Goal: Information Seeking & Learning: Learn about a topic

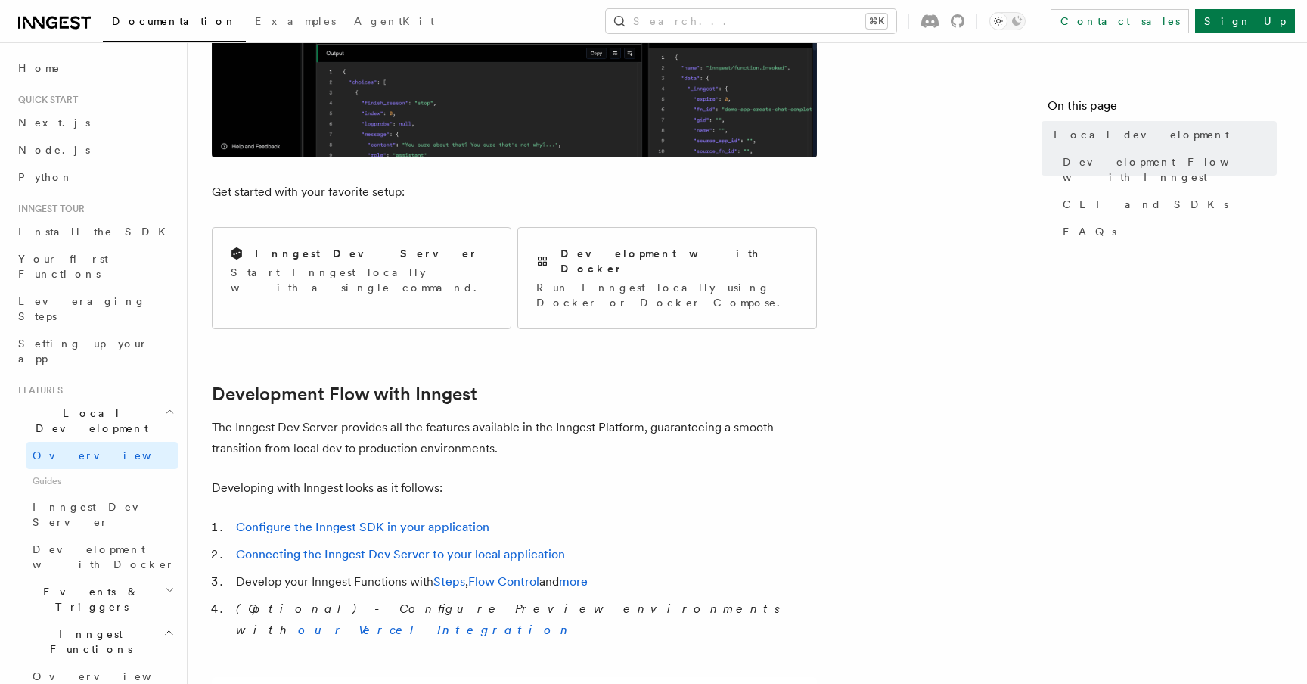
scroll to position [510, 0]
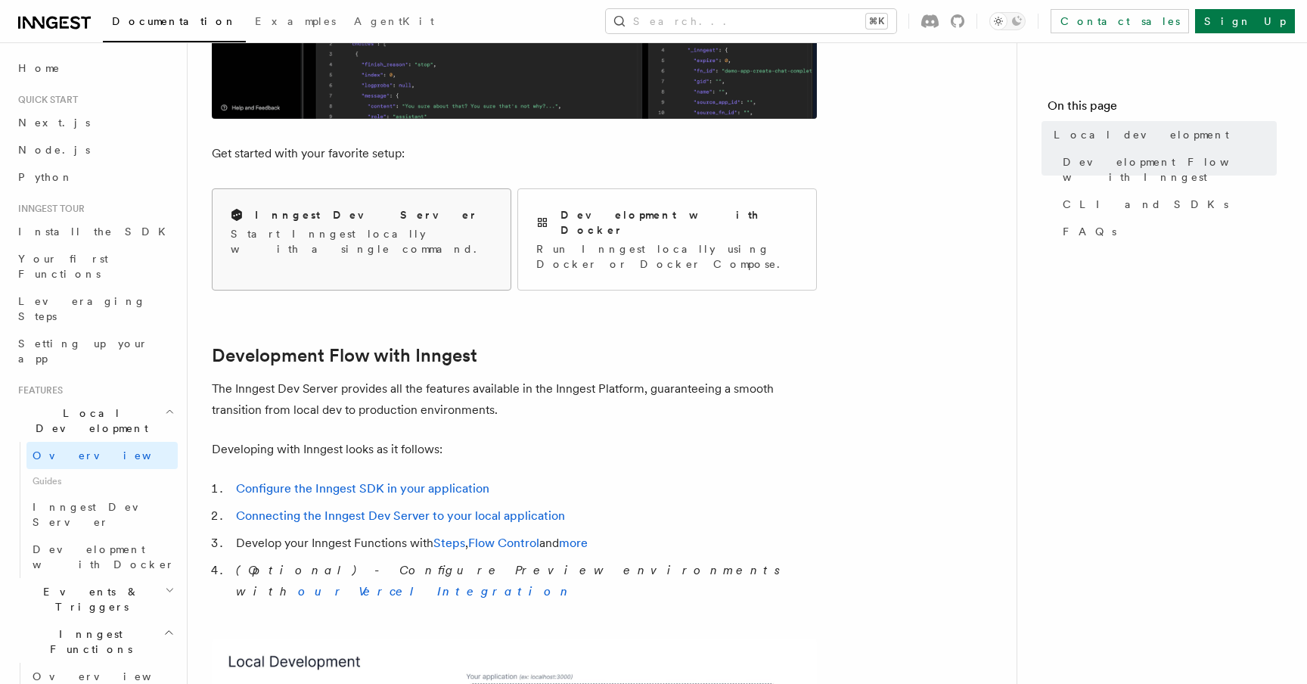
click at [410, 234] on p "Start Inngest locally with a single command." at bounding box center [362, 241] width 262 height 30
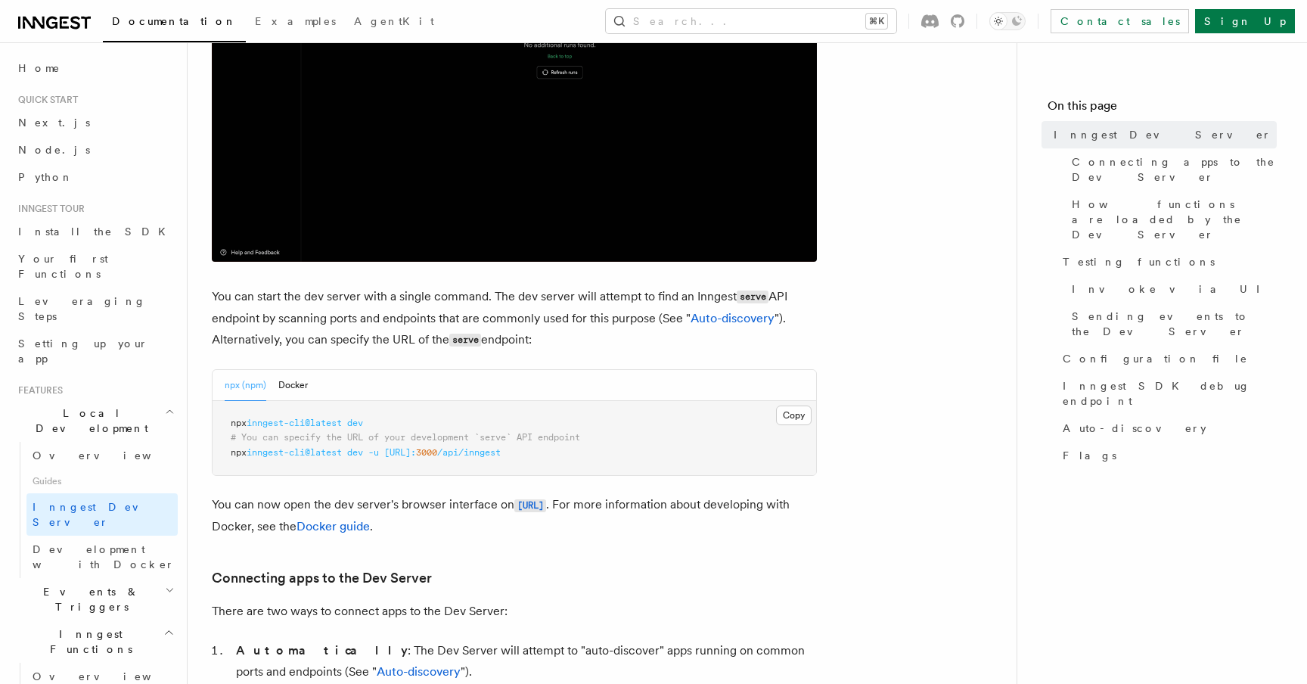
scroll to position [575, 0]
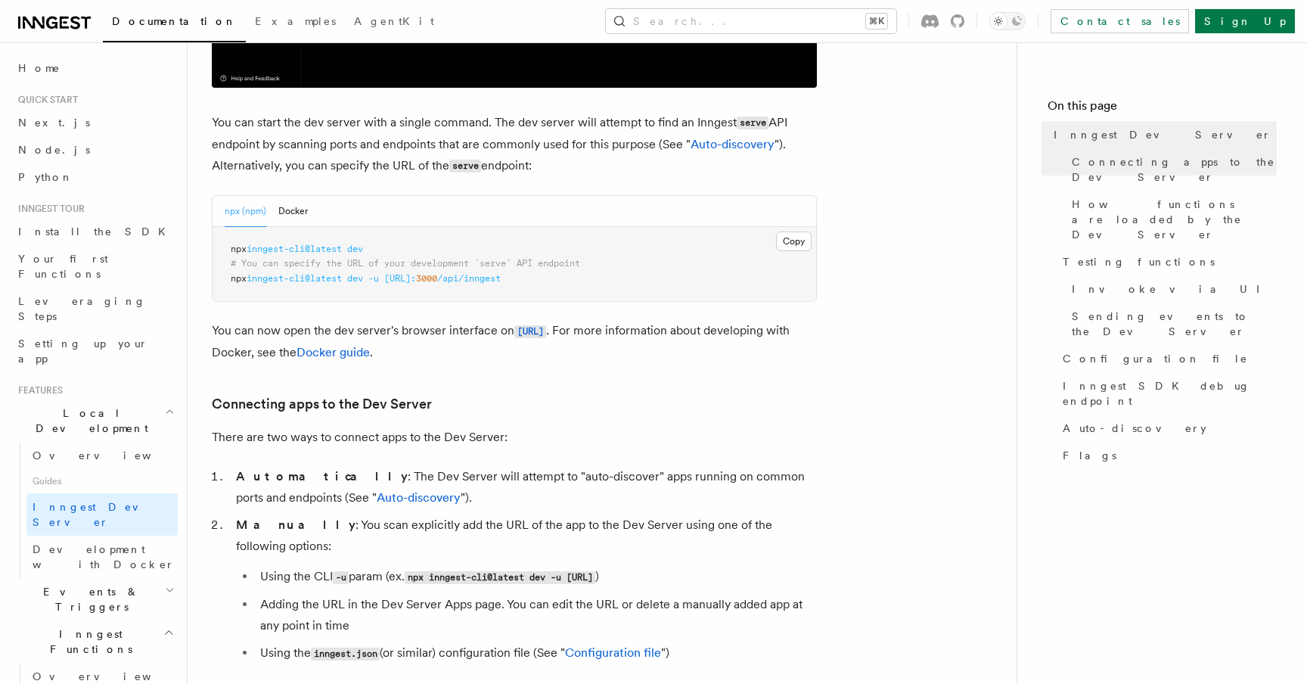
click at [299, 280] on span "inngest-cli@latest" at bounding box center [294, 278] width 95 height 11
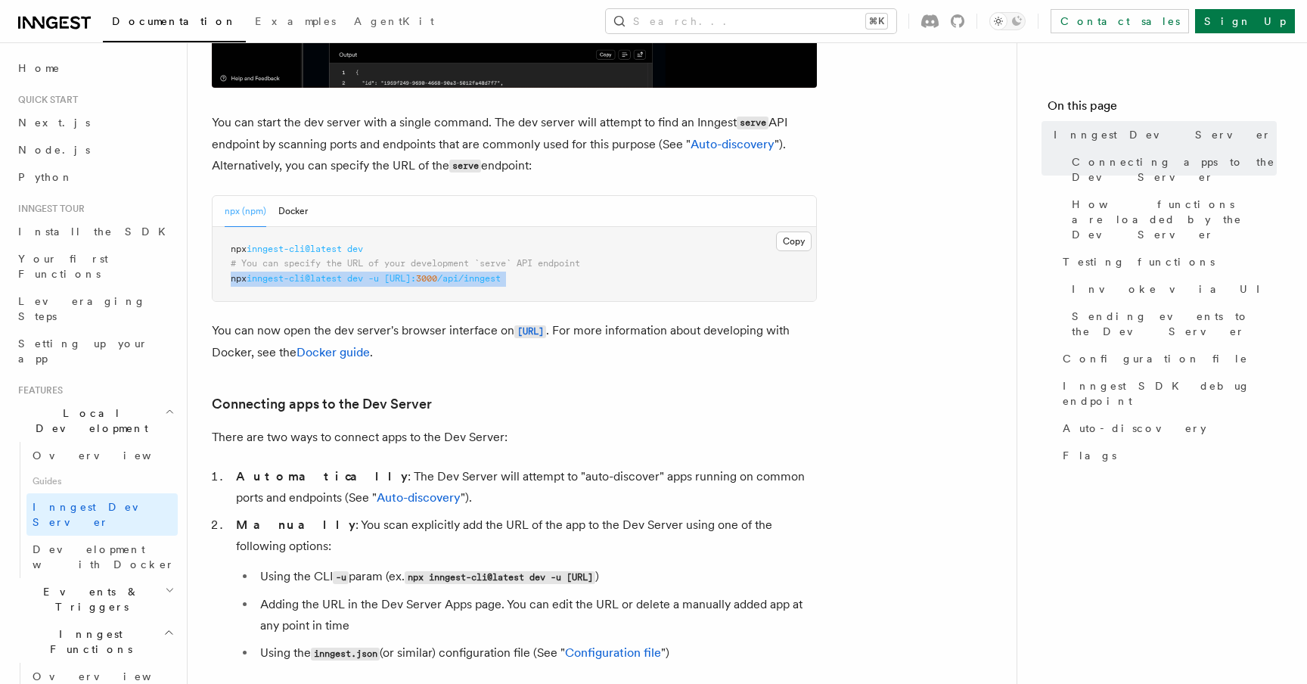
click at [299, 280] on span "inngest-cli@latest" at bounding box center [294, 278] width 95 height 11
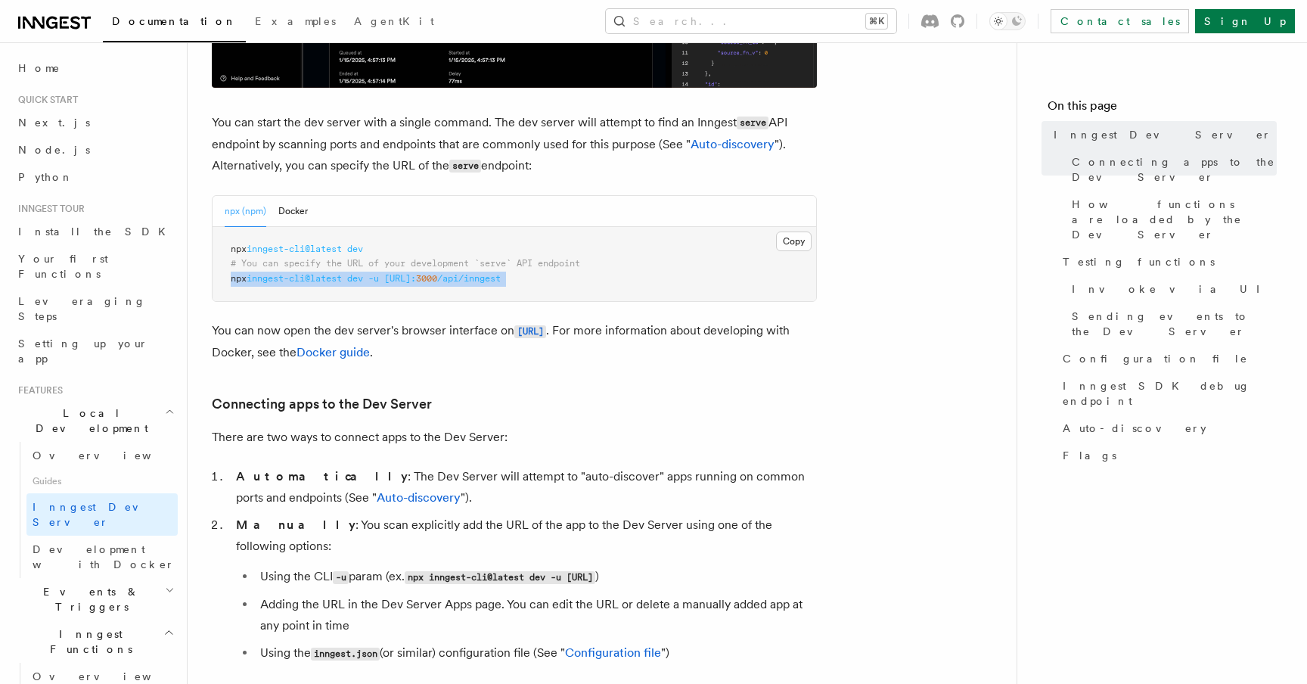
copy article "npx inngest-cli@latest dev -u [URL]: 3000 /api/inngest"
click at [358, 300] on pre "npx inngest-cli@latest dev # You can specify the URL of your development `serve…" at bounding box center [513, 264] width 603 height 75
drag, startPoint x: 375, startPoint y: 249, endPoint x: 221, endPoint y: 247, distance: 154.3
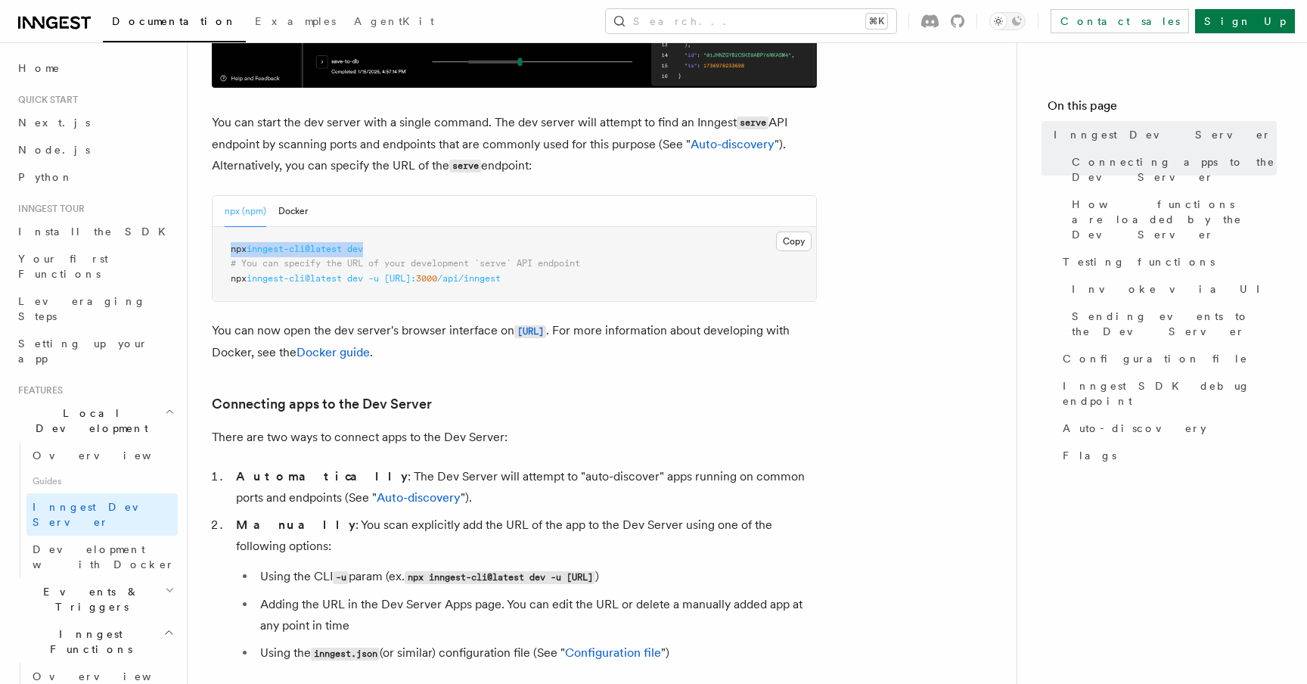
click at [221, 247] on pre "npx inngest-cli@latest dev # You can specify the URL of your development `serve…" at bounding box center [513, 264] width 603 height 75
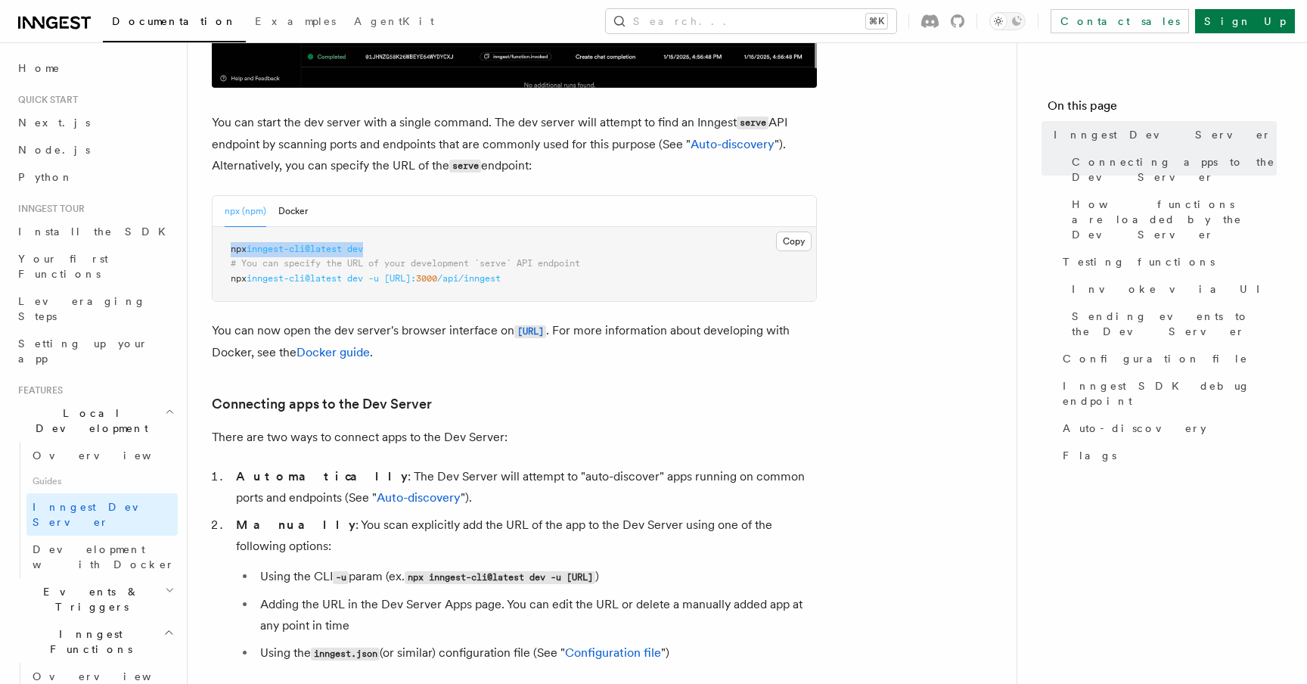
copy span "npx inngest-cli@latest dev"
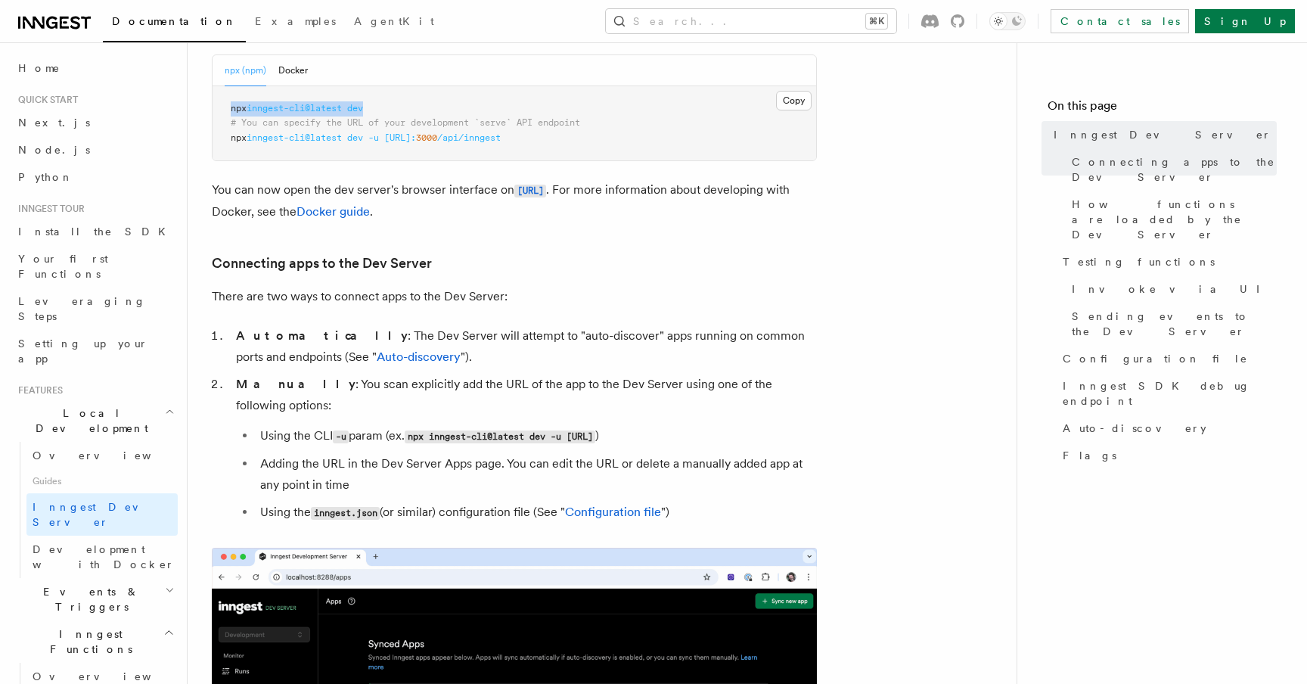
scroll to position [704, 0]
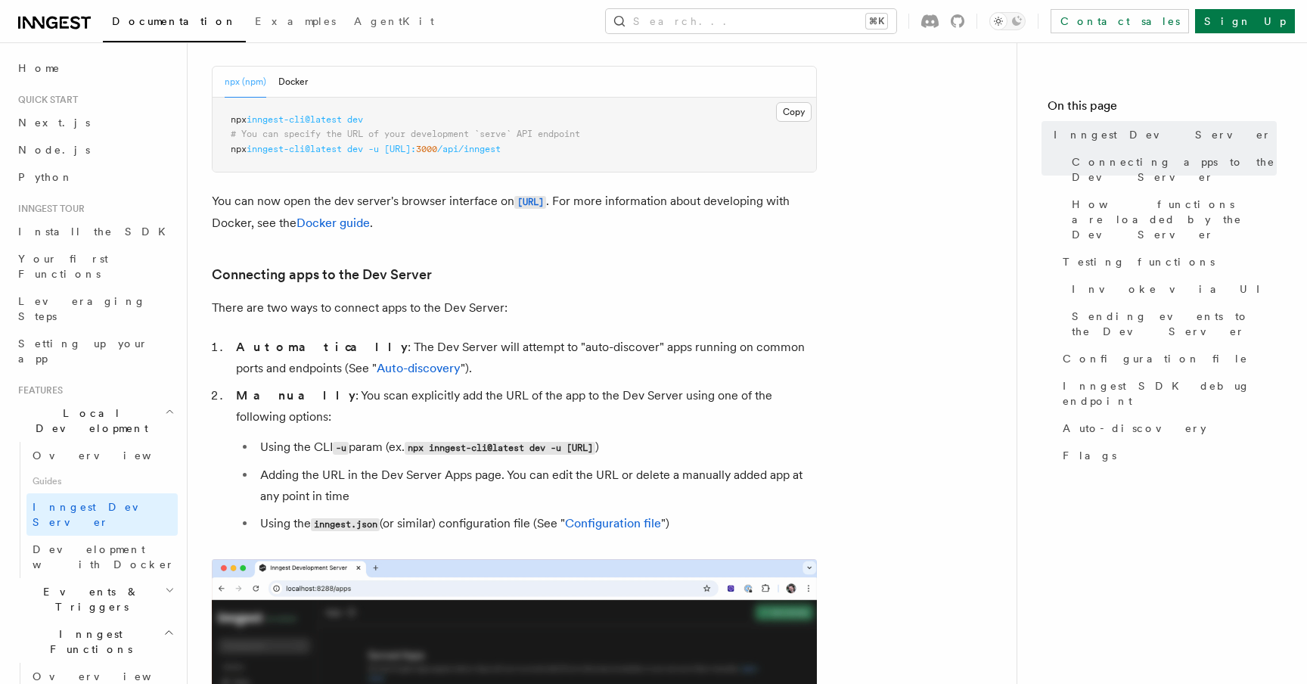
click at [416, 150] on span "http://localhost:" at bounding box center [400, 149] width 32 height 11
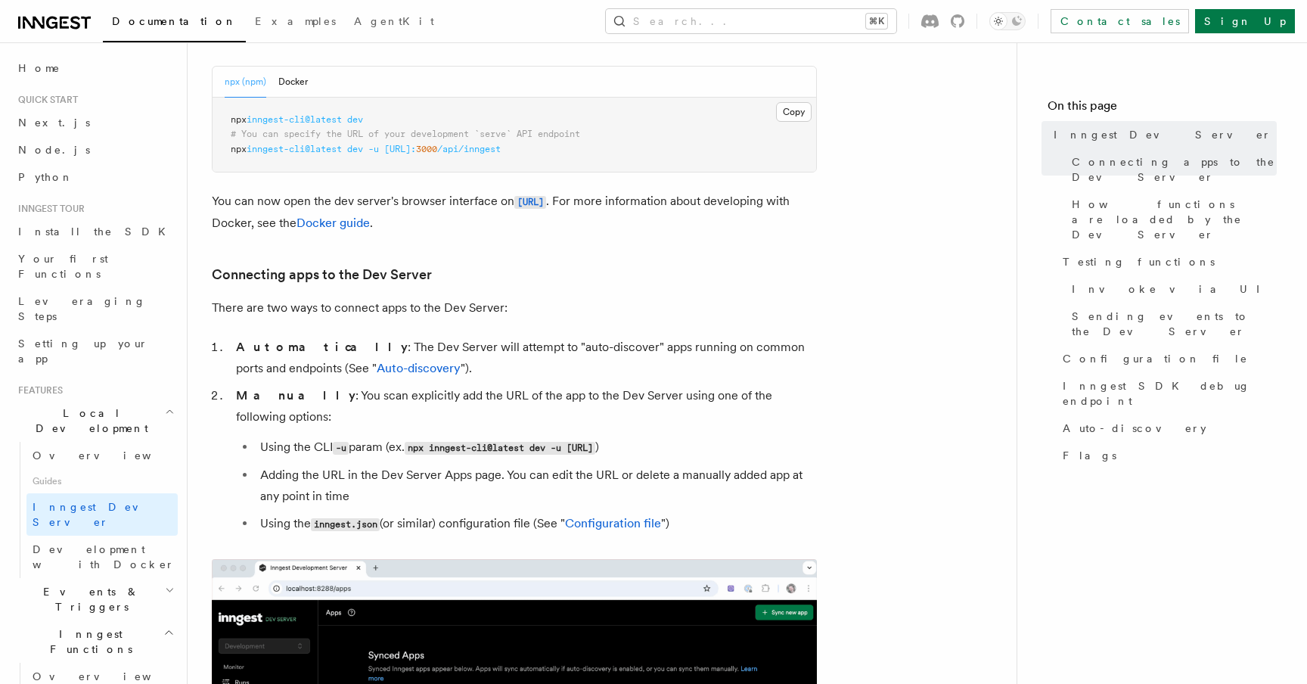
click at [416, 150] on span "http://localhost:" at bounding box center [400, 149] width 32 height 11
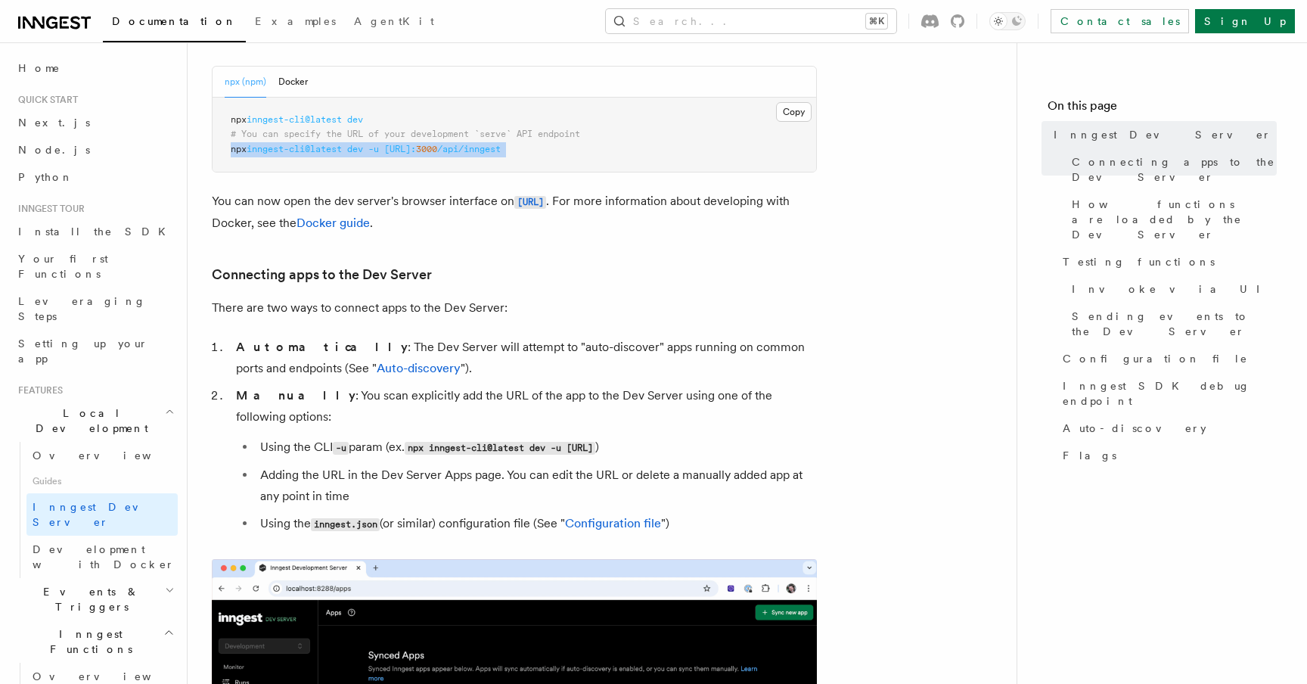
click at [416, 150] on span "http://localhost:" at bounding box center [400, 149] width 32 height 11
copy article "npx inngest-cli@latest dev -u http://localhost: 3000 /api/inngest"
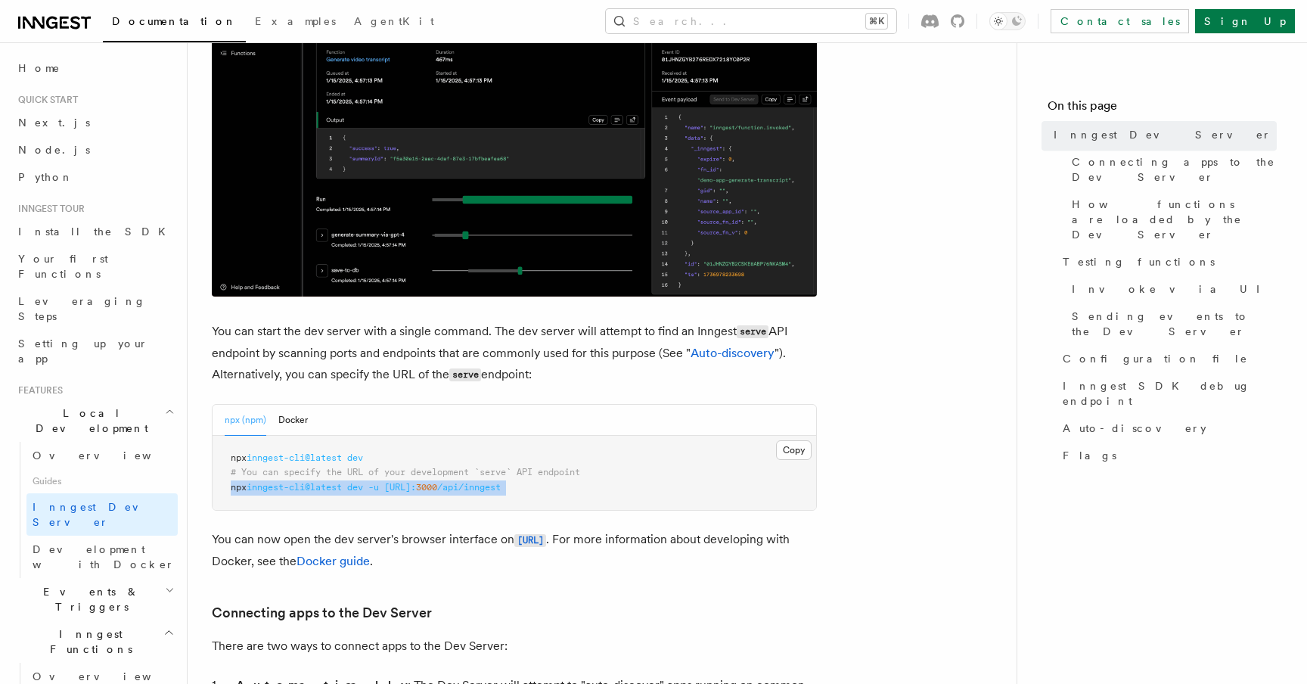
scroll to position [416, 0]
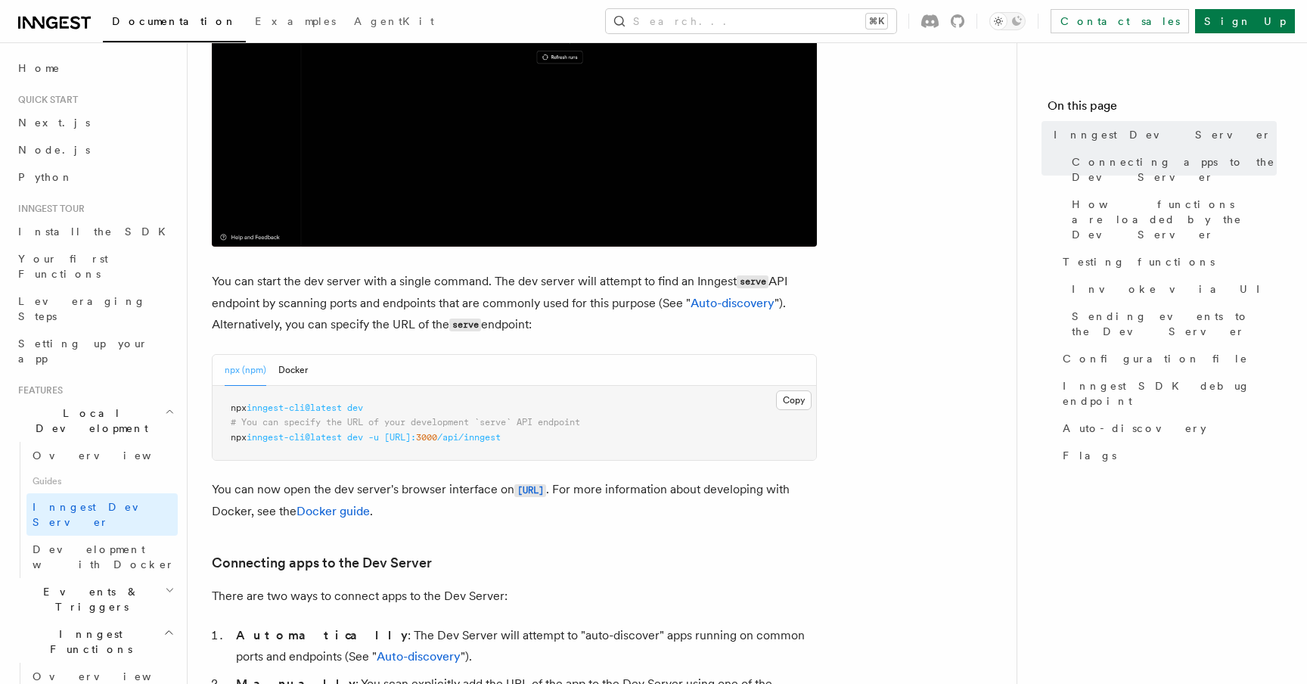
click at [309, 411] on span "inngest-cli@latest" at bounding box center [294, 407] width 95 height 11
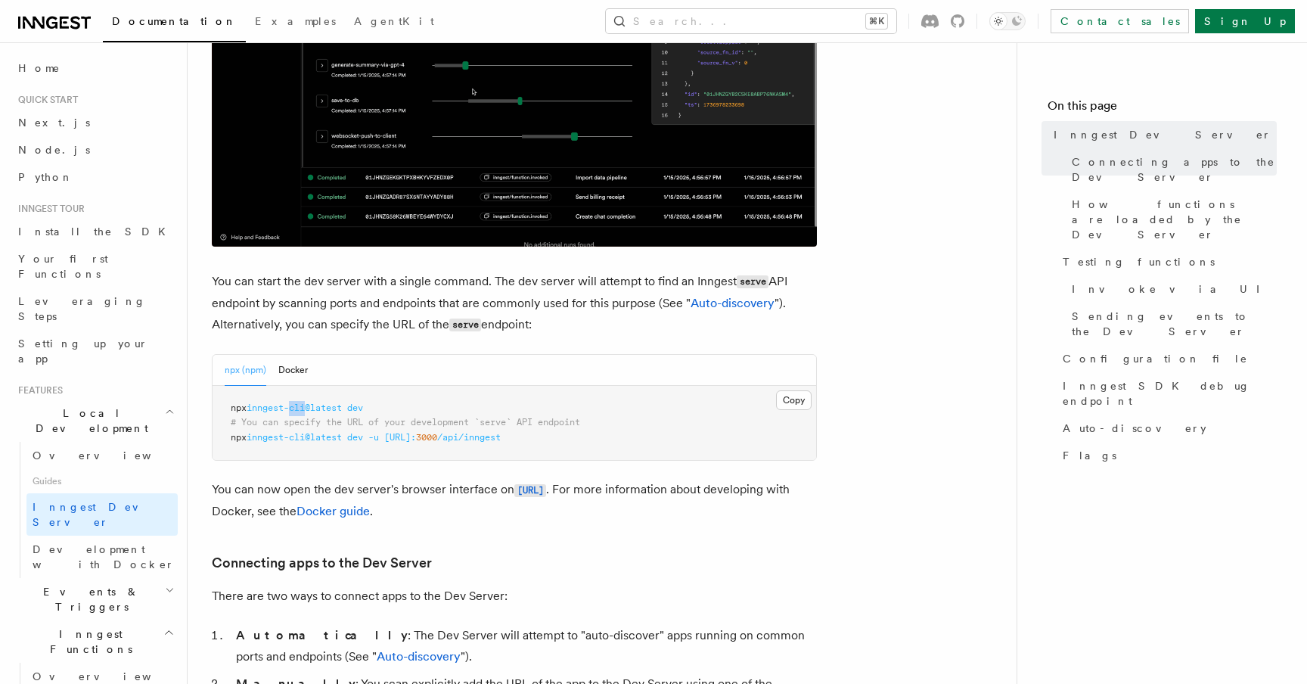
click at [309, 411] on span "inngest-cli@latest" at bounding box center [294, 407] width 95 height 11
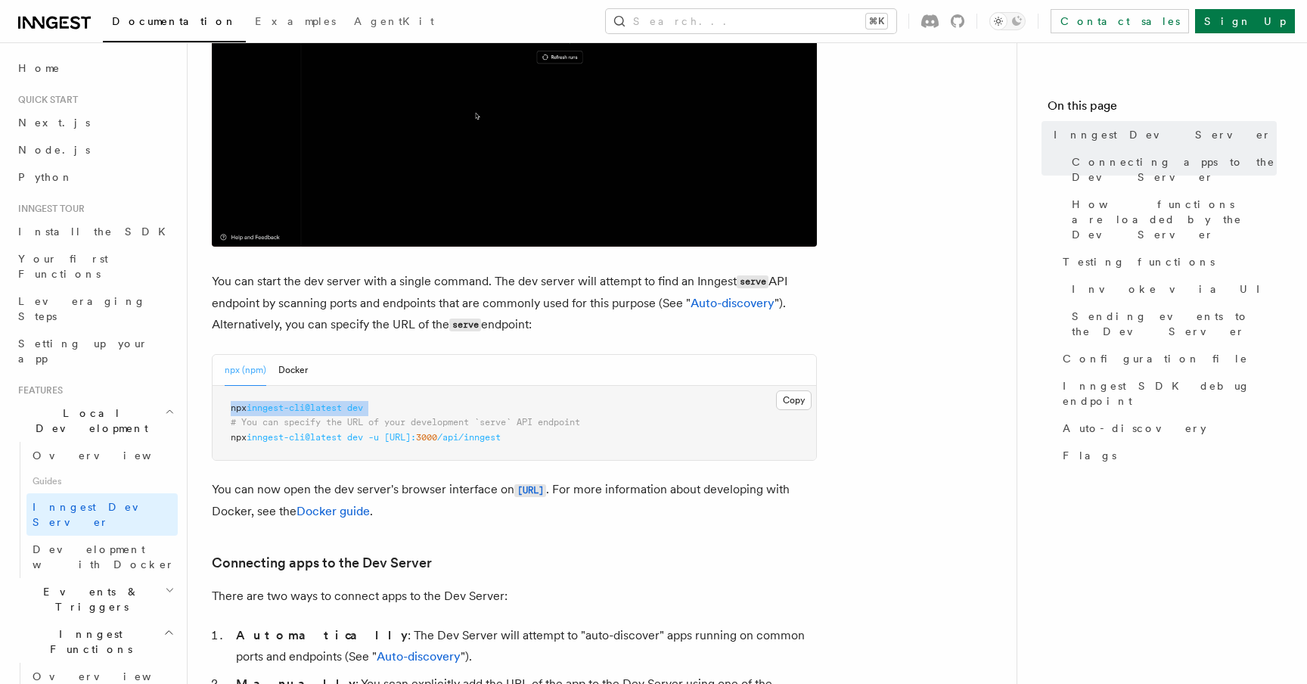
click at [309, 411] on span "inngest-cli@latest" at bounding box center [294, 407] width 95 height 11
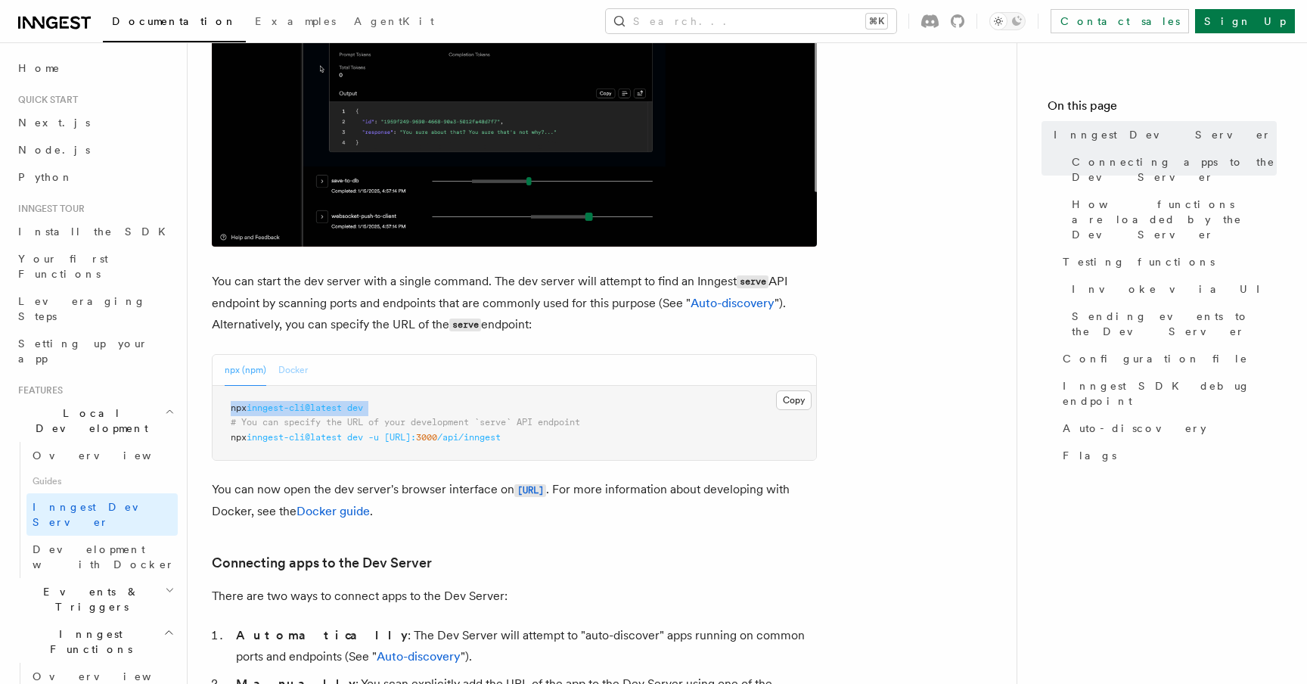
click at [293, 362] on button "Docker" at bounding box center [292, 370] width 29 height 31
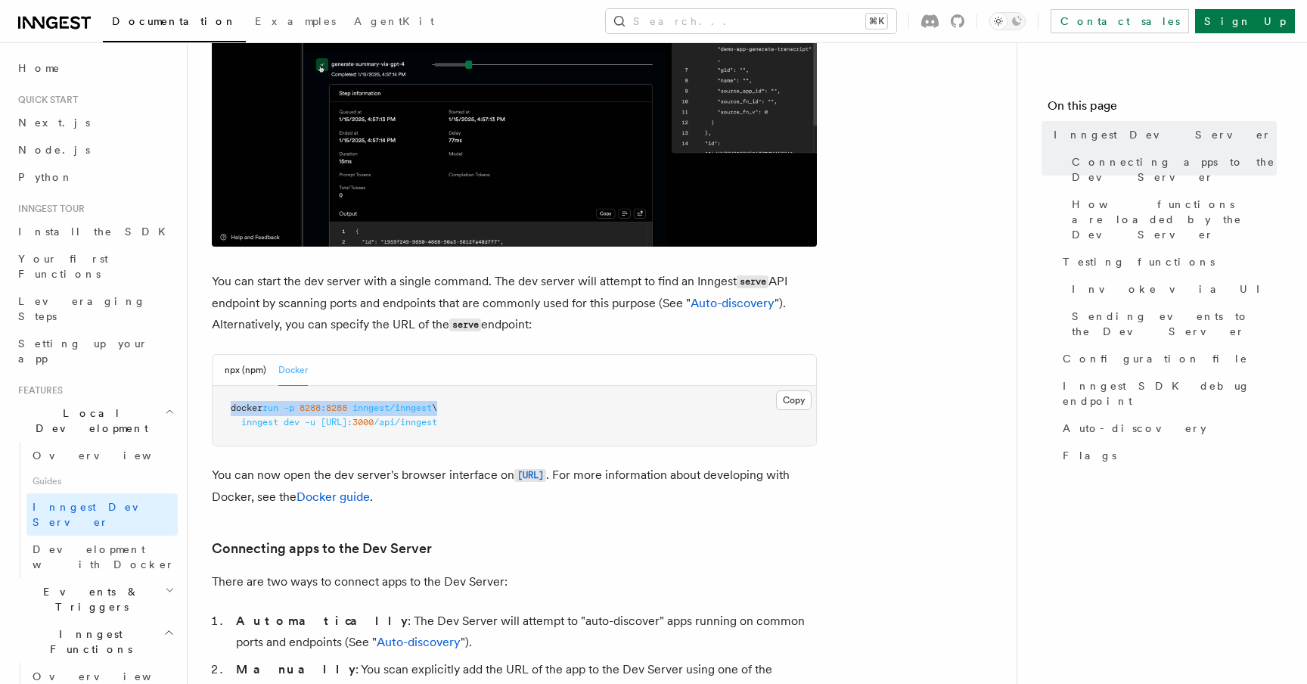
drag, startPoint x: 220, startPoint y: 411, endPoint x: 445, endPoint y: 405, distance: 225.4
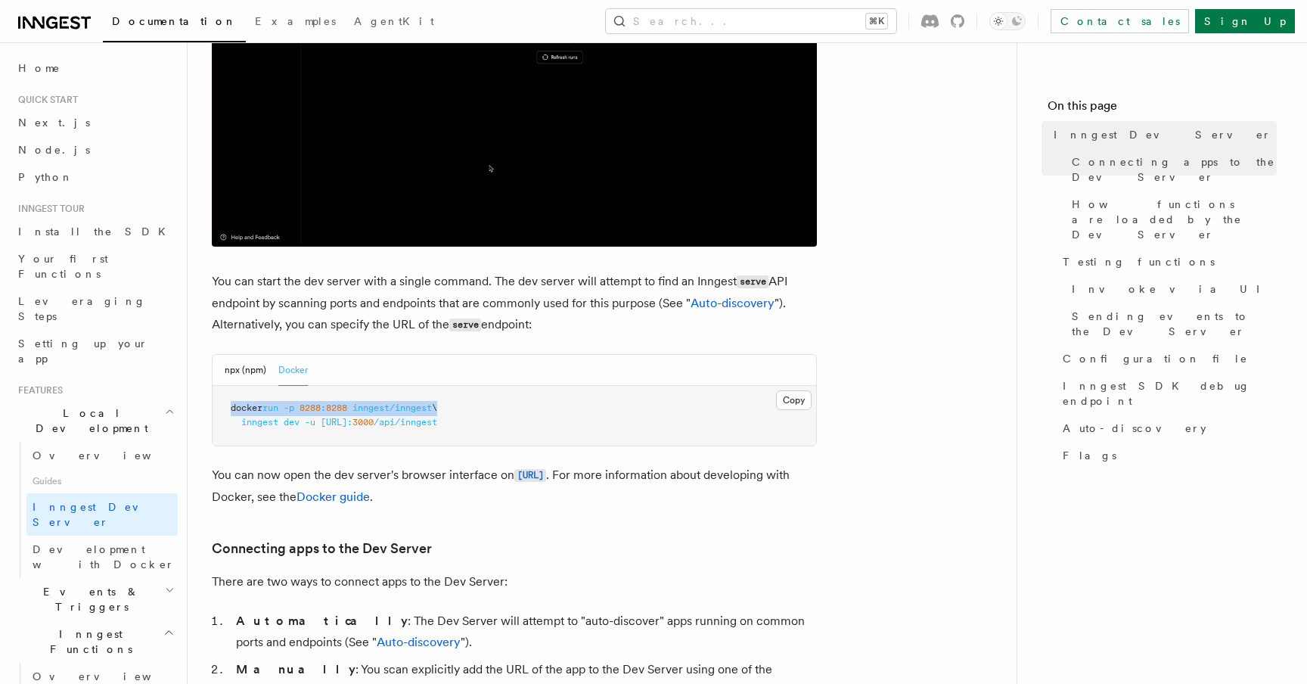
click at [445, 405] on pre "docker run -p 8288 : 8288 inngest/inngest \ inngest dev -u http://host.docker.i…" at bounding box center [513, 416] width 603 height 60
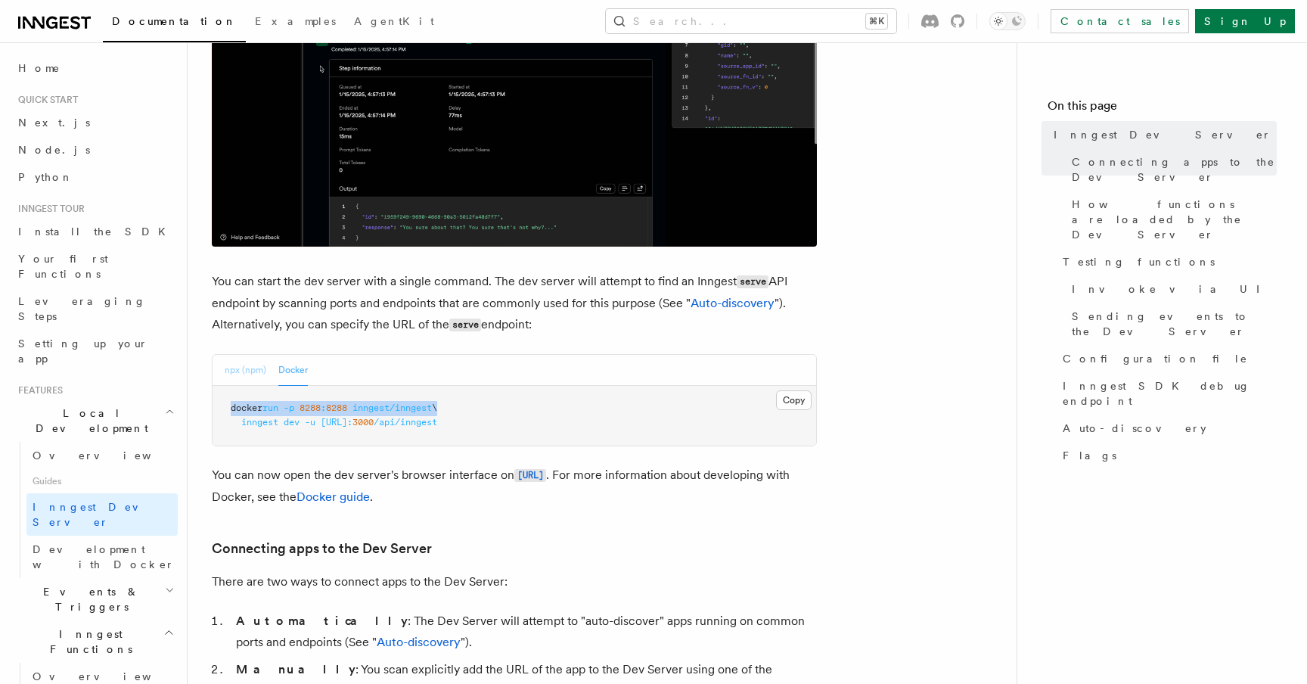
click at [226, 358] on button "npx (npm)" at bounding box center [246, 370] width 42 height 31
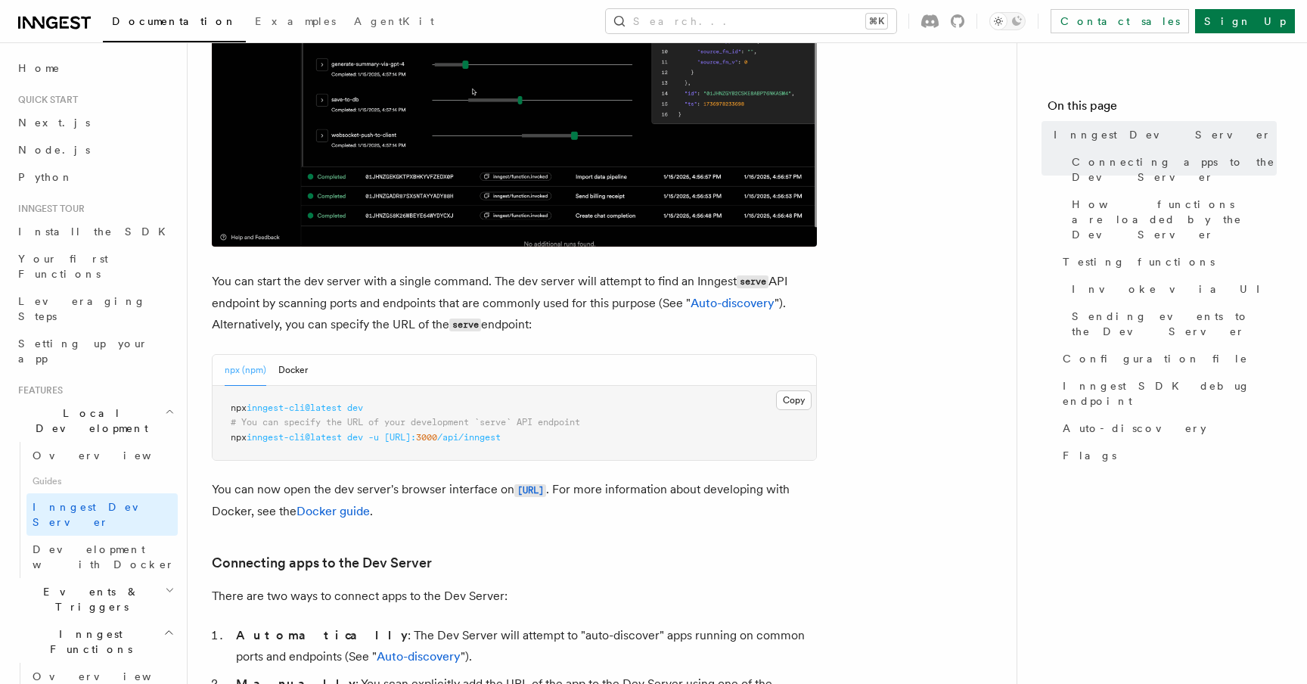
click at [276, 402] on pre "npx inngest-cli@latest dev # You can specify the URL of your development `serve…" at bounding box center [513, 423] width 603 height 75
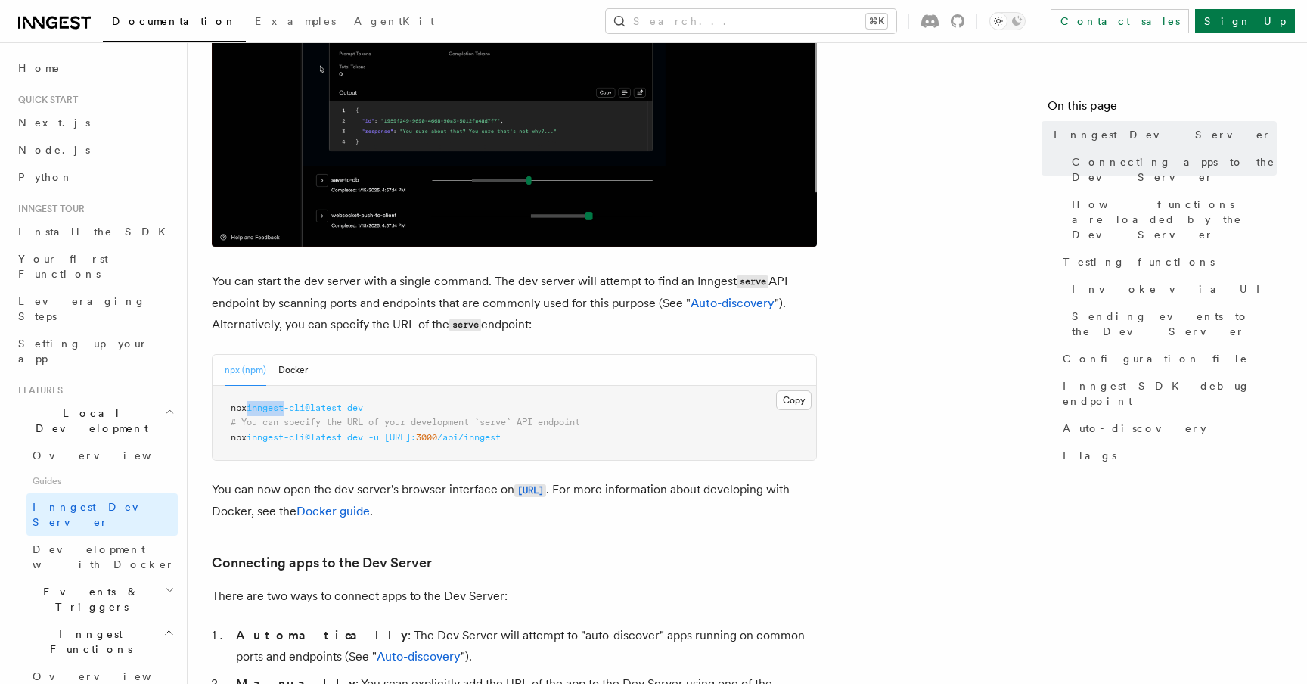
click at [276, 402] on pre "npx inngest-cli@latest dev # You can specify the URL of your development `serve…" at bounding box center [513, 423] width 603 height 75
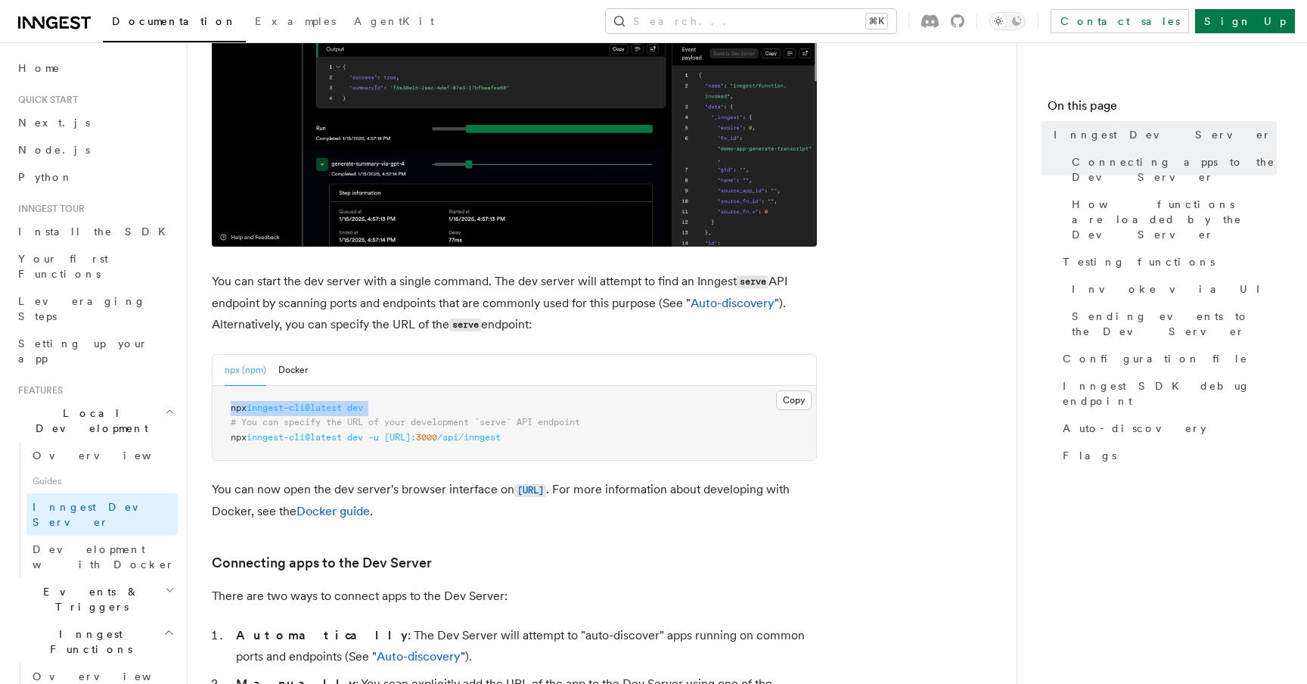
click at [276, 402] on pre "npx inngest-cli@latest dev # You can specify the URL of your development `serve…" at bounding box center [513, 423] width 603 height 75
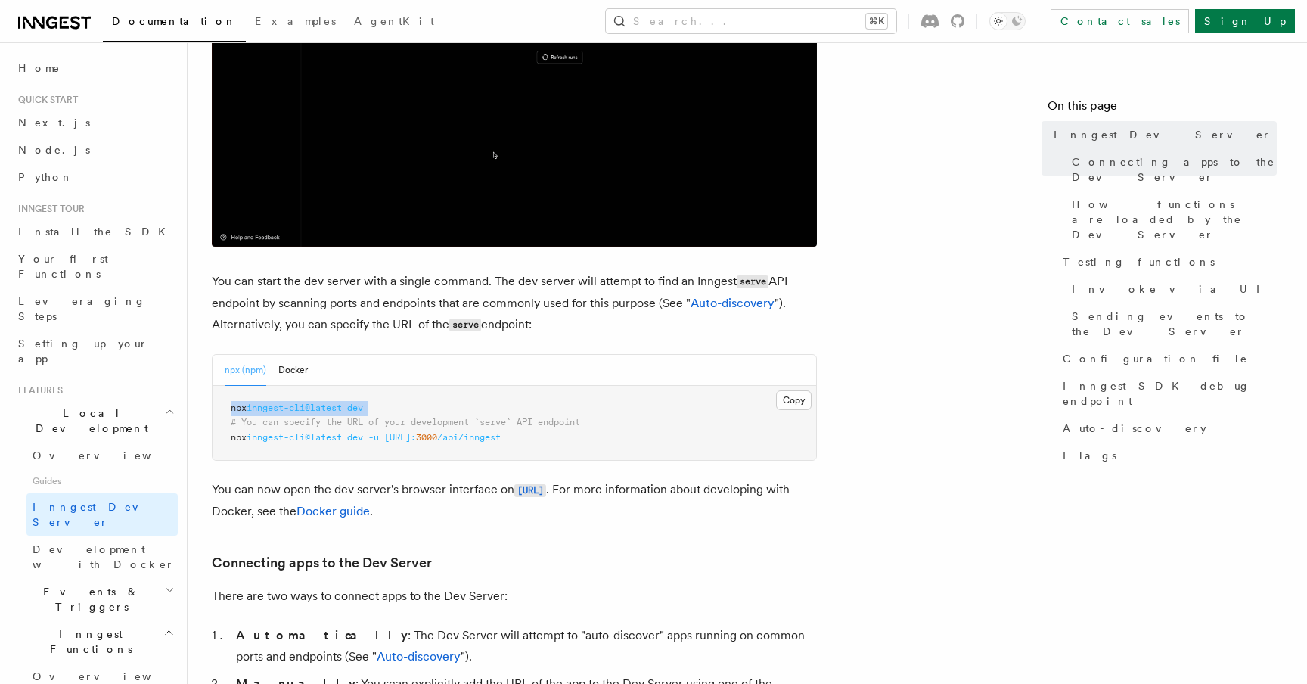
copy code "npx inngest-cli@latest dev"
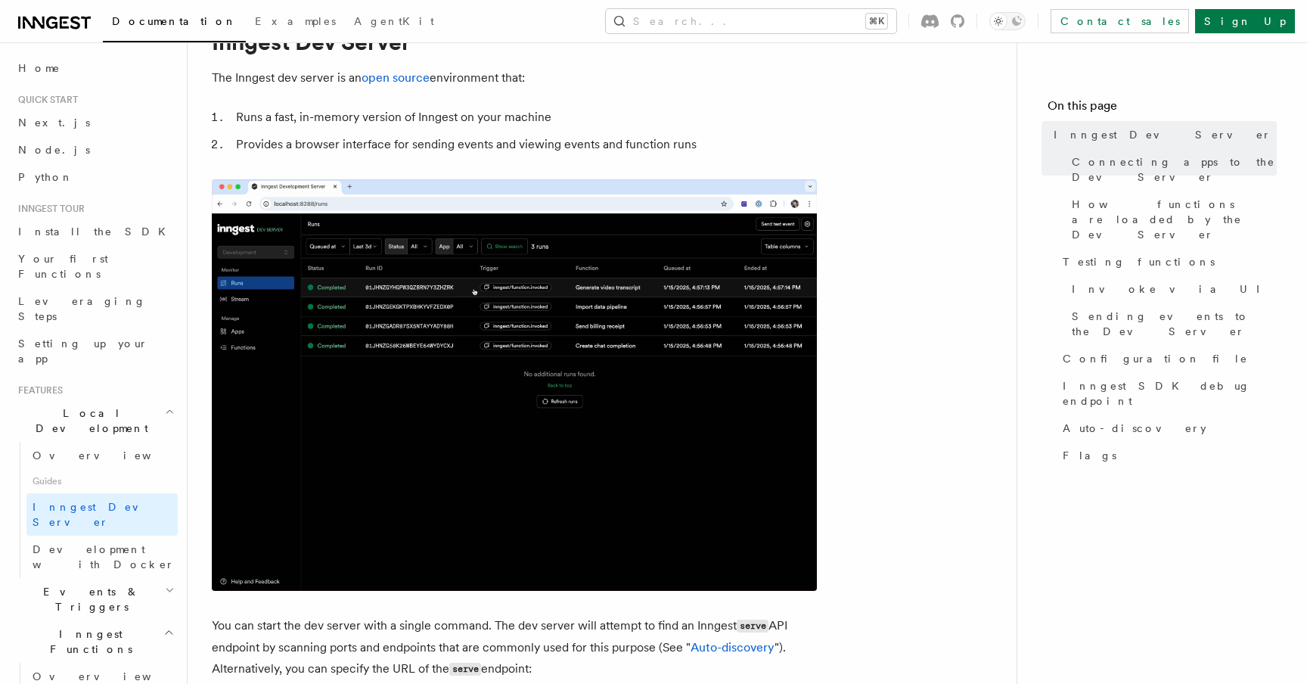
scroll to position [0, 0]
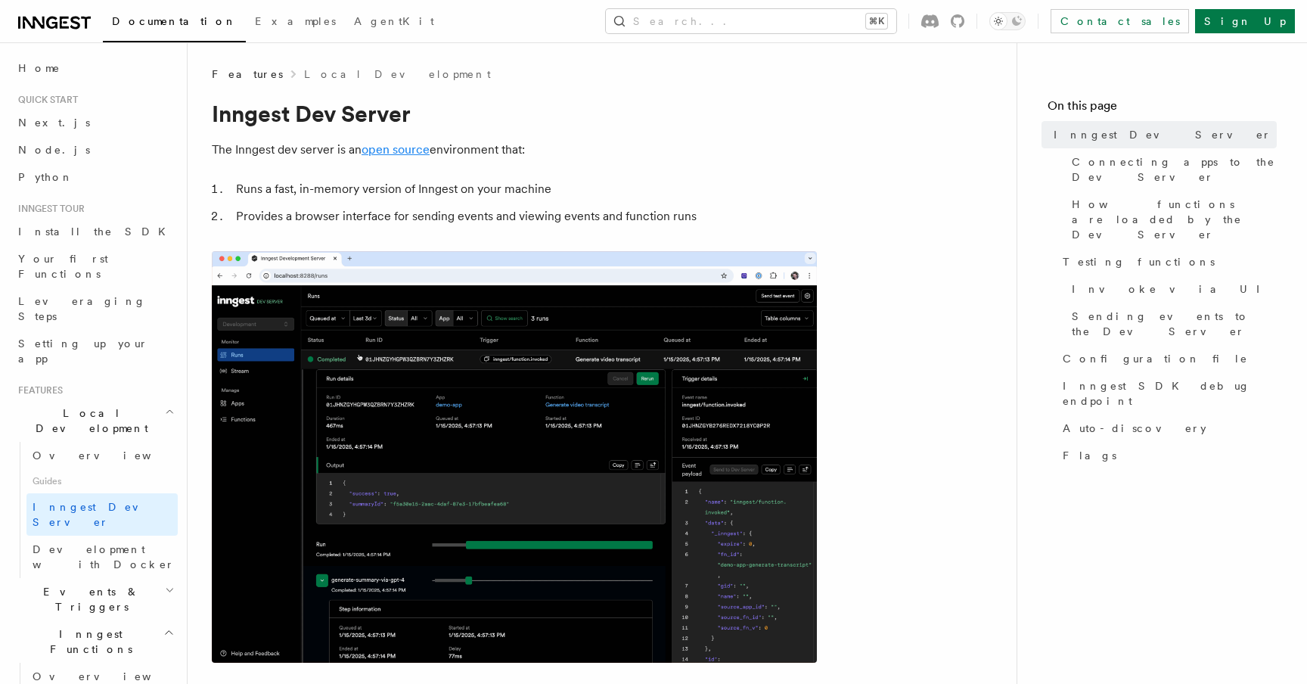
click at [403, 155] on link "open source" at bounding box center [395, 149] width 68 height 14
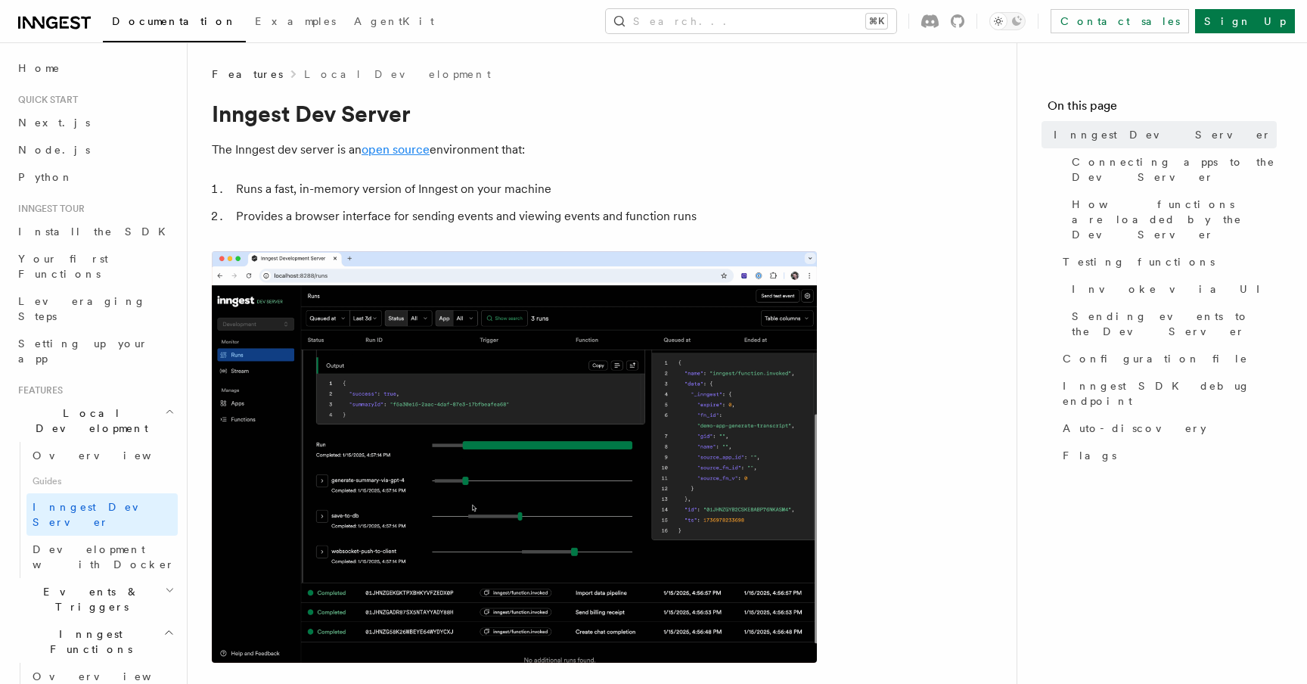
click at [374, 153] on link "open source" at bounding box center [395, 149] width 68 height 14
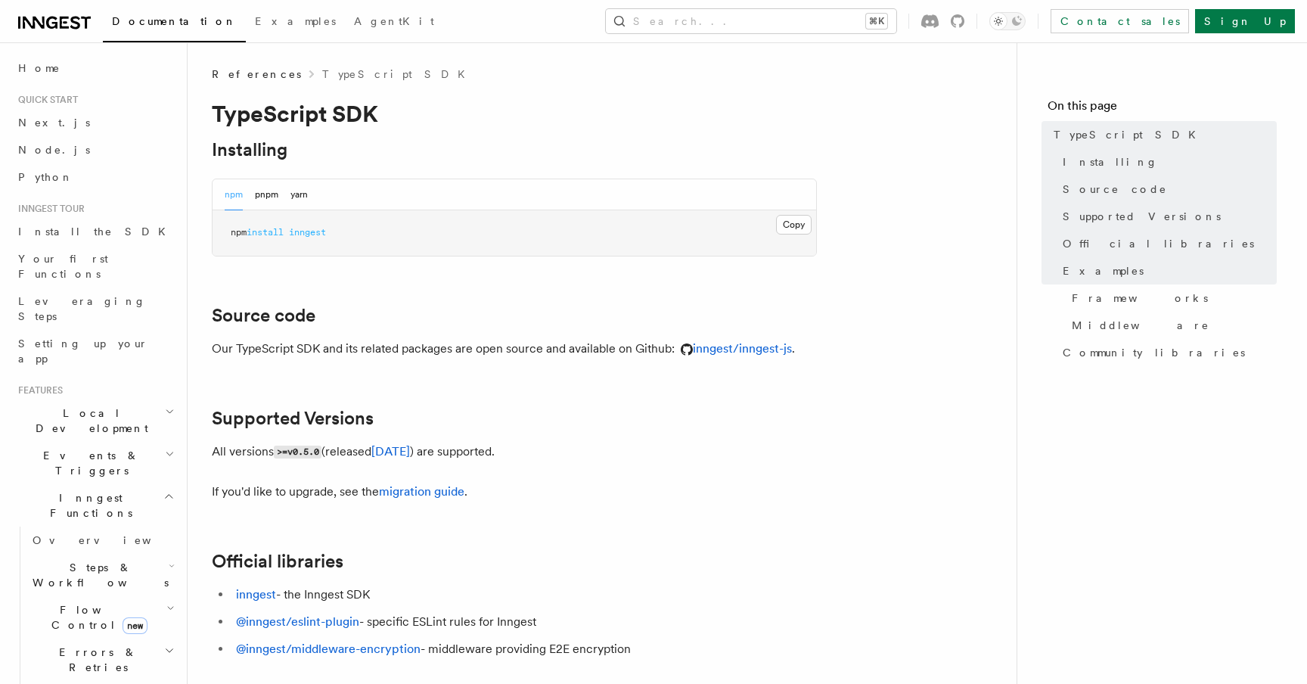
click at [284, 230] on span "install" at bounding box center [265, 232] width 37 height 11
copy article "npm install inngest"
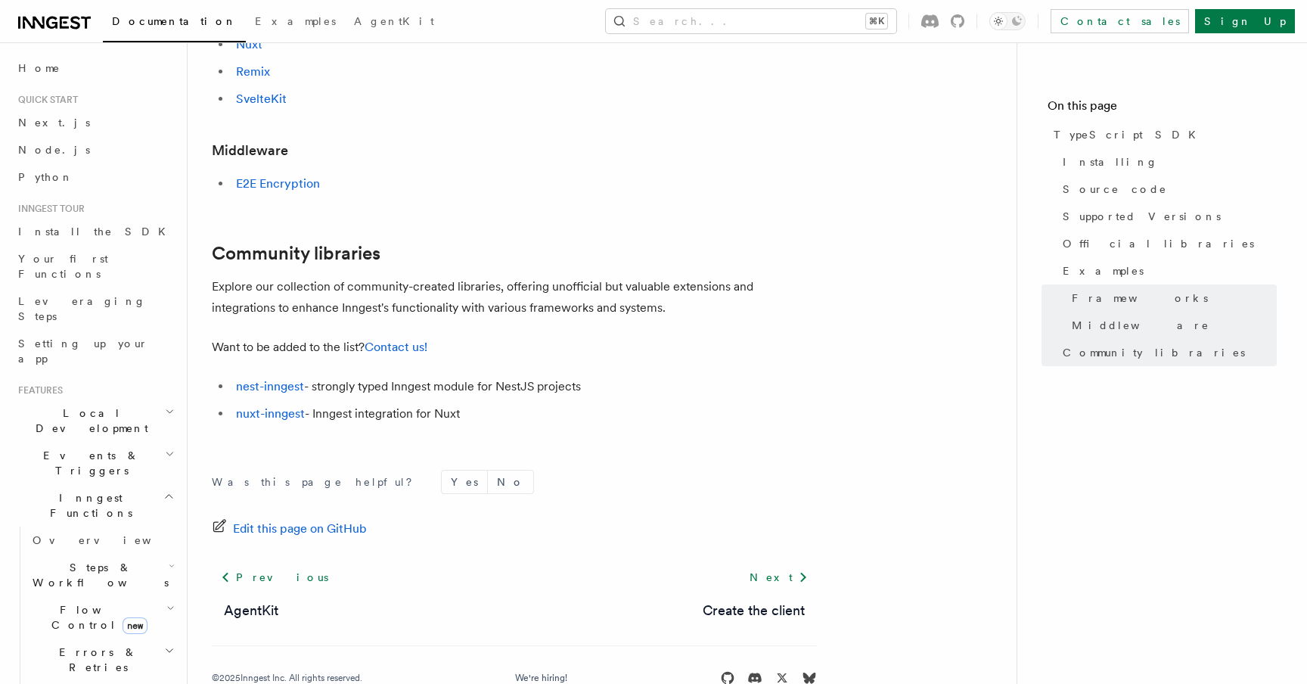
scroll to position [969, 0]
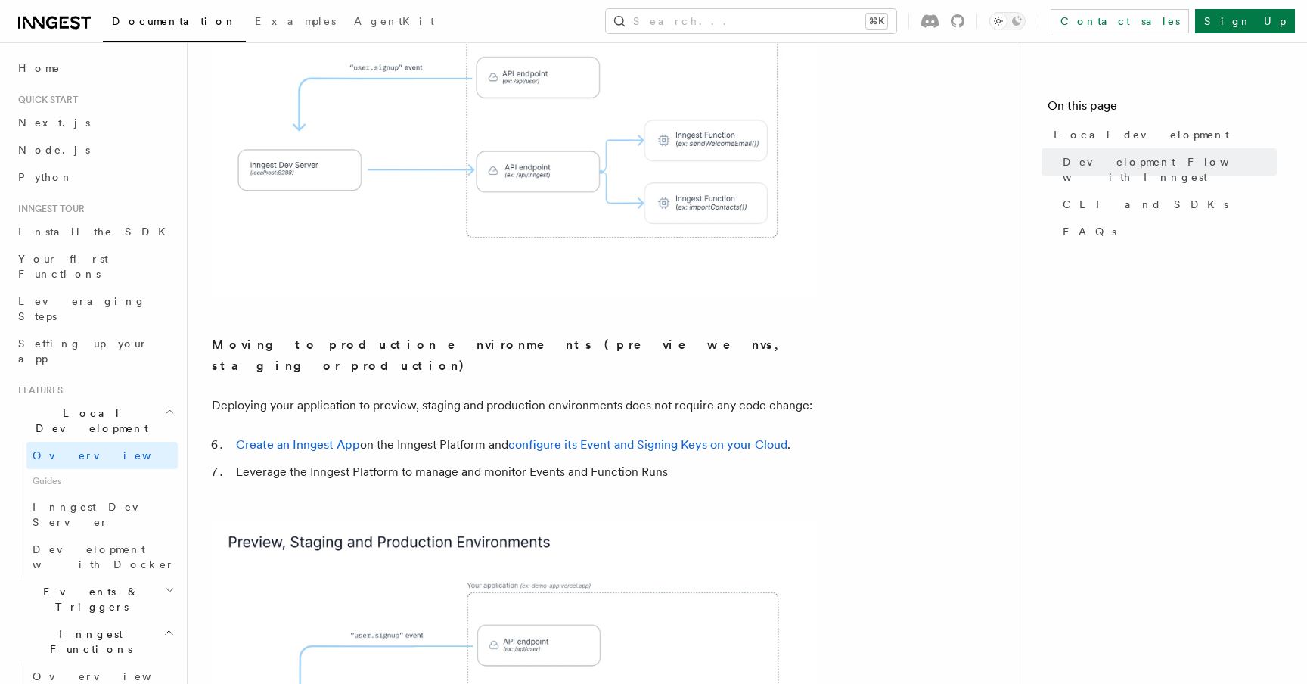
scroll to position [1269, 0]
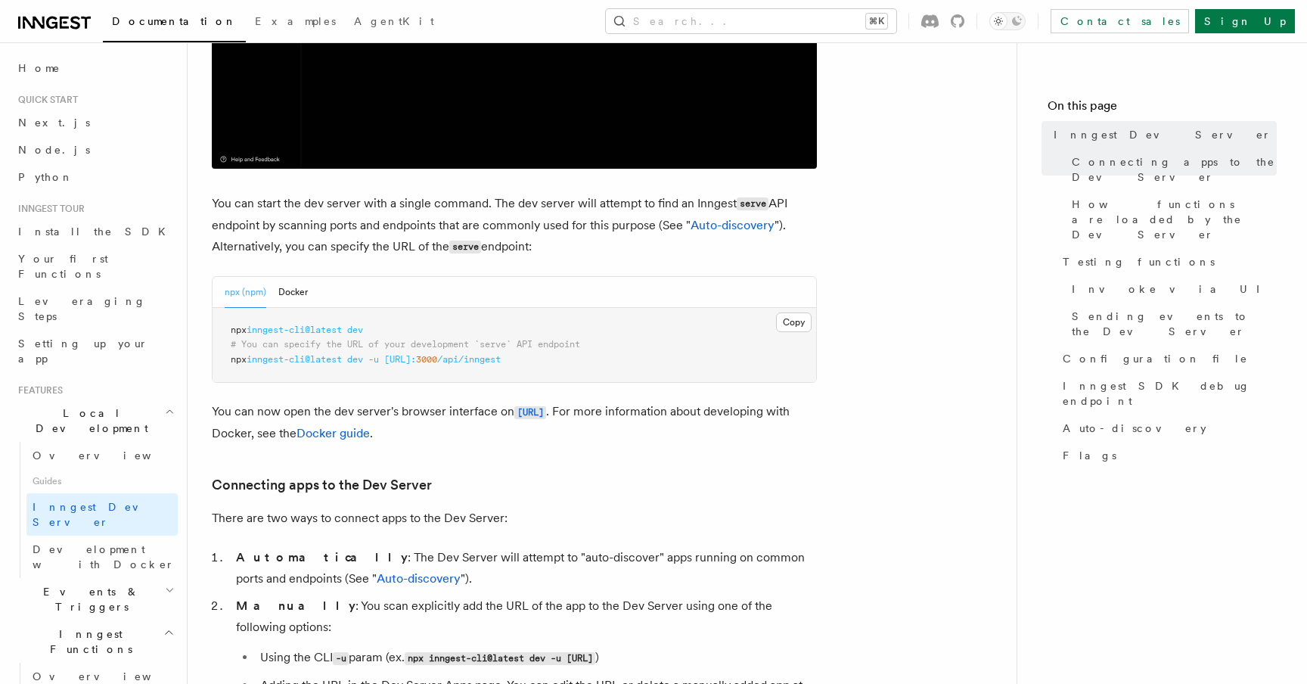
scroll to position [495, 0]
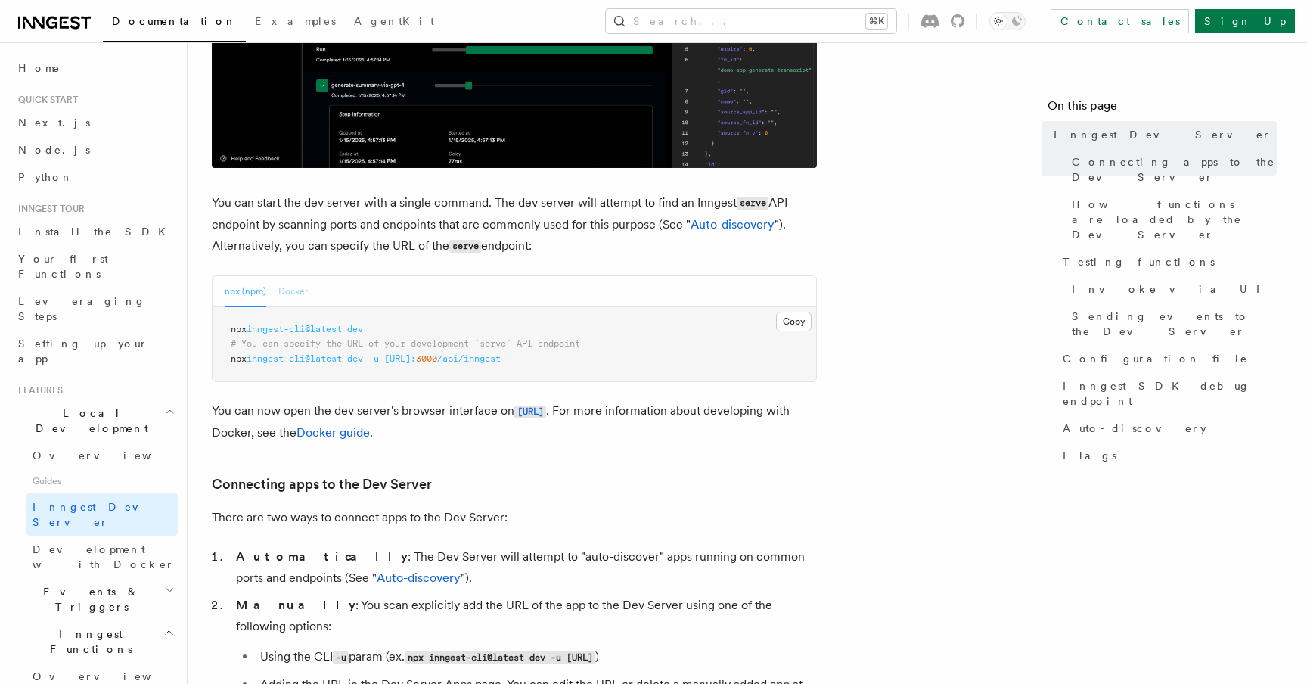
click at [301, 294] on button "Docker" at bounding box center [292, 291] width 29 height 31
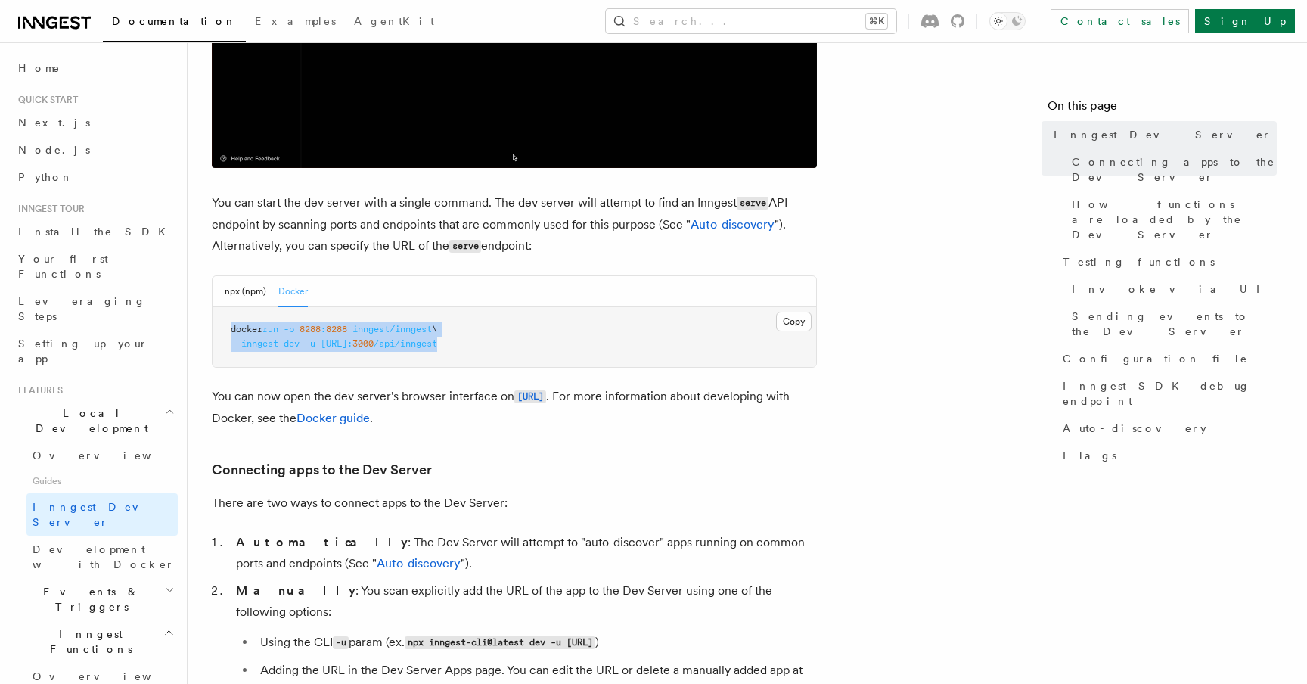
drag, startPoint x: 637, startPoint y: 339, endPoint x: 207, endPoint y: 320, distance: 430.7
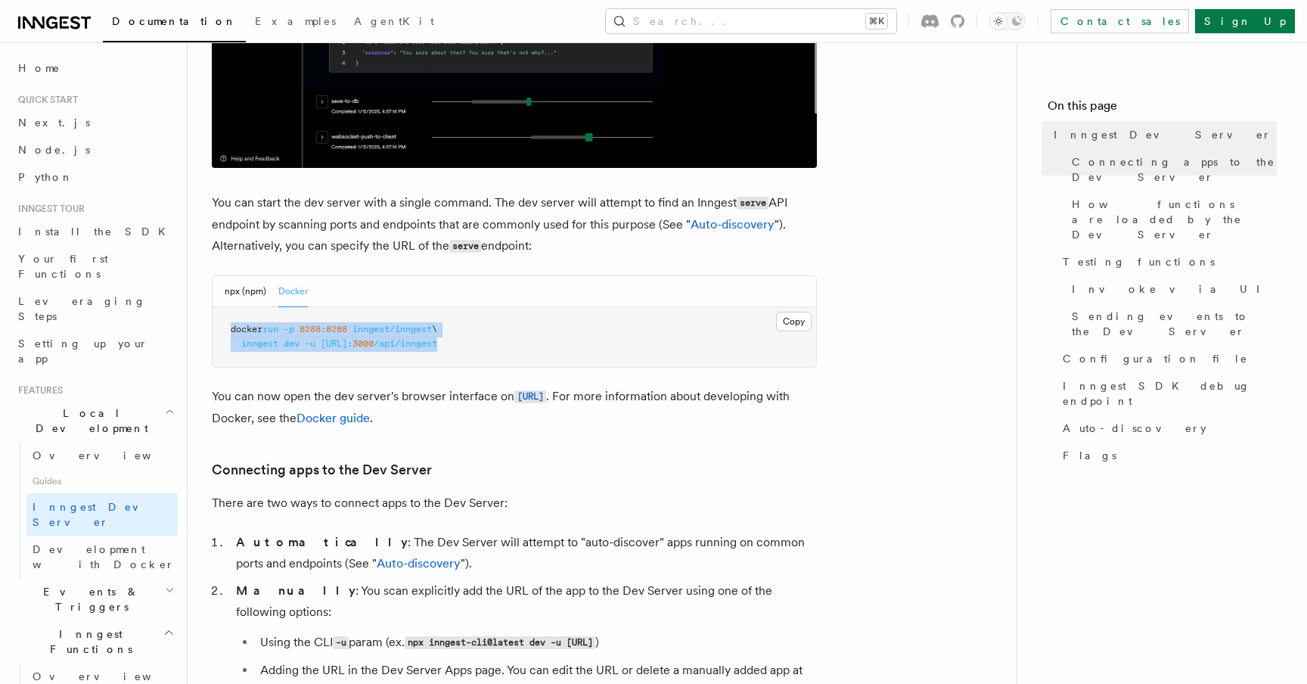
copy code "docker run -p 8288 : 8288 inngest/inngest \ inngest dev -u http://host.docker.i…"
click at [253, 300] on button "npx (npm)" at bounding box center [246, 291] width 42 height 31
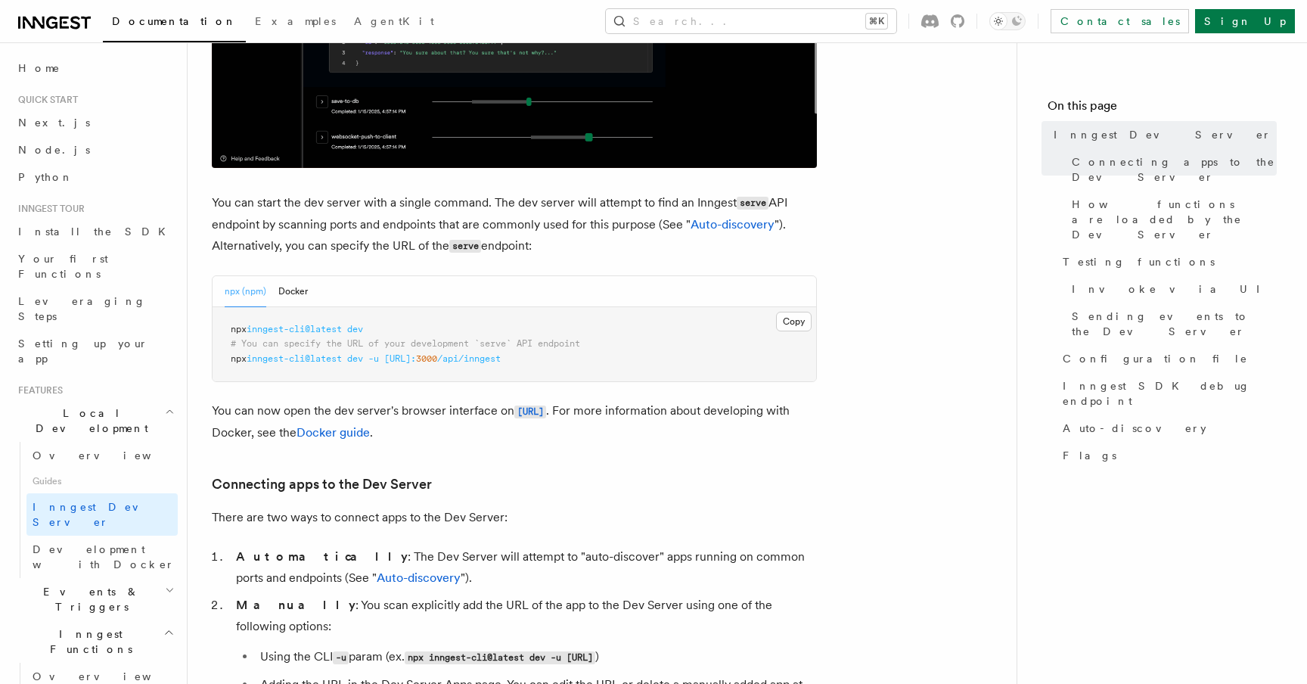
click at [311, 337] on pre "npx inngest-cli@latest dev # You can specify the URL of your development `serve…" at bounding box center [513, 344] width 603 height 75
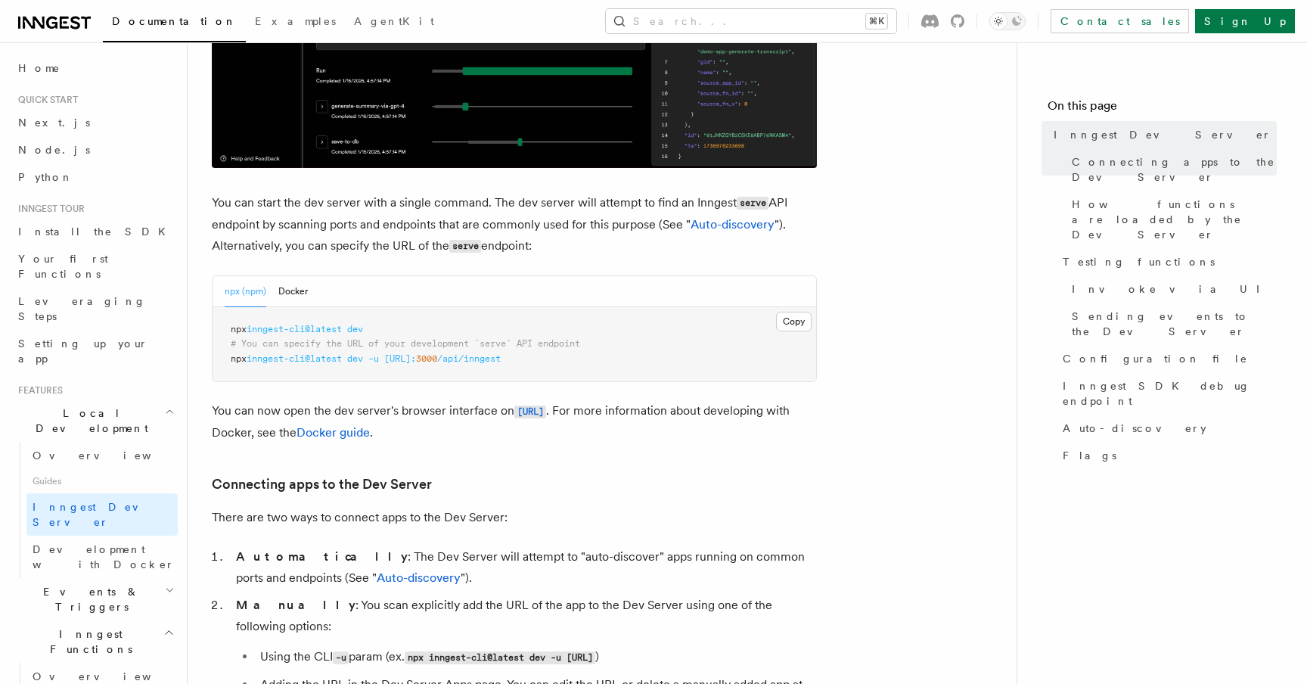
click at [311, 330] on span "inngest-cli@latest" at bounding box center [294, 329] width 95 height 11
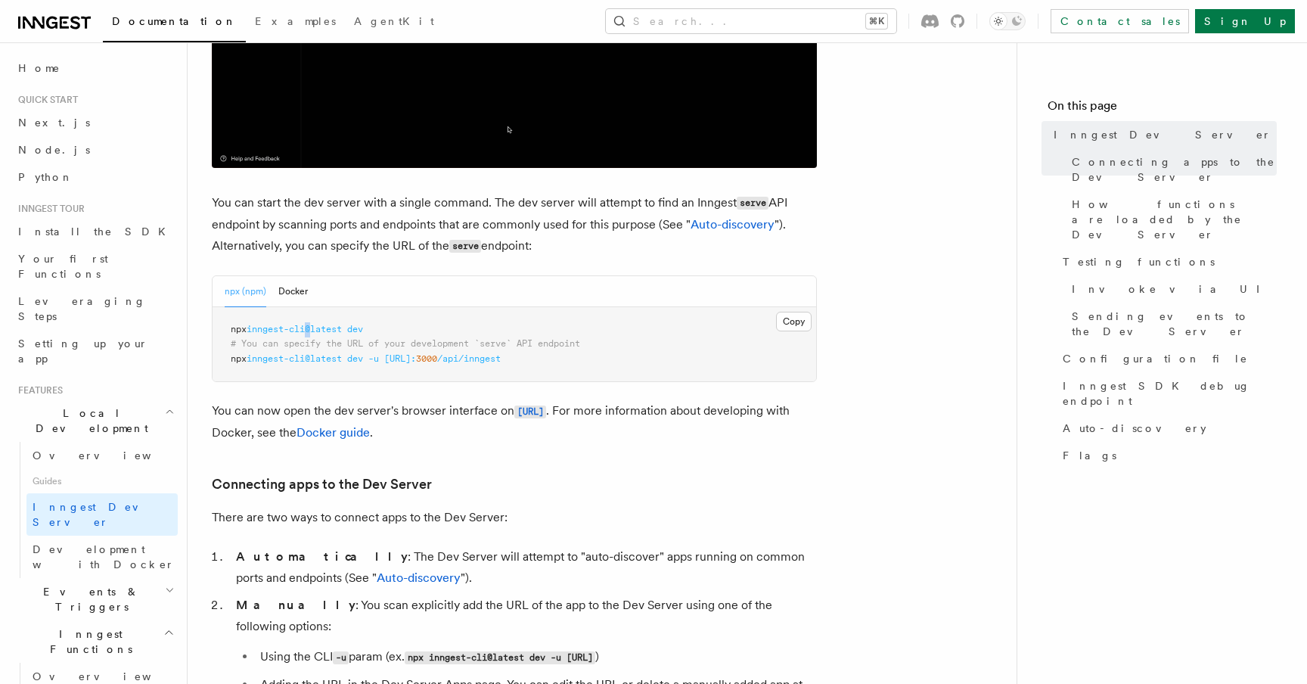
click at [311, 330] on span "inngest-cli@latest" at bounding box center [294, 329] width 95 height 11
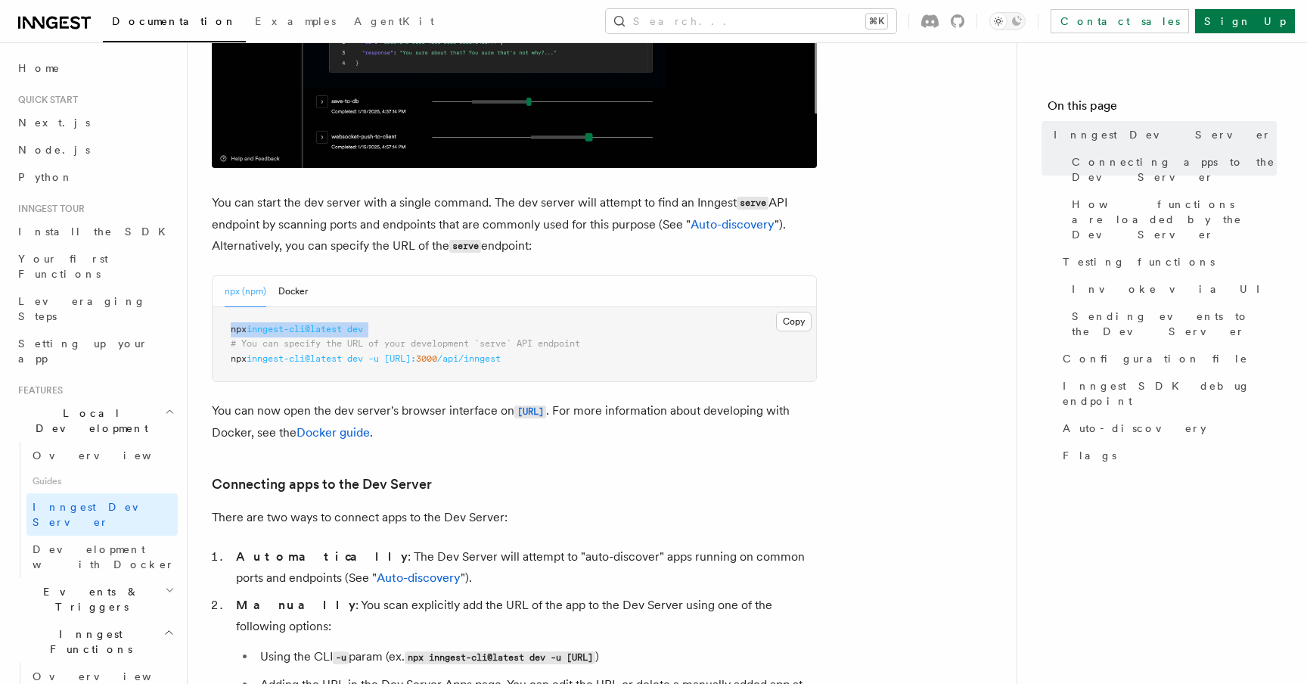
click at [311, 330] on span "inngest-cli@latest" at bounding box center [294, 329] width 95 height 11
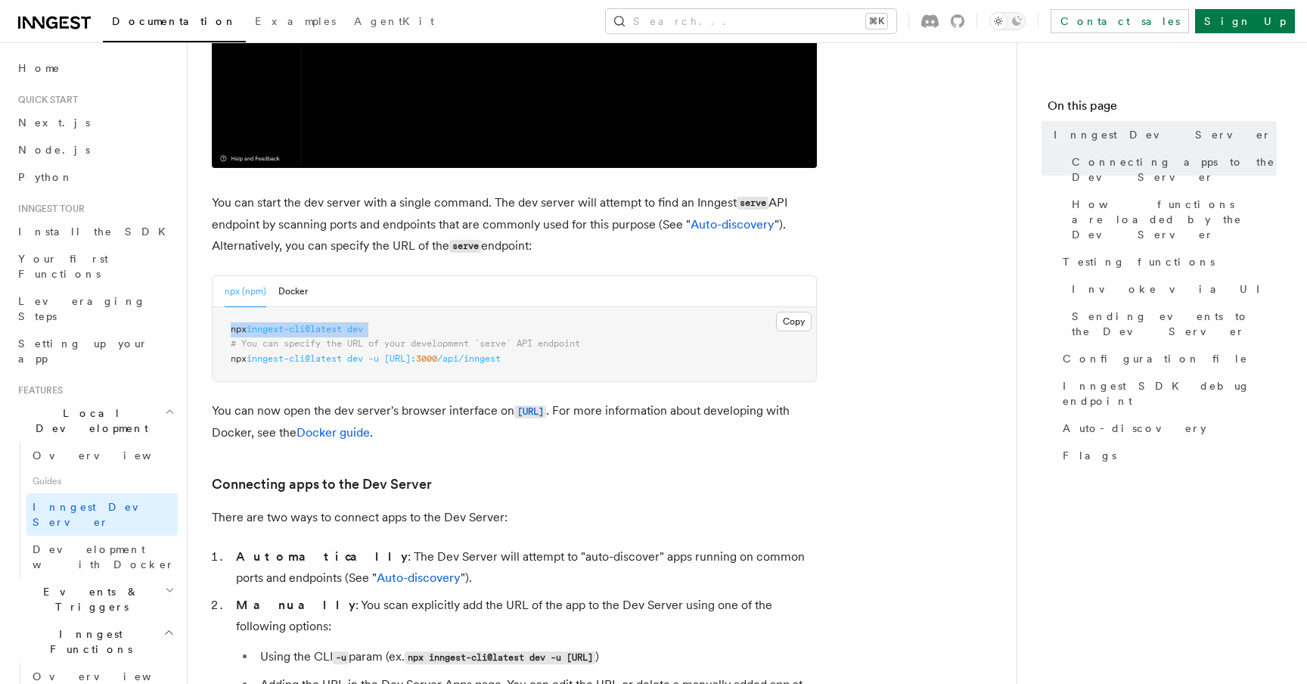
copy code "npx inngest-cli@latest dev"
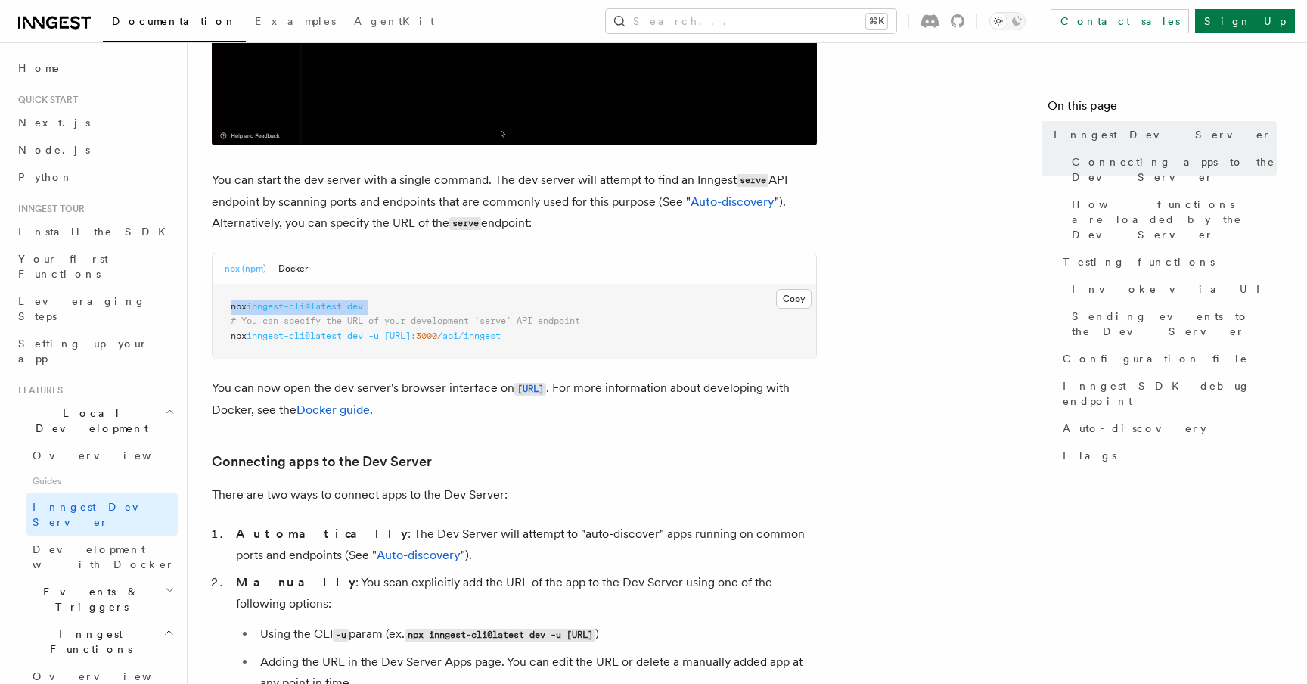
scroll to position [518, 0]
click at [370, 407] on link "Docker guide" at bounding box center [332, 409] width 73 height 14
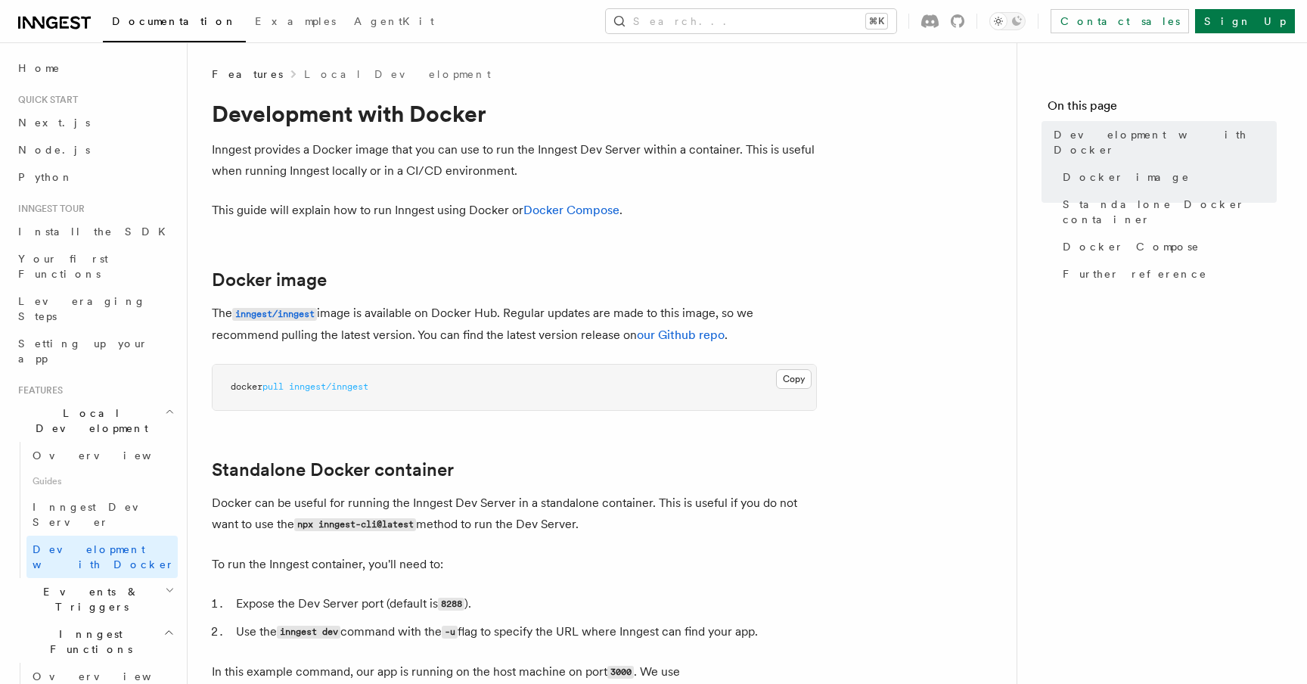
scroll to position [518, 0]
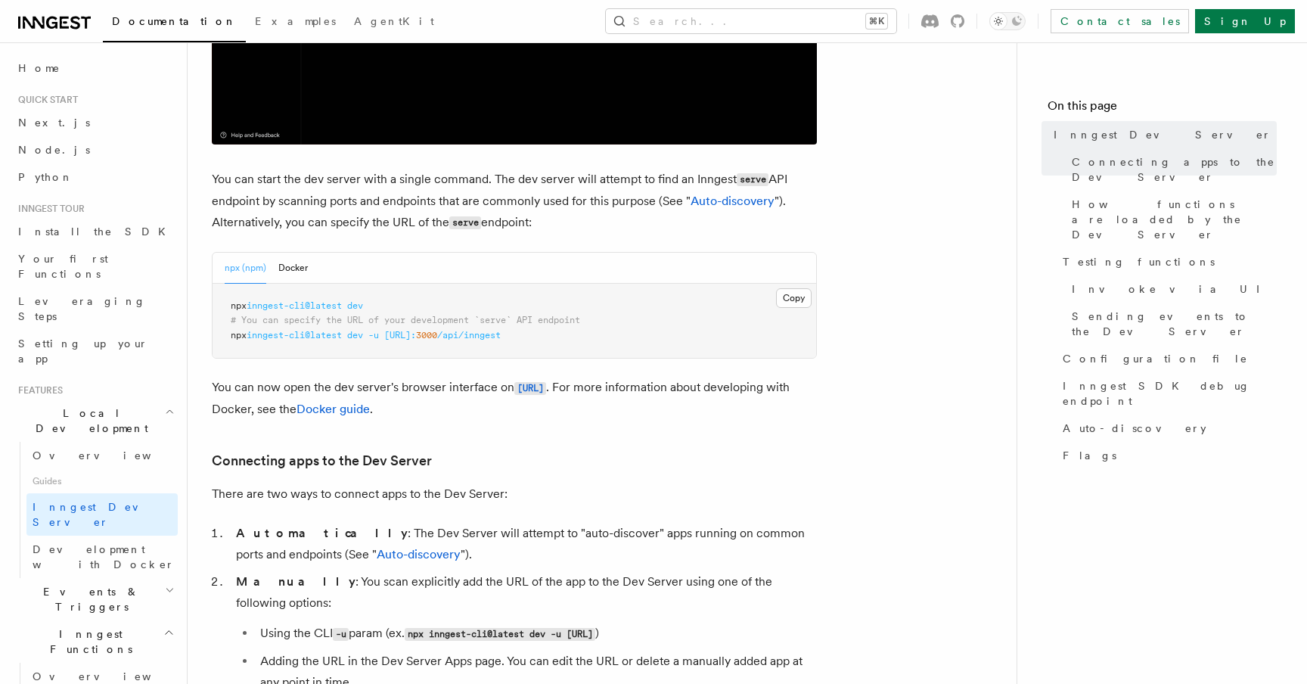
click at [368, 338] on span at bounding box center [365, 335] width 5 height 11
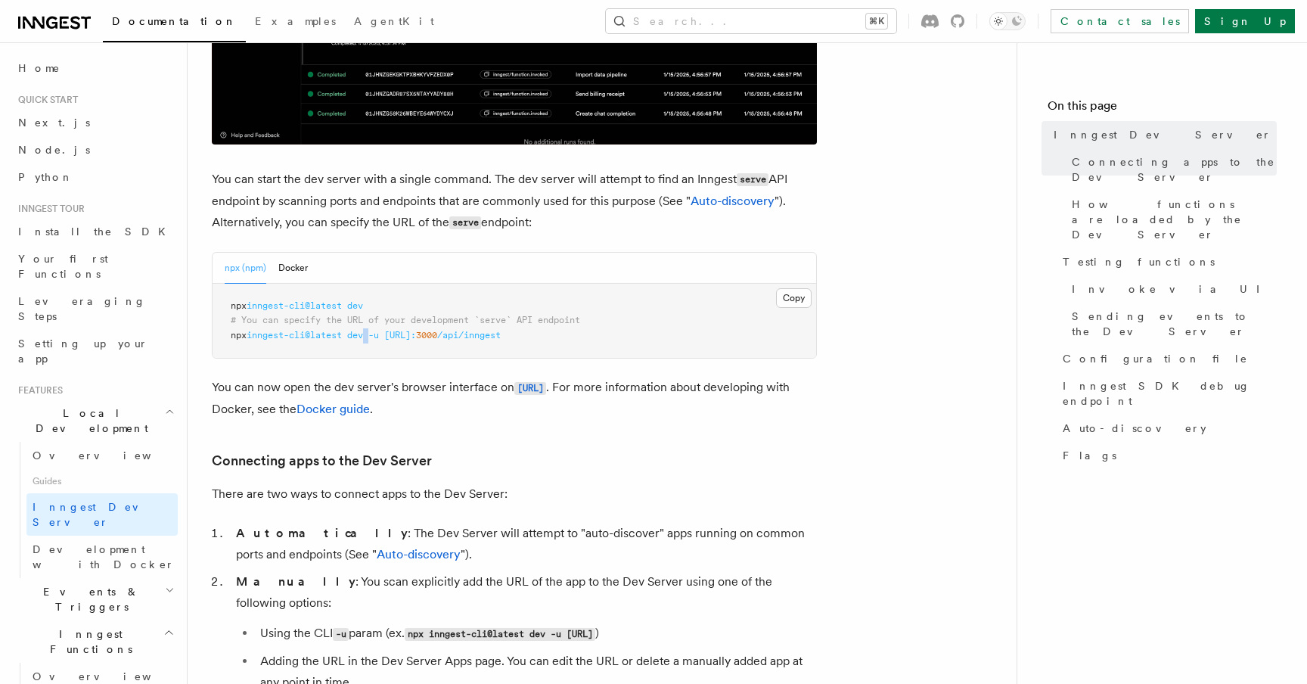
click at [368, 338] on span at bounding box center [365, 335] width 5 height 11
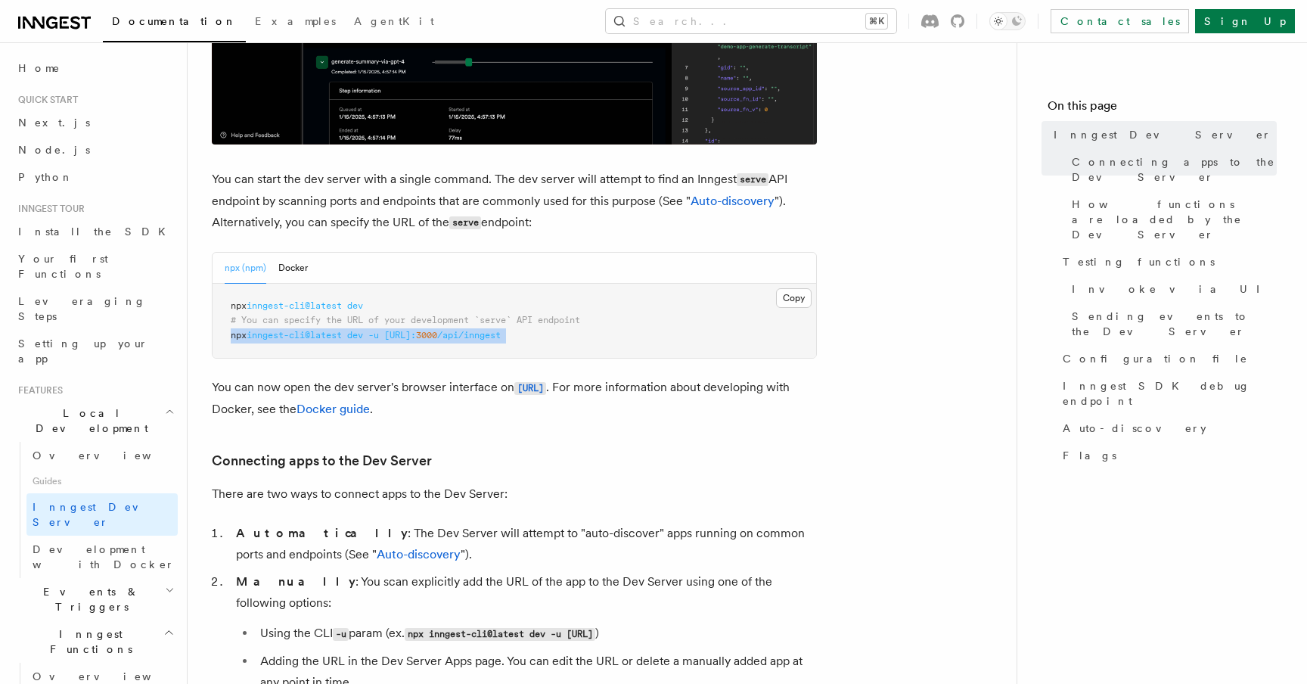
copy article "npx inngest-cli@latest dev -u http://localhost: 3000 /api/inngest"
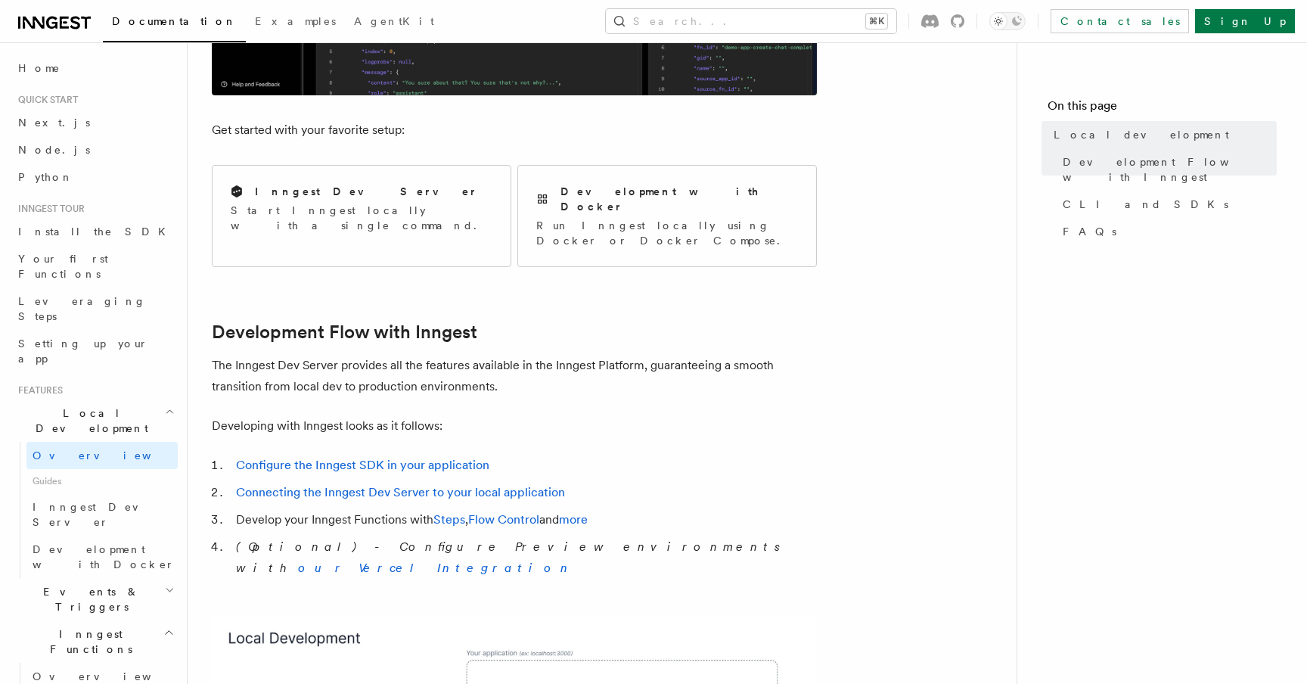
scroll to position [535, 0]
click at [352, 210] on p "Start Inngest locally with a single command." at bounding box center [362, 216] width 262 height 30
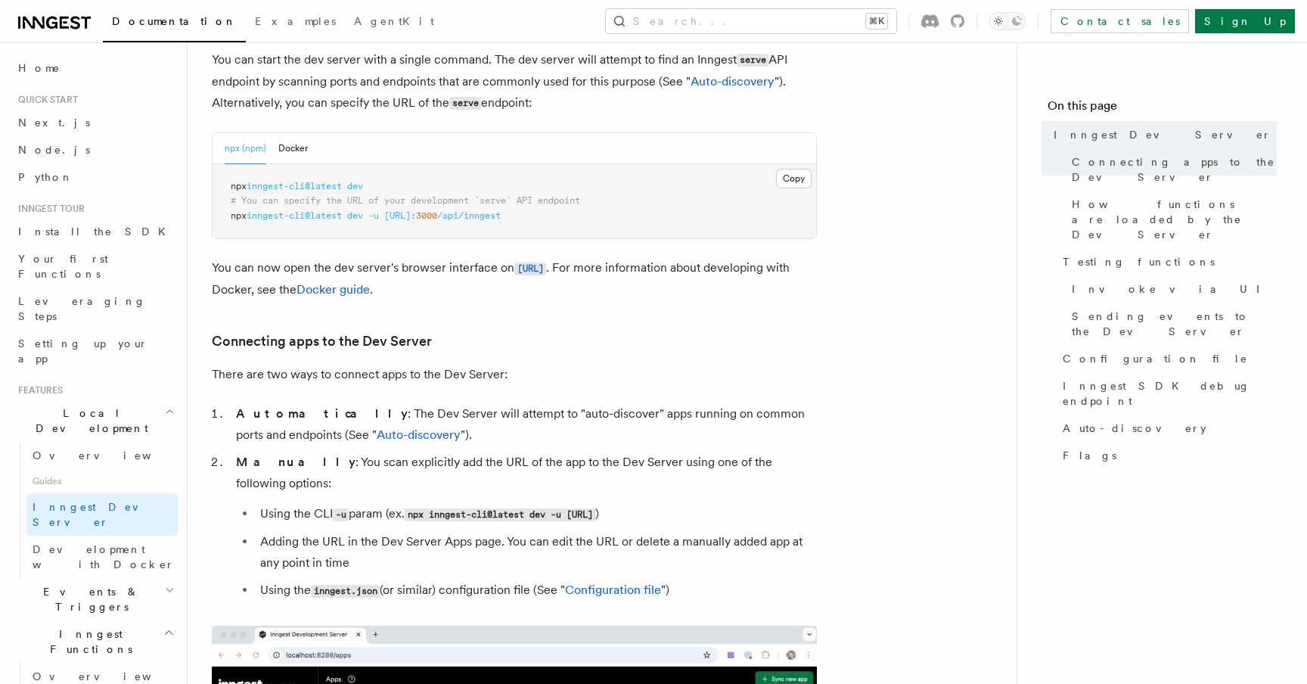
scroll to position [605, 0]
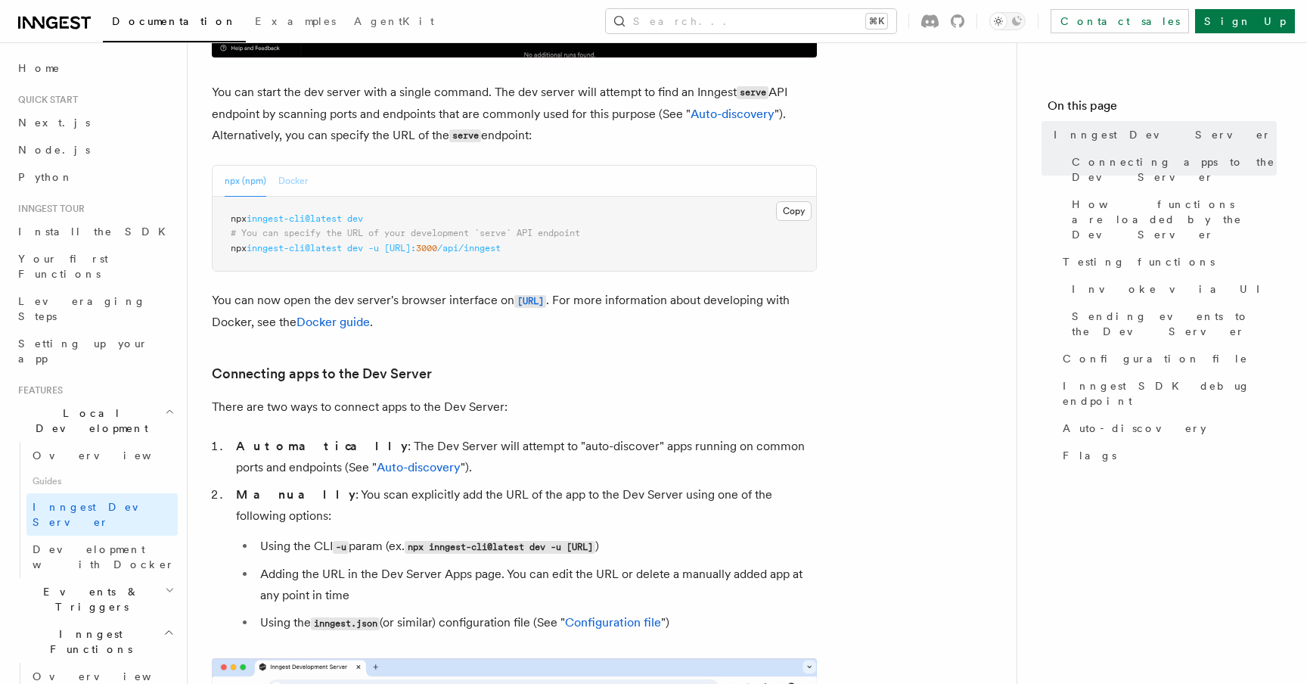
click at [303, 185] on button "Docker" at bounding box center [292, 181] width 29 height 31
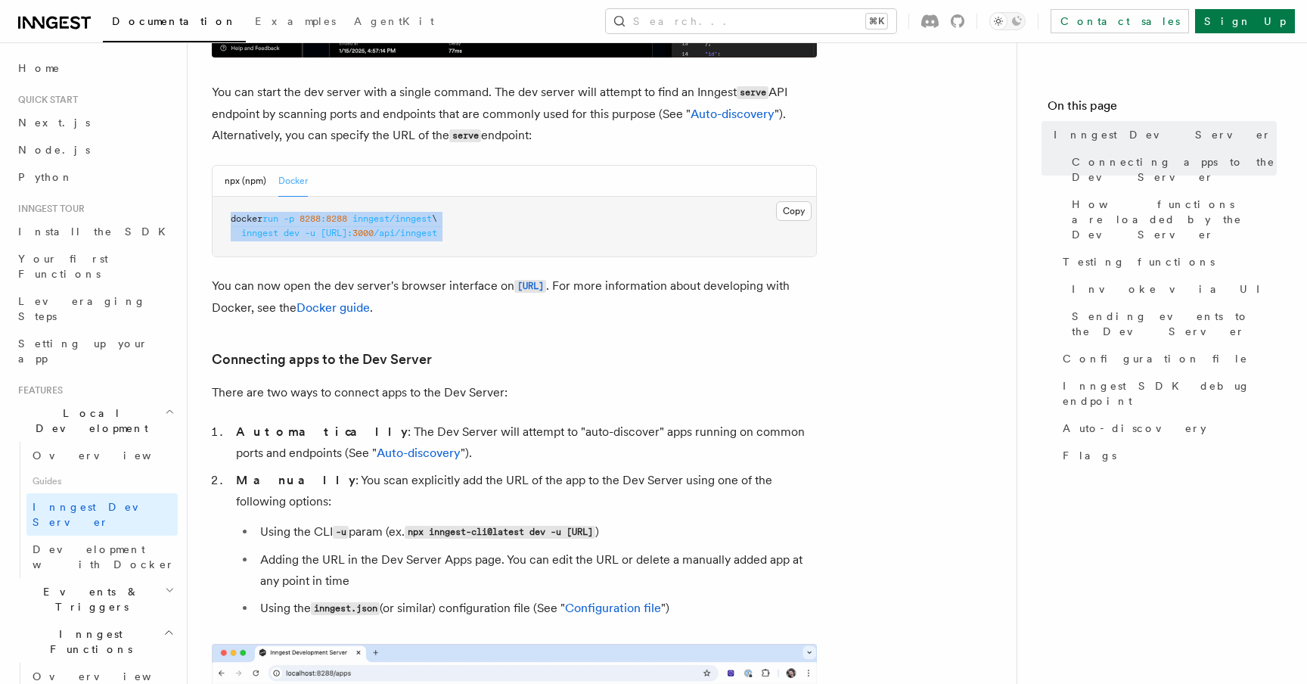
drag, startPoint x: 225, startPoint y: 219, endPoint x: 659, endPoint y: 261, distance: 436.1
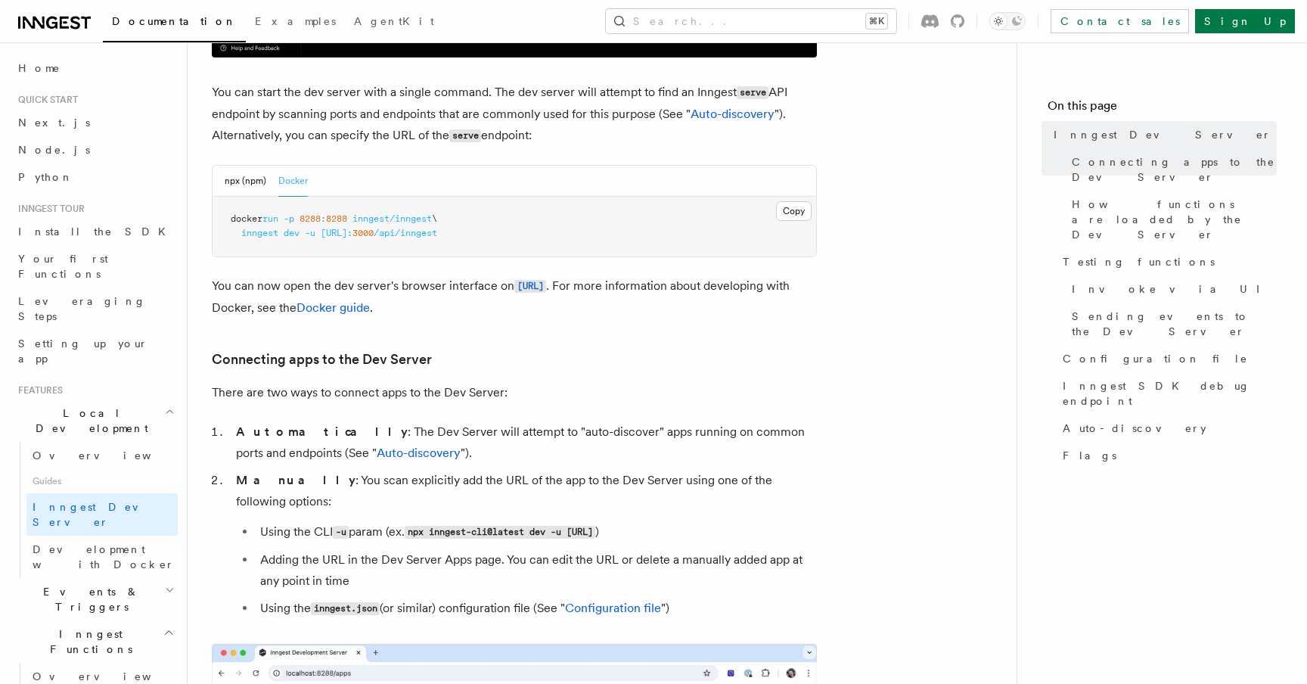
click at [624, 240] on pre "docker run -p 8288 : 8288 inngest/inngest \ inngest dev -u [URL]: 3000 /api/inn…" at bounding box center [513, 227] width 603 height 60
click at [224, 188] on div "npx (npm) Docker" at bounding box center [513, 181] width 603 height 31
click at [233, 188] on button "npx (npm)" at bounding box center [246, 181] width 42 height 31
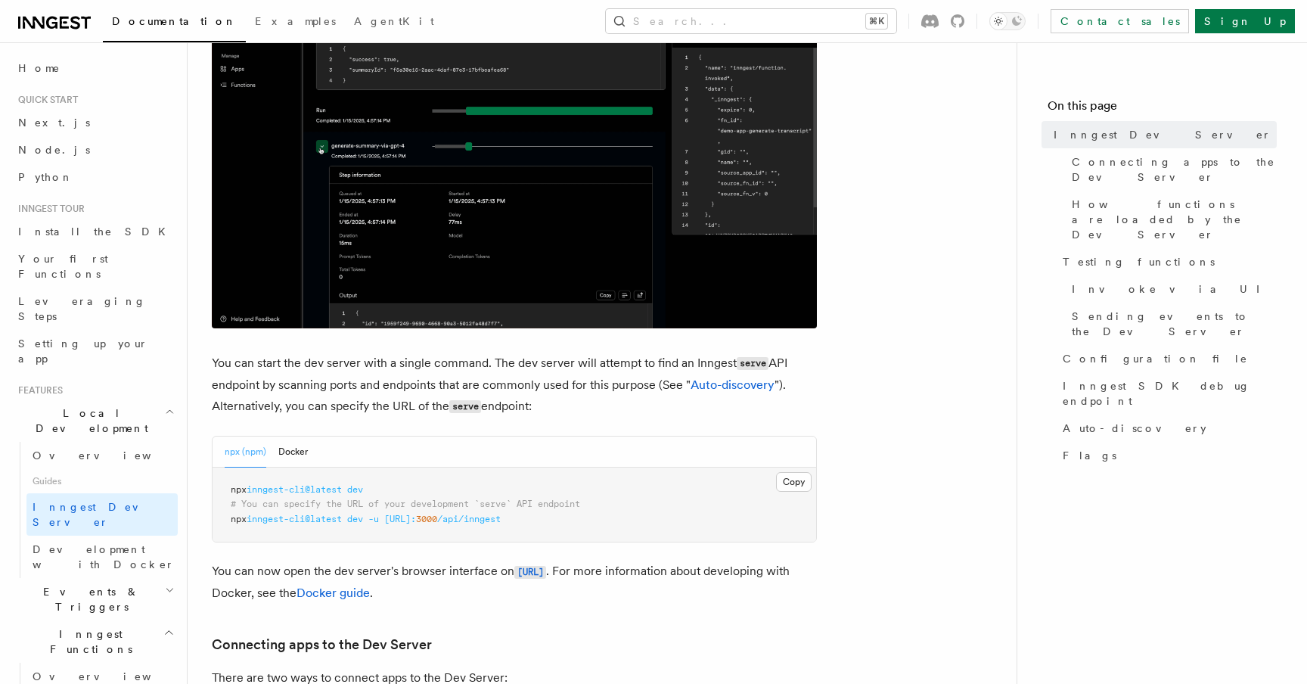
scroll to position [368, 0]
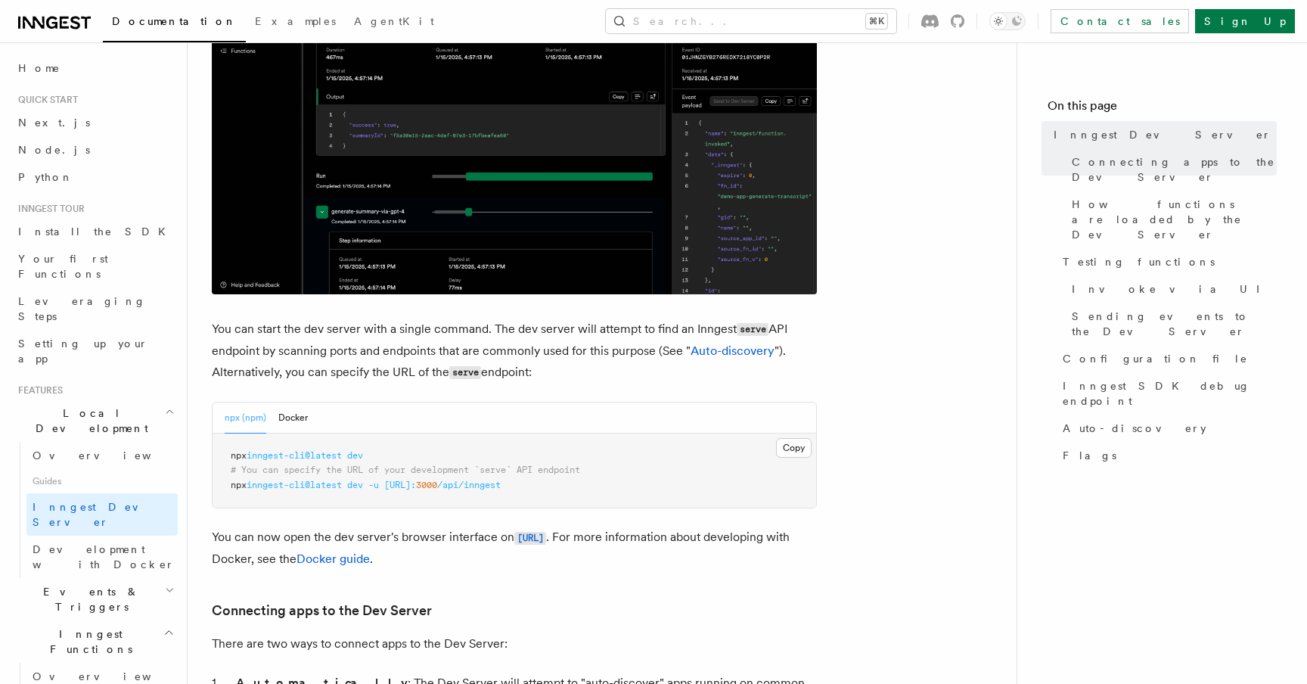
click at [284, 457] on span "inngest-cli@latest" at bounding box center [294, 455] width 95 height 11
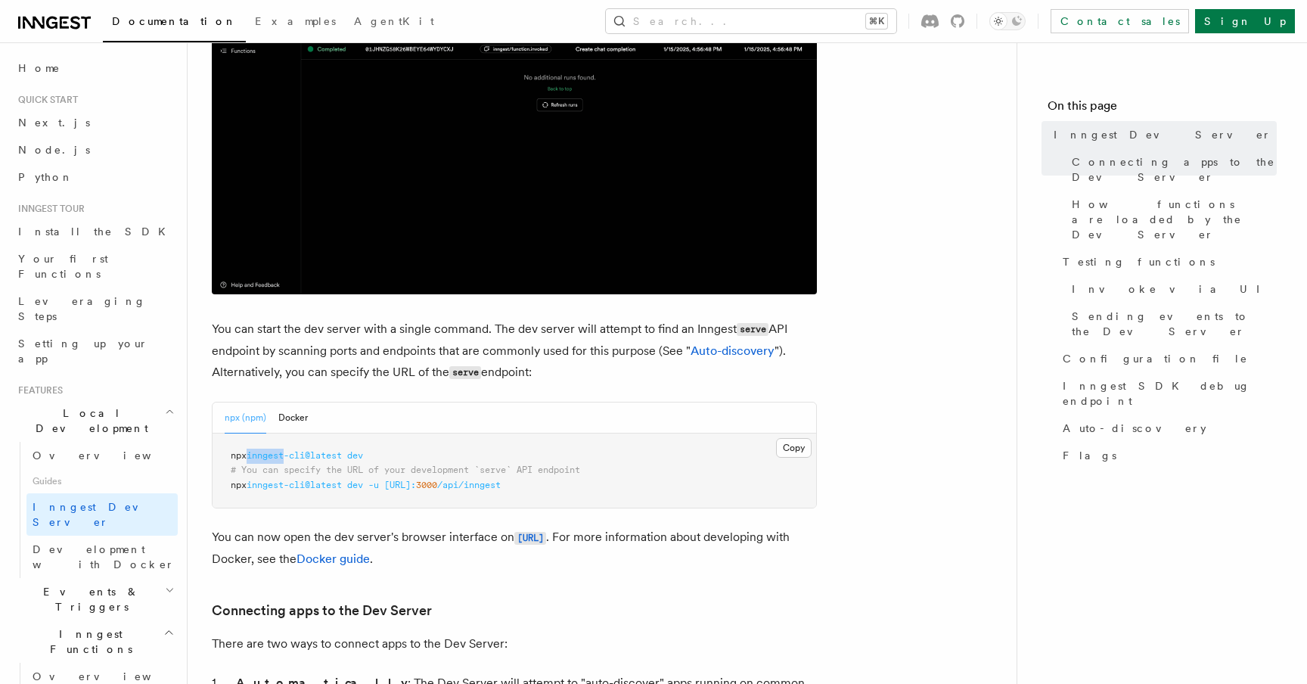
click at [284, 457] on span "inngest-cli@latest" at bounding box center [294, 455] width 95 height 11
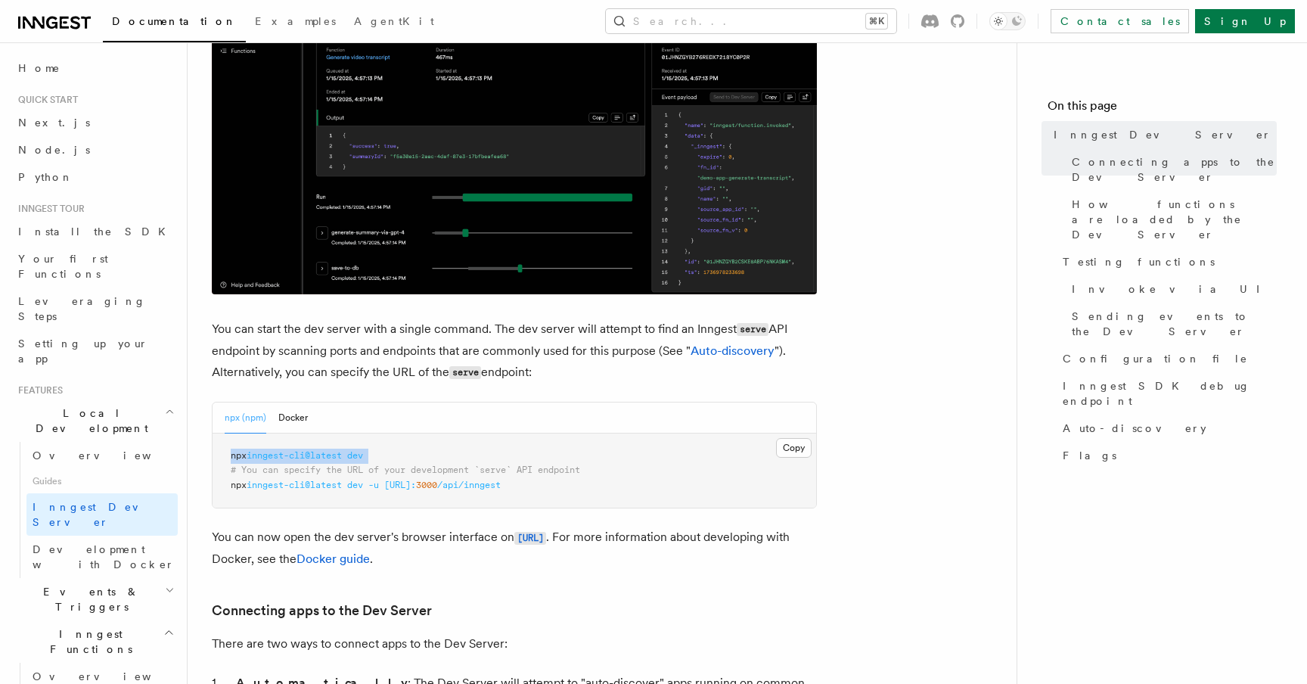
copy code "npx inngest-cli@latest dev"
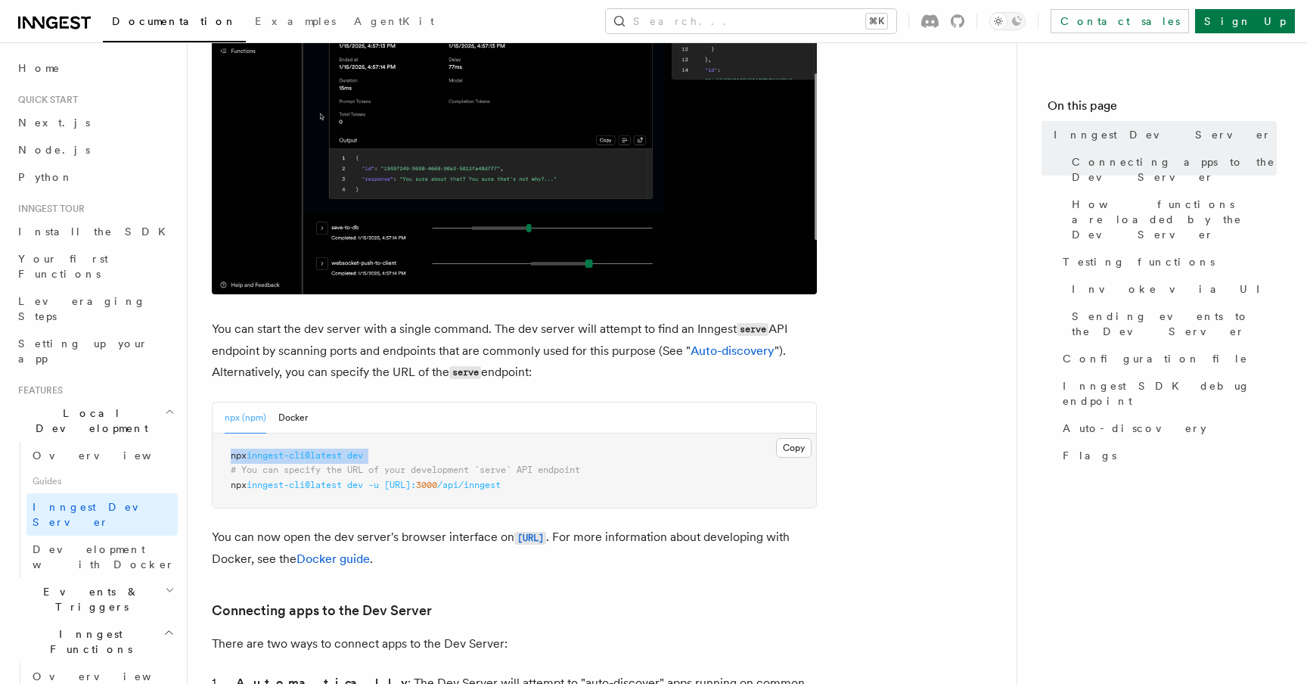
scroll to position [364, 0]
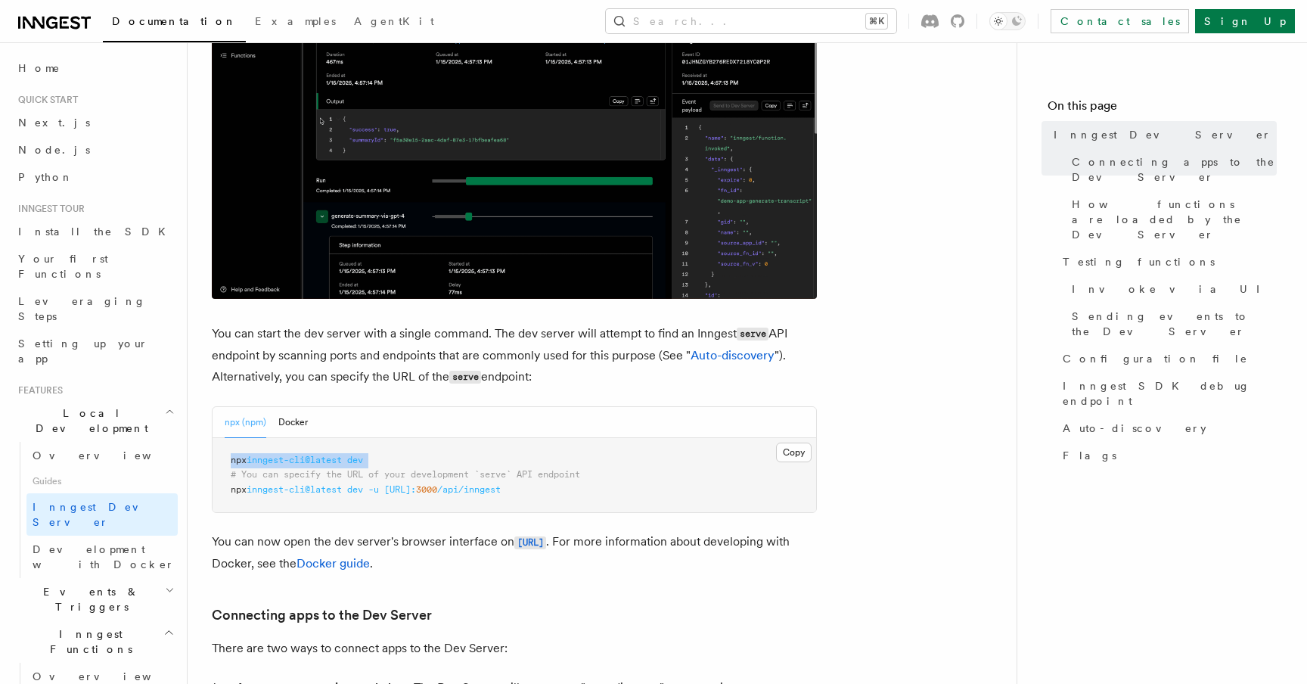
copy code "npx inngest-cli@latest dev"
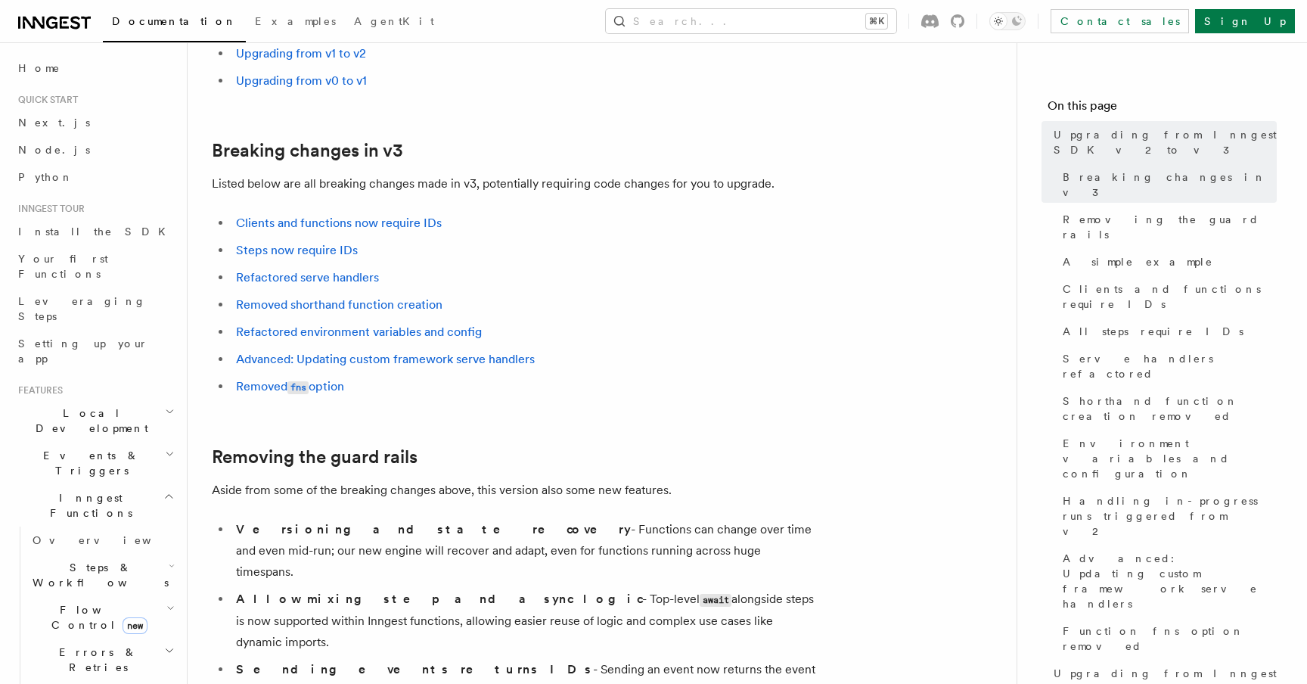
scroll to position [190, 0]
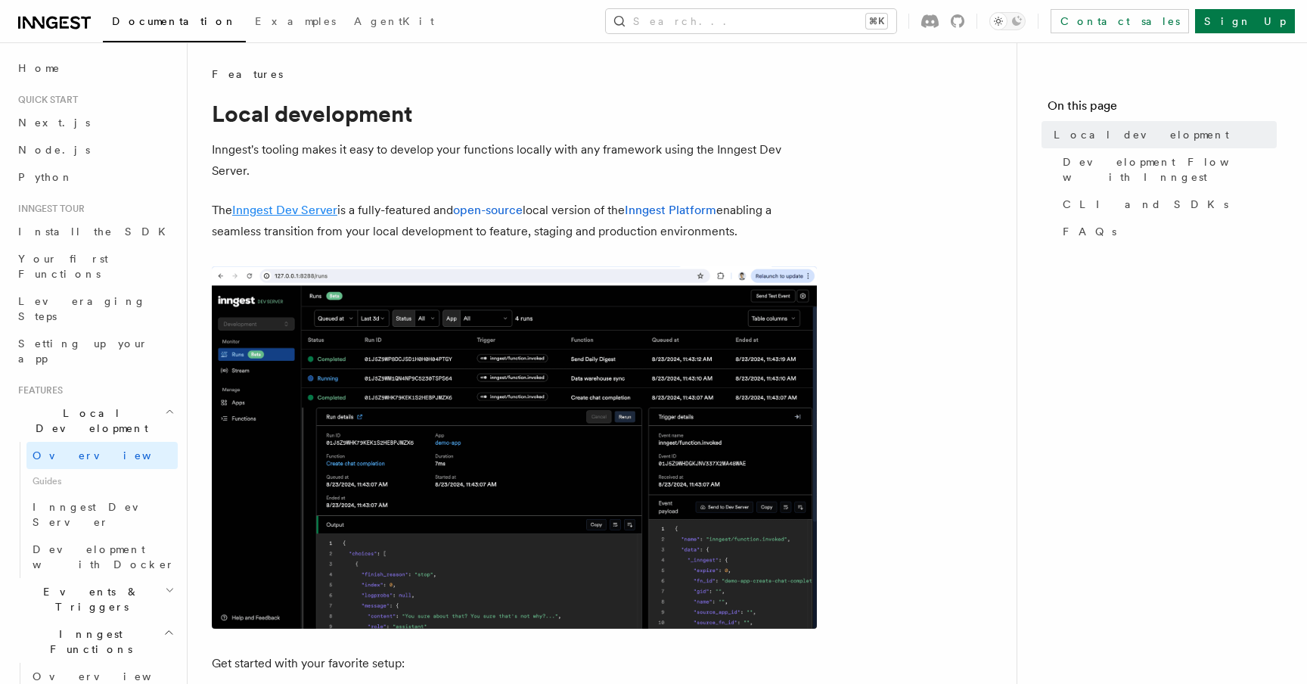
click at [298, 216] on link "Inngest Dev Server" at bounding box center [284, 210] width 105 height 14
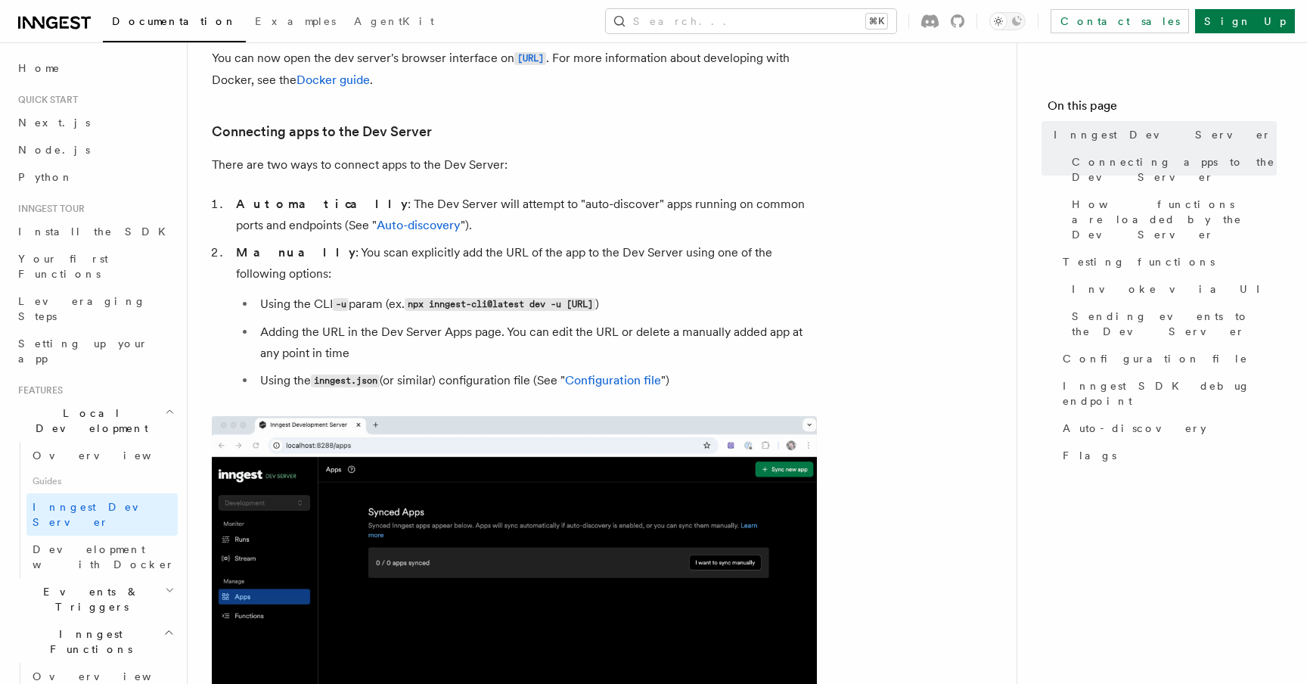
scroll to position [504, 0]
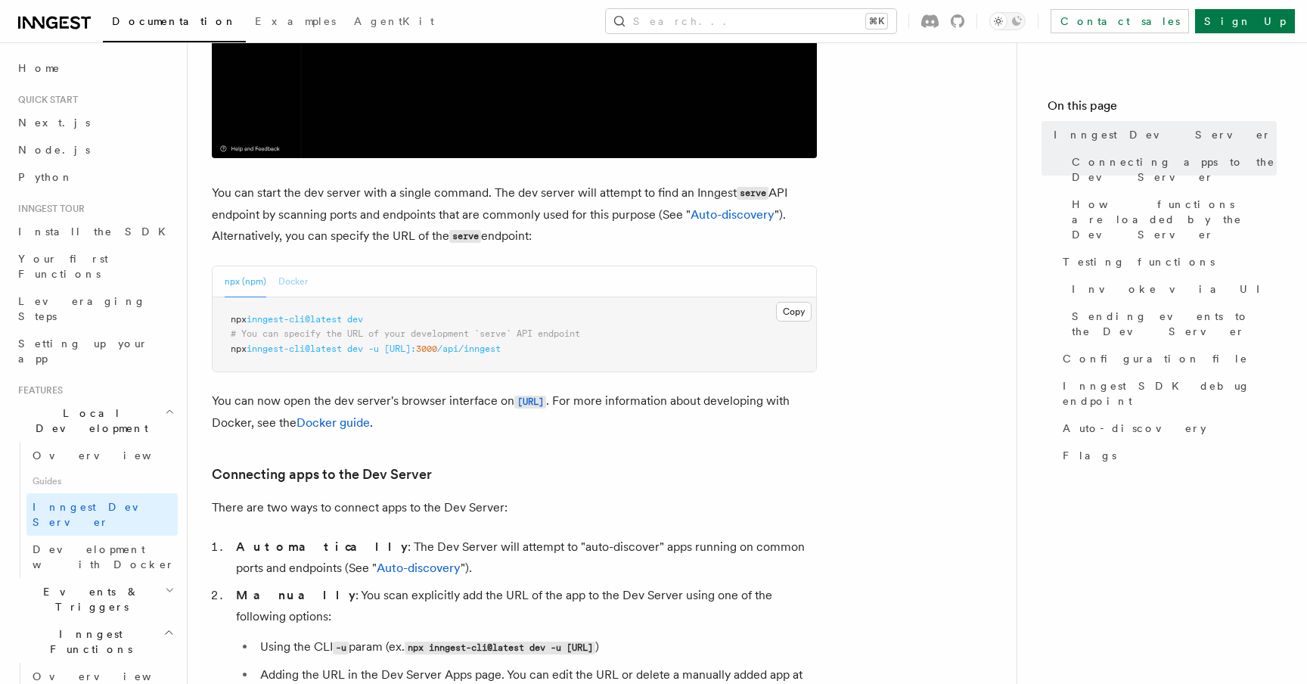
click at [297, 290] on button "Docker" at bounding box center [292, 281] width 29 height 31
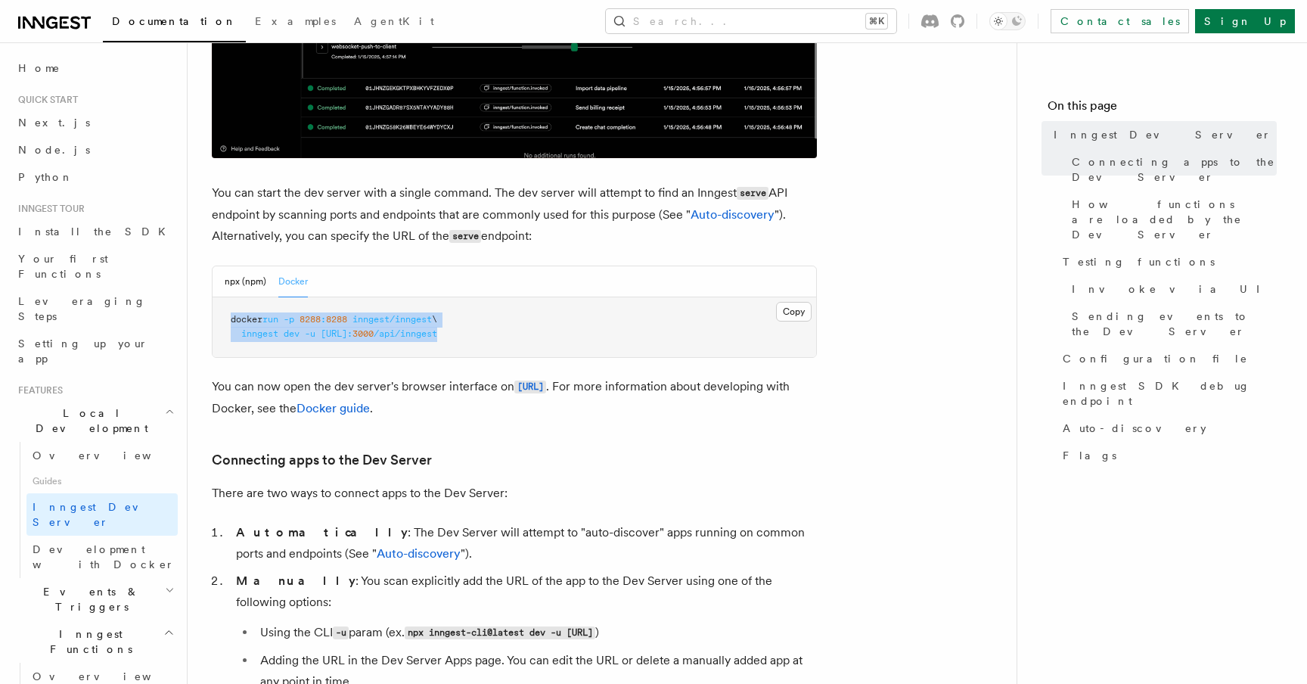
drag, startPoint x: 220, startPoint y: 316, endPoint x: 653, endPoint y: 339, distance: 433.1
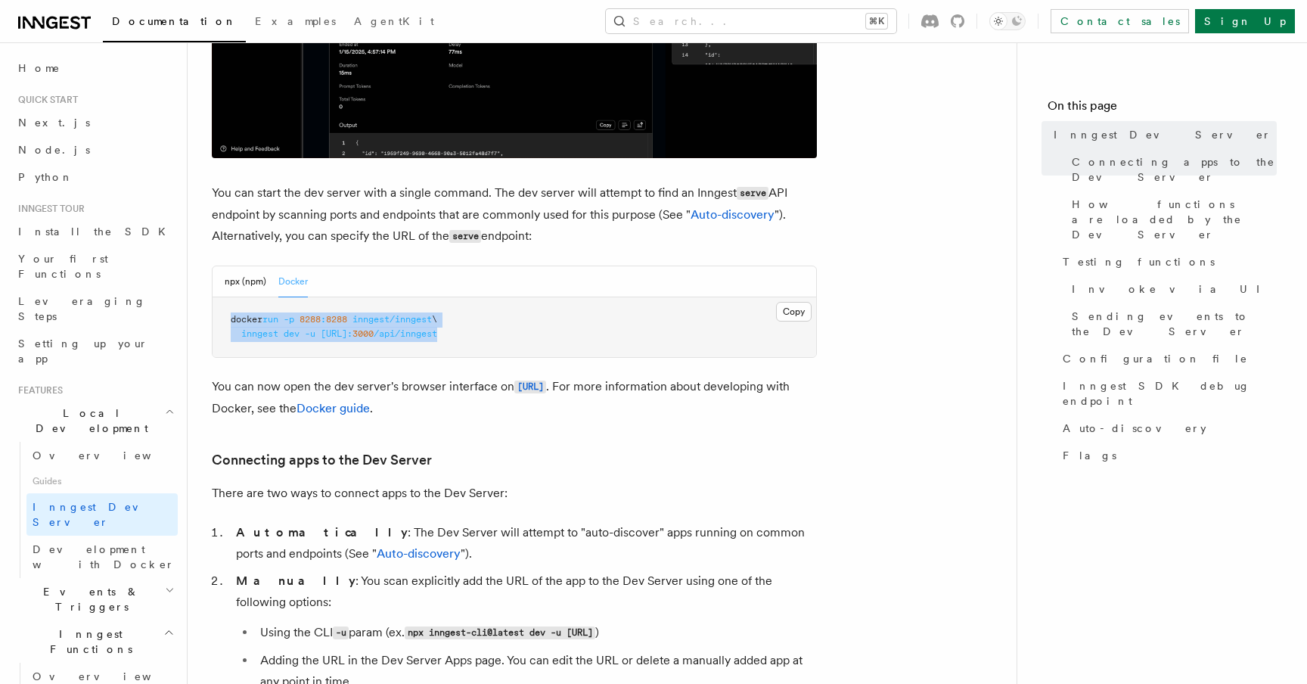
click at [653, 339] on pre "docker run -p 8288 : 8288 inngest/inngest \ inngest dev -u http://host.docker.i…" at bounding box center [513, 327] width 603 height 60
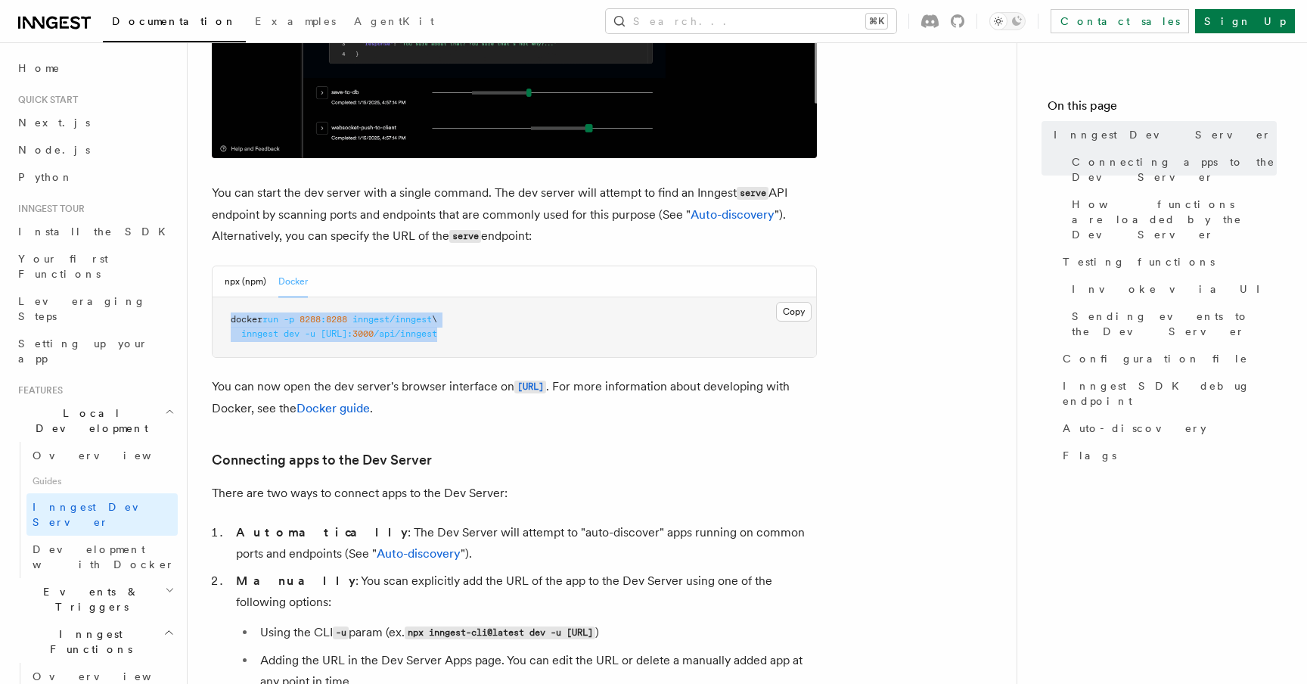
copy code "docker run -p 8288 : 8288 inngest/inngest \ inngest dev -u http://host.docker.i…"
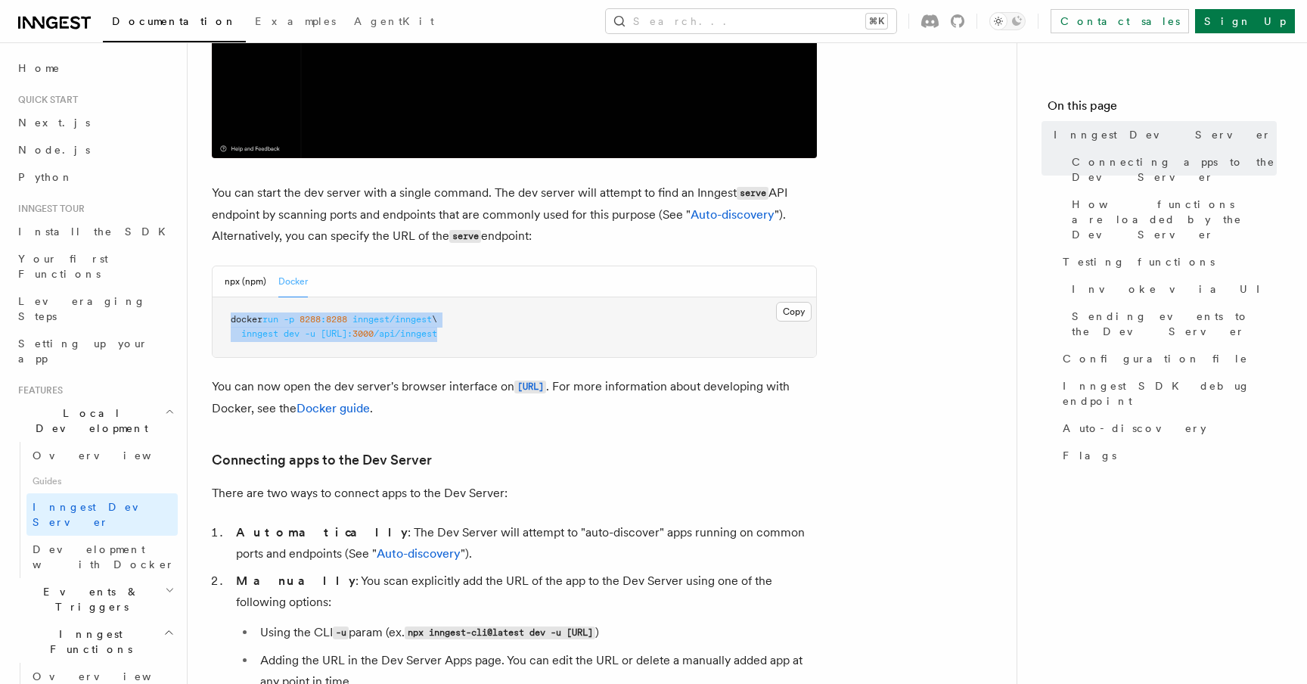
copy code "docker run -p 8288 : 8288 inngest/inngest \ inngest dev -u http://host.docker.i…"
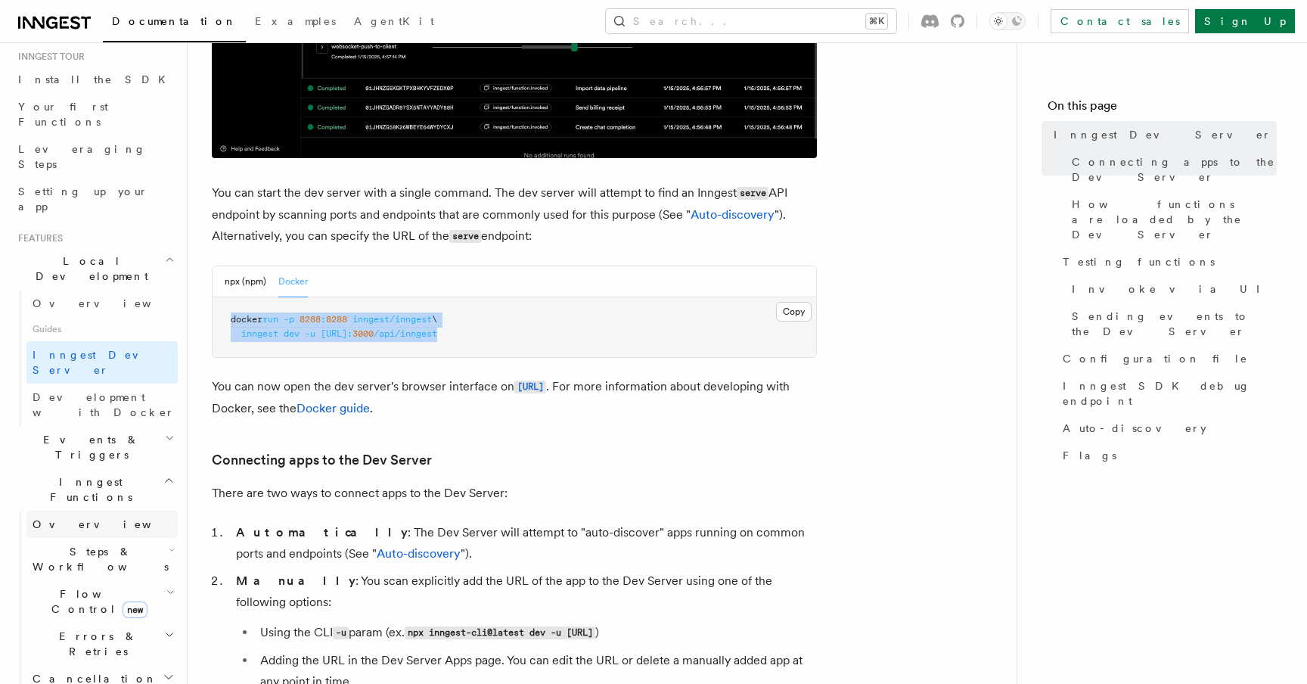
click at [76, 518] on span "Overview" at bounding box center [111, 524] width 156 height 12
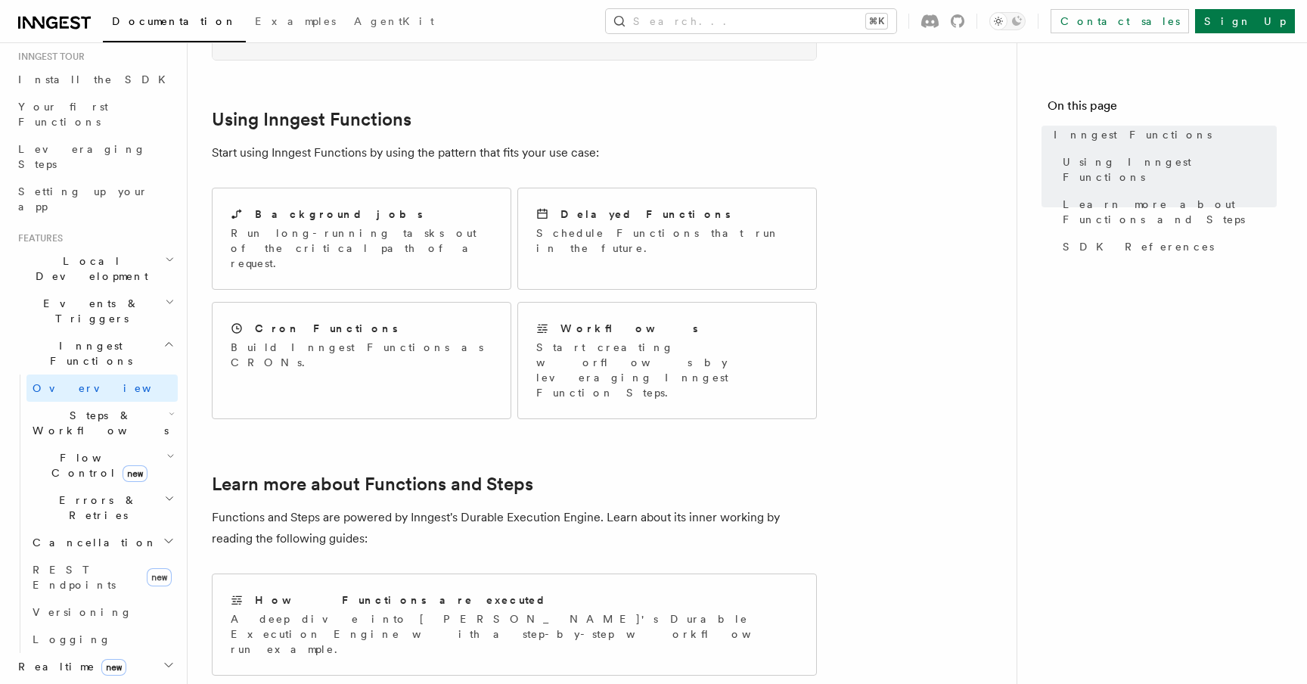
scroll to position [791, 0]
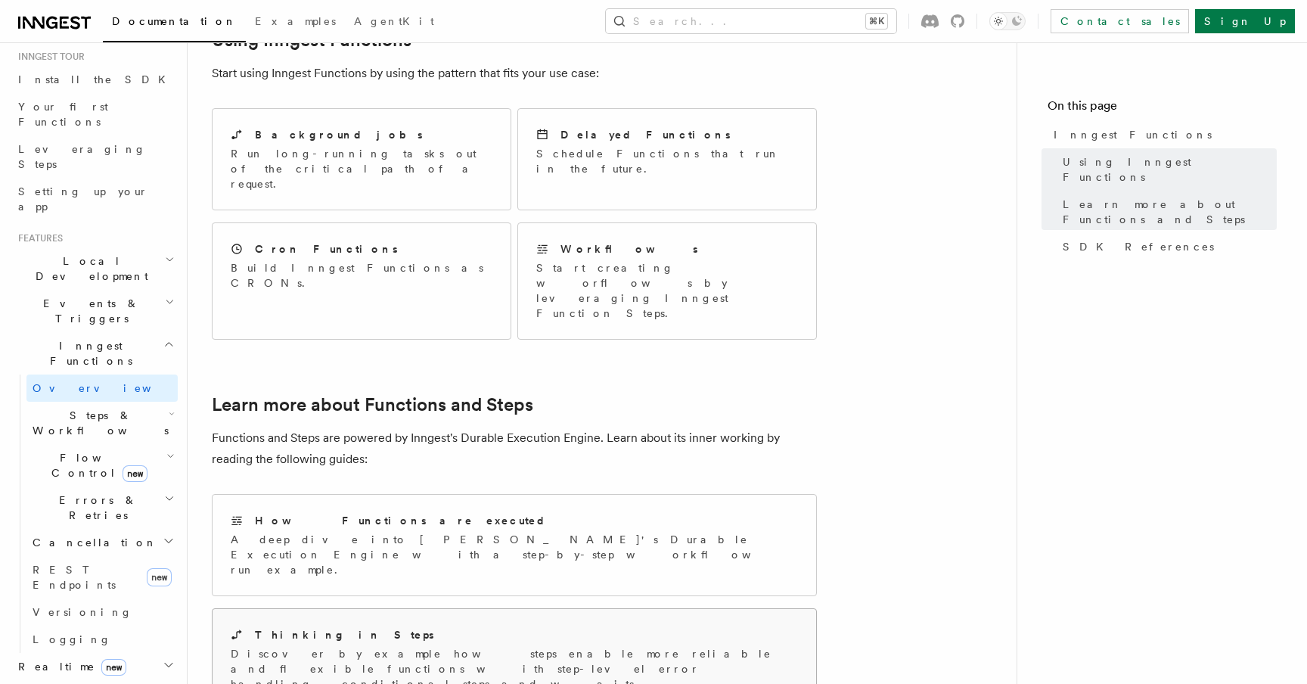
click at [442, 627] on div "Thinking in Steps" at bounding box center [514, 635] width 567 height 16
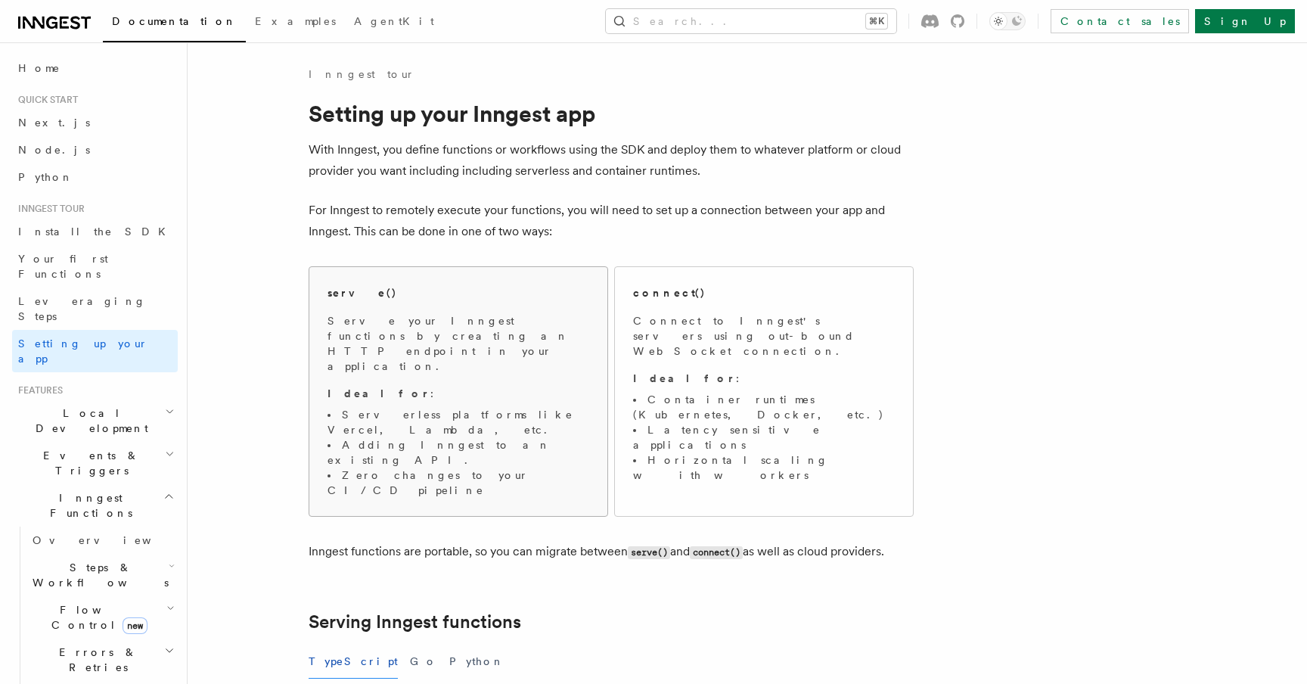
click at [562, 437] on li "Adding Inngest to an existing API." at bounding box center [458, 452] width 262 height 30
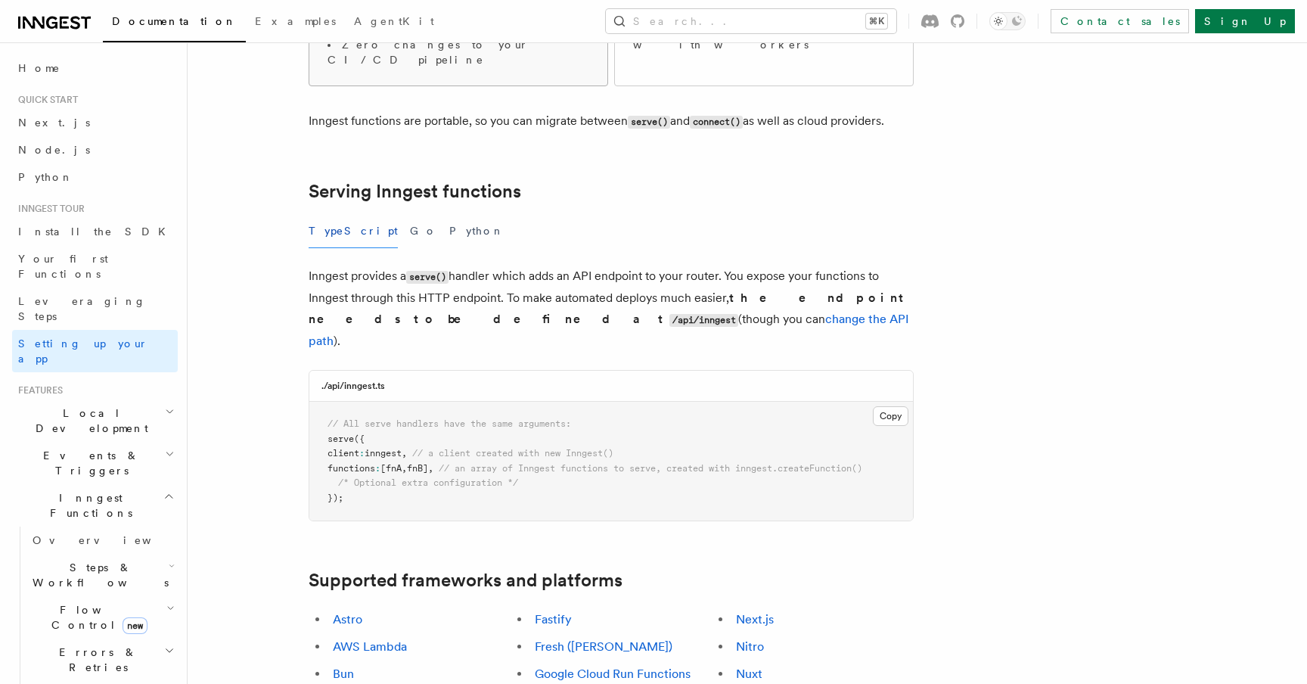
scroll to position [423, 0]
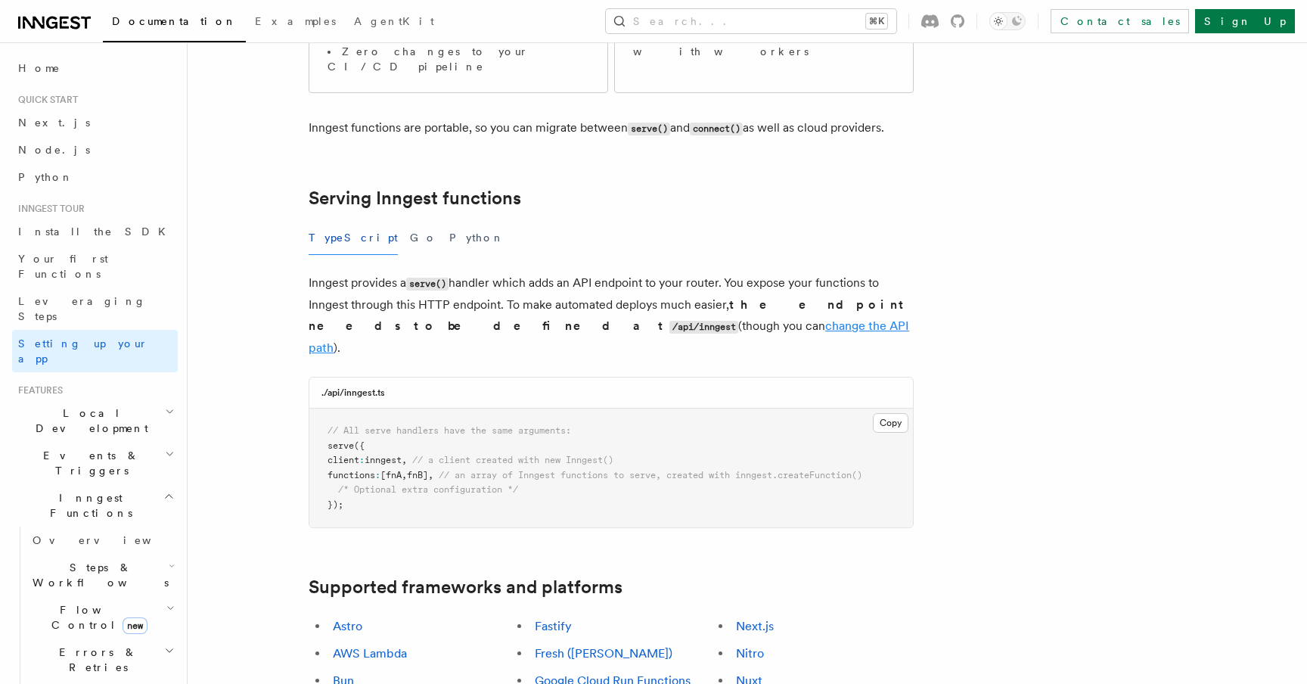
click at [568, 318] on link "change the API path" at bounding box center [609, 336] width 600 height 36
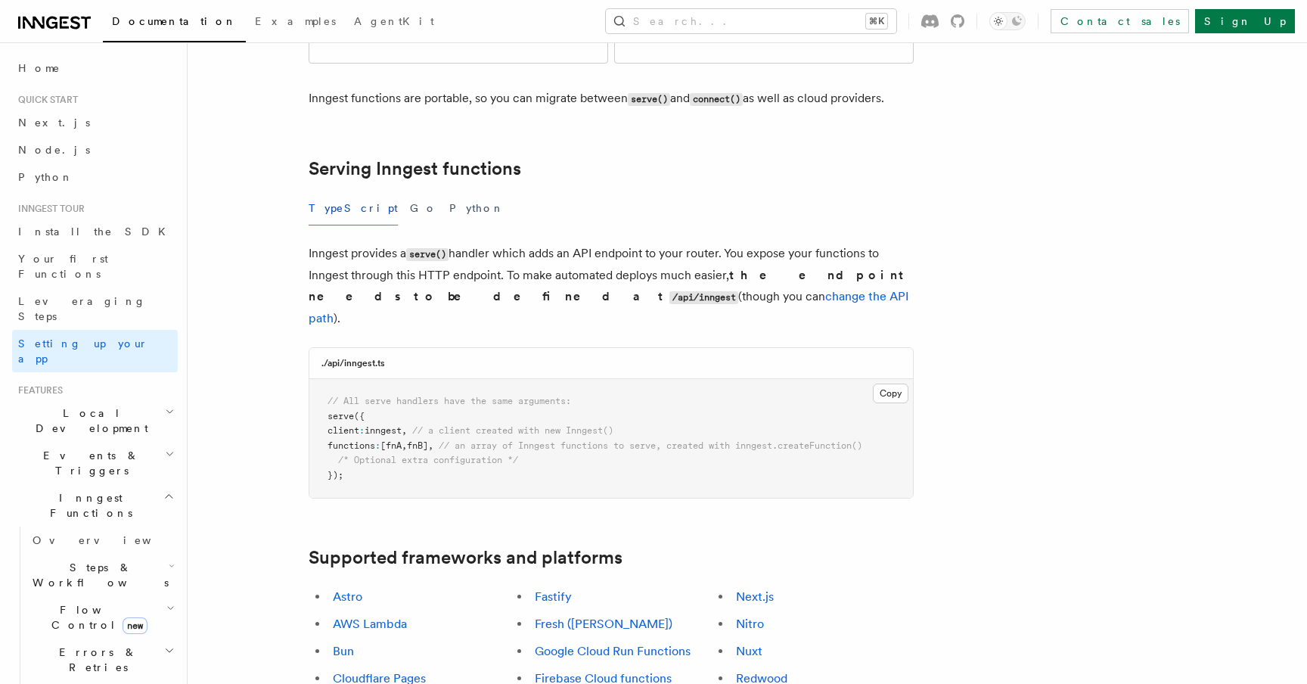
scroll to position [463, 0]
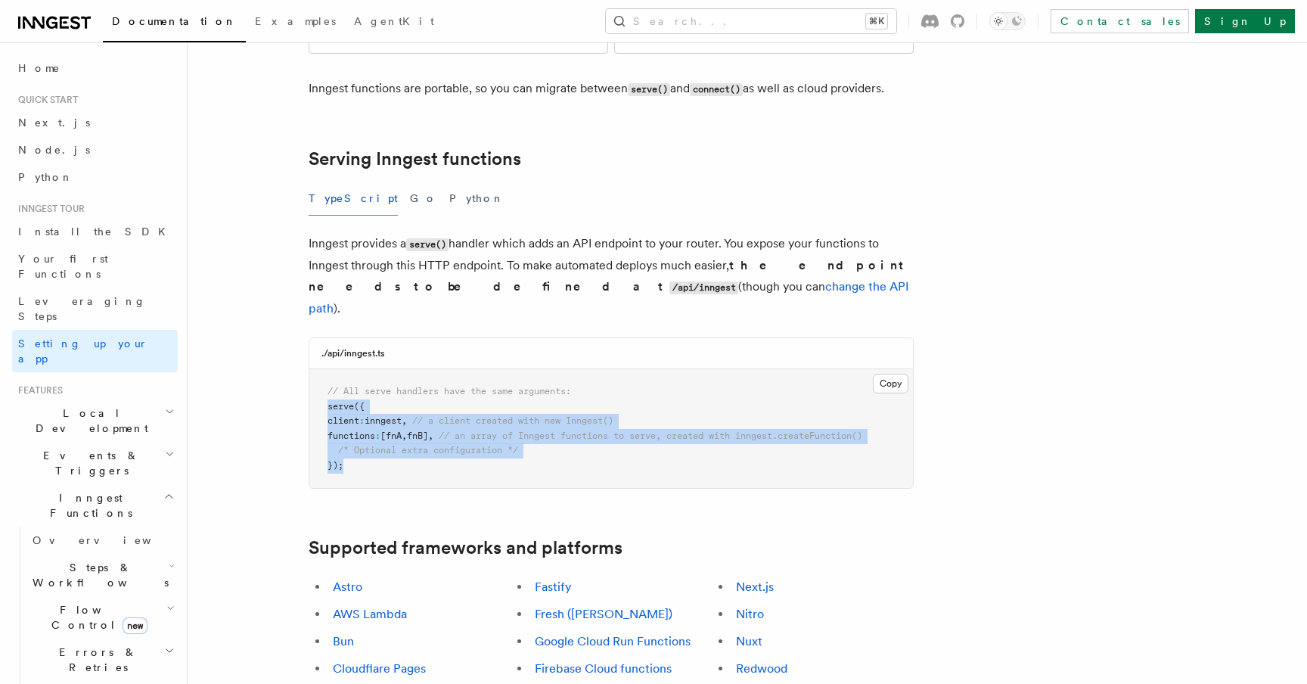
drag, startPoint x: 371, startPoint y: 374, endPoint x: 321, endPoint y: 314, distance: 77.4
click at [321, 369] on pre "// All serve handlers have the same arguments: serve ({ client : inngest , // a…" at bounding box center [610, 428] width 603 height 119
copy code "serve ({ client : inngest , // a client created with new Inngest() functions : …"
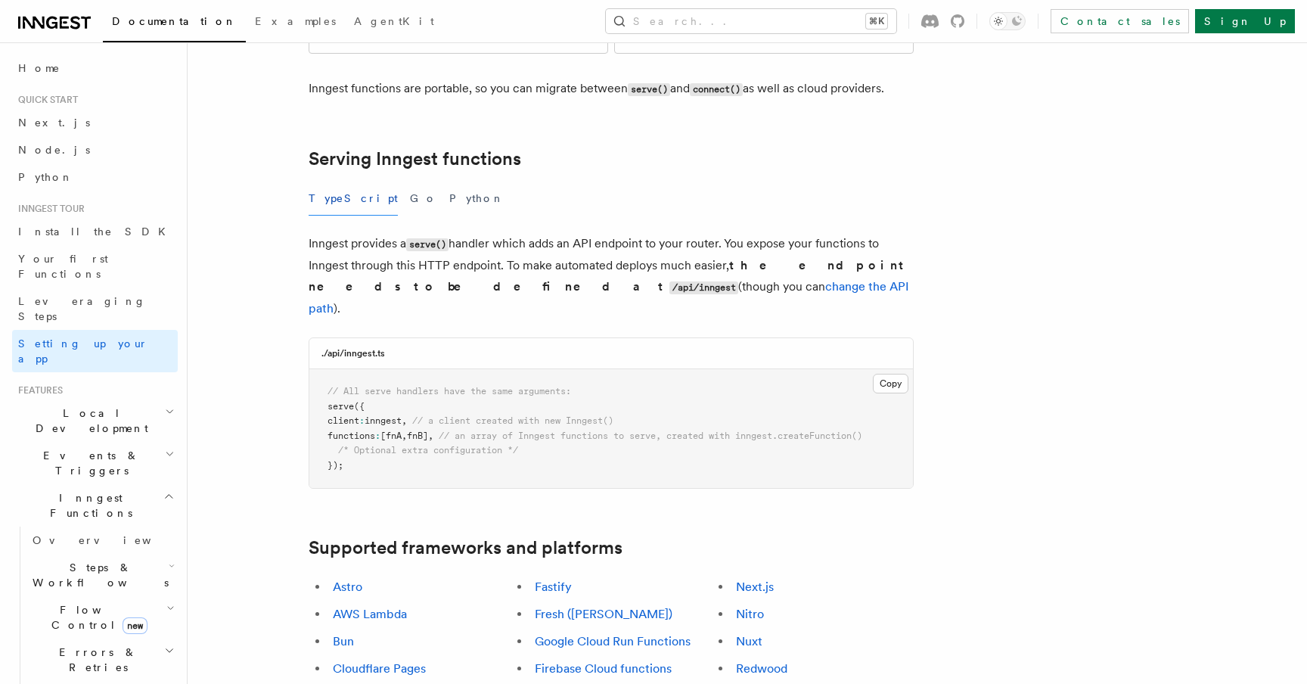
click at [686, 338] on div "./api/inngest.ts" at bounding box center [610, 353] width 603 height 31
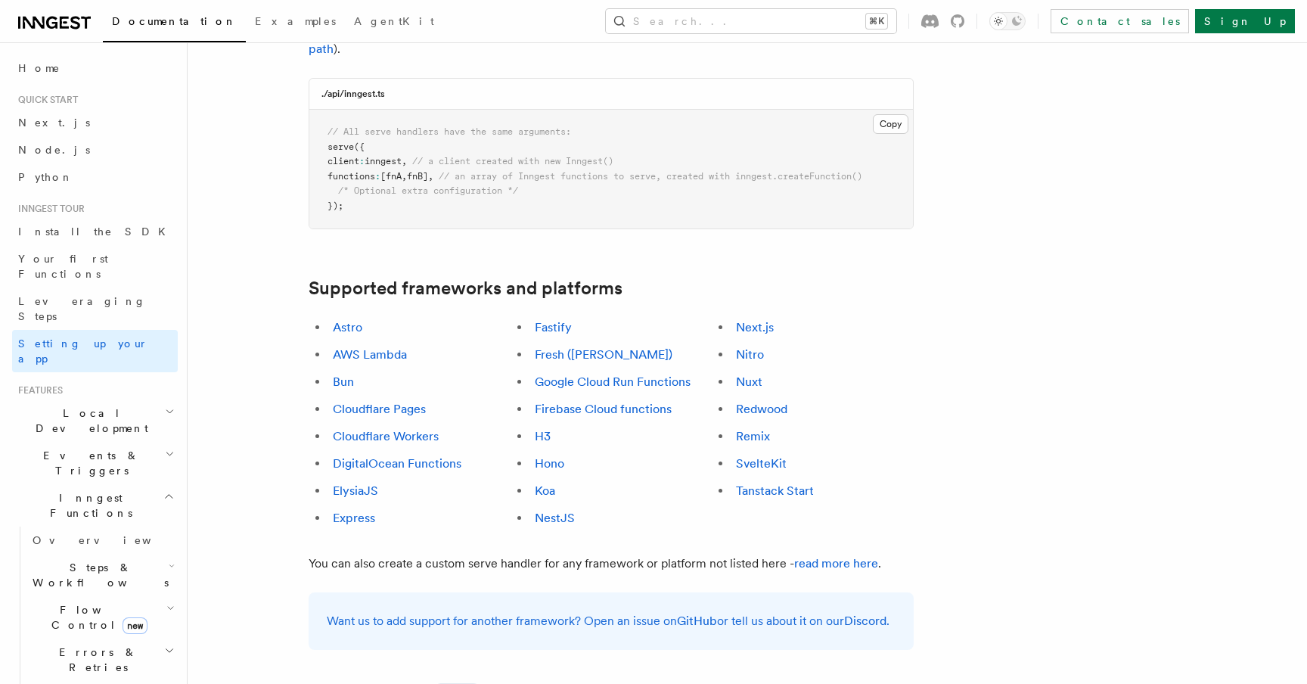
scroll to position [734, 0]
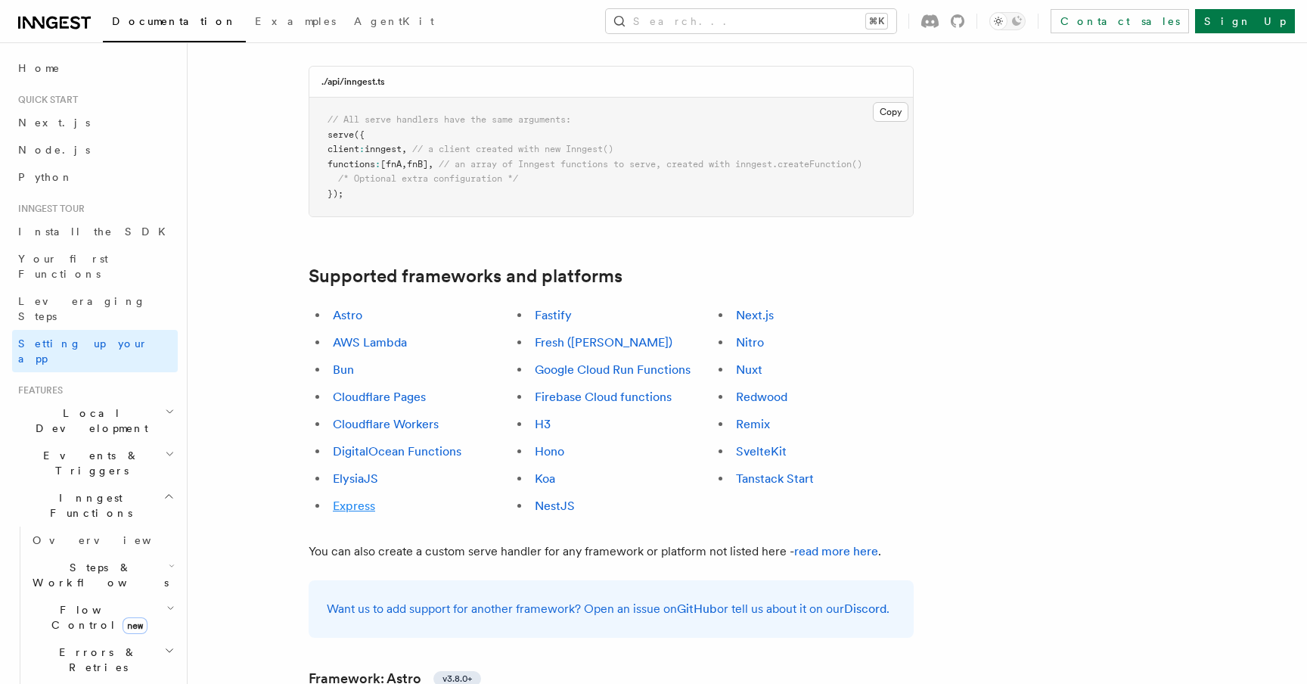
click at [358, 498] on link "Express" at bounding box center [354, 505] width 42 height 14
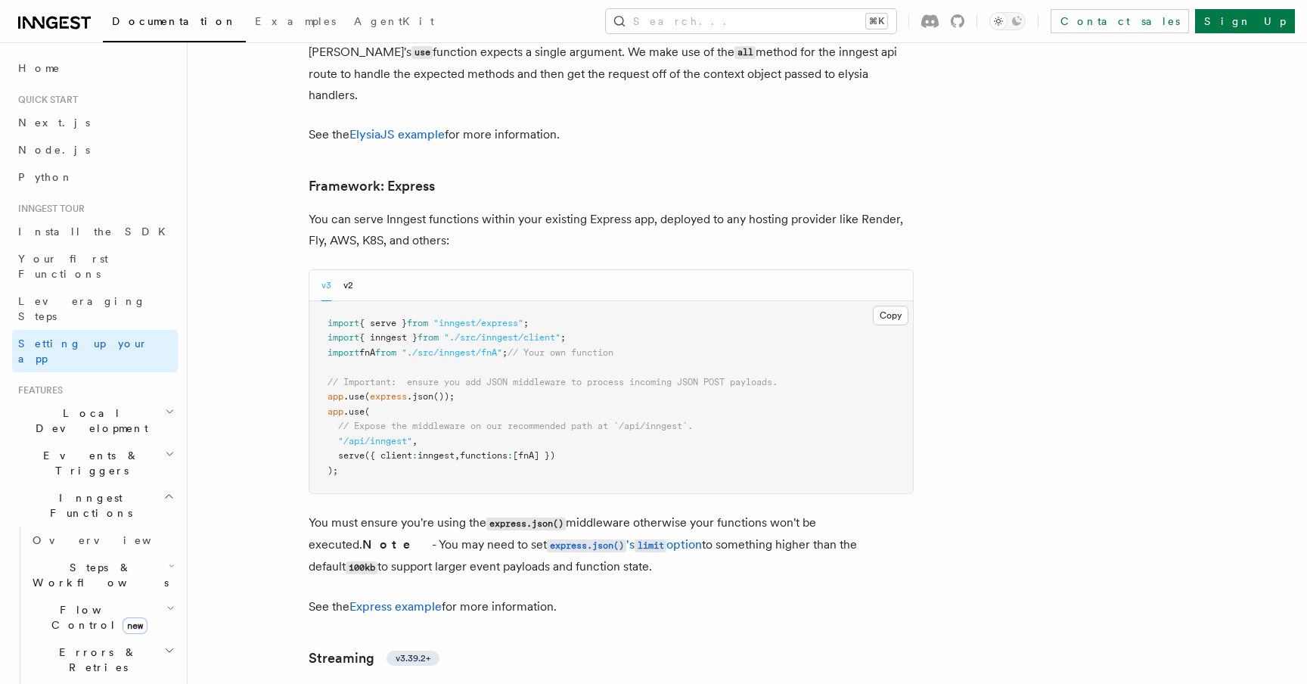
scroll to position [4432, 0]
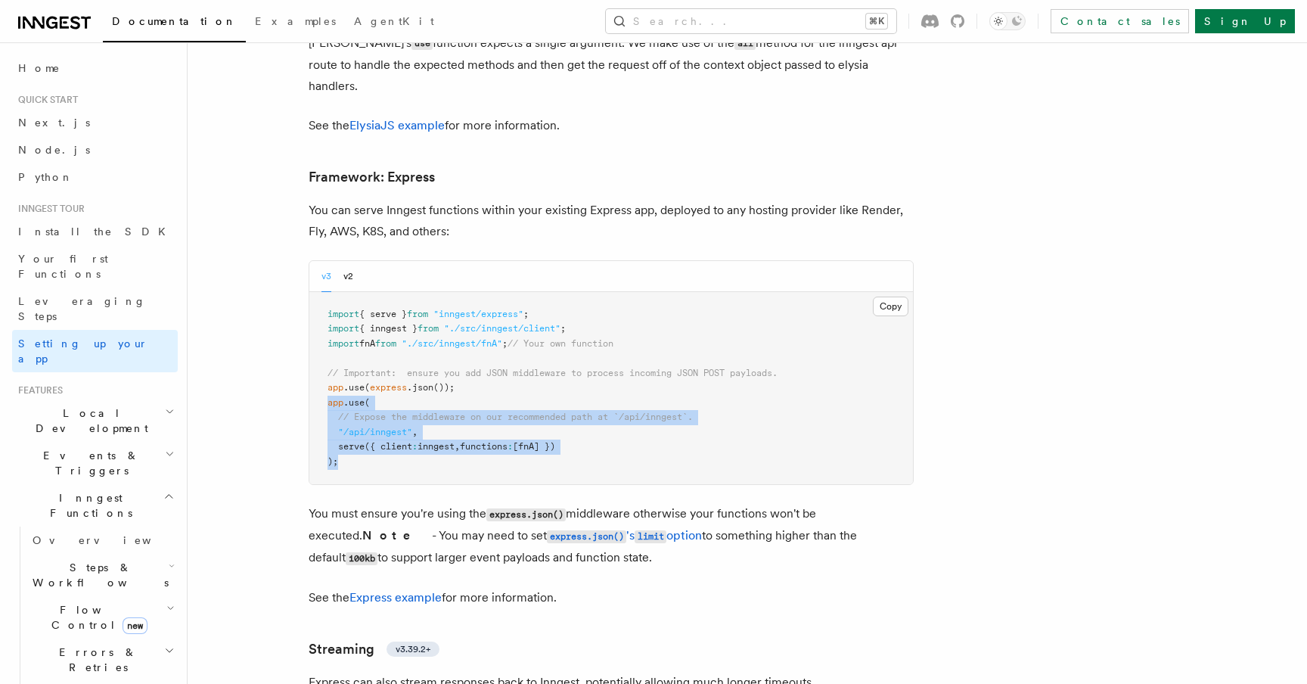
drag, startPoint x: 426, startPoint y: 371, endPoint x: 303, endPoint y: 309, distance: 137.3
copy code "app .use ( // Expose the middleware on our recommended path at `/api/inngest`. …"
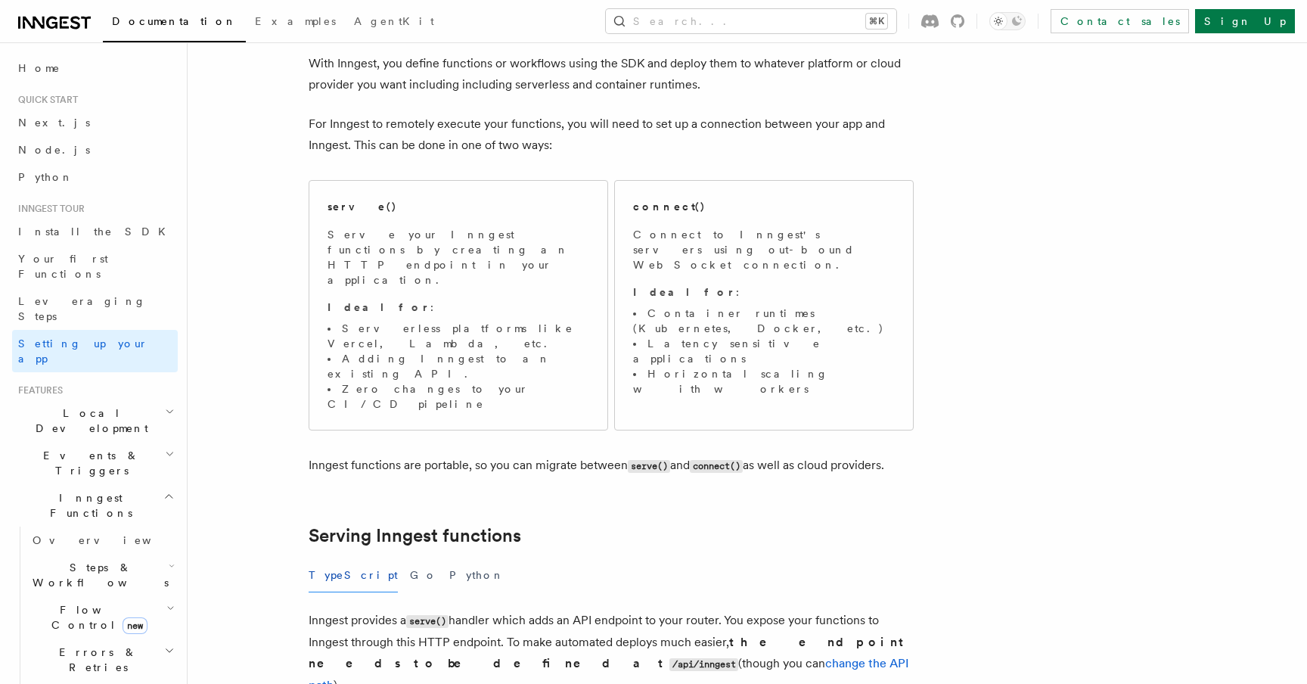
scroll to position [0, 0]
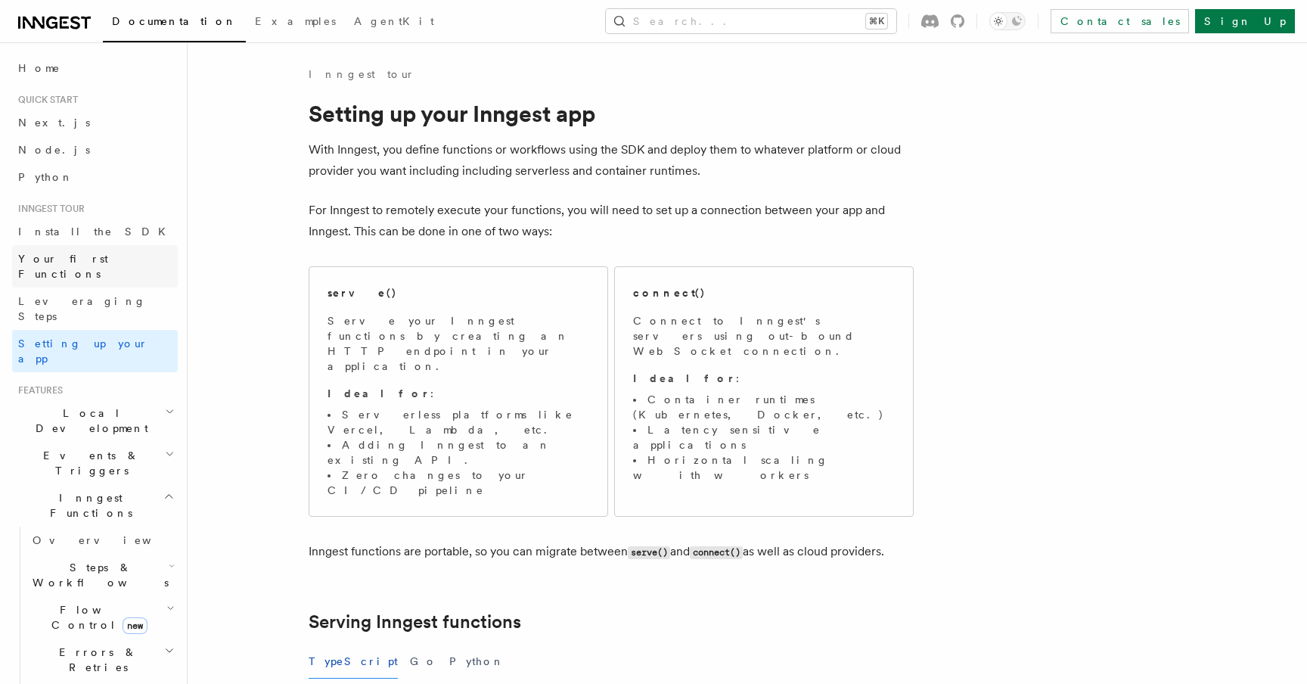
click at [108, 255] on span "Your first Functions" at bounding box center [63, 266] width 90 height 27
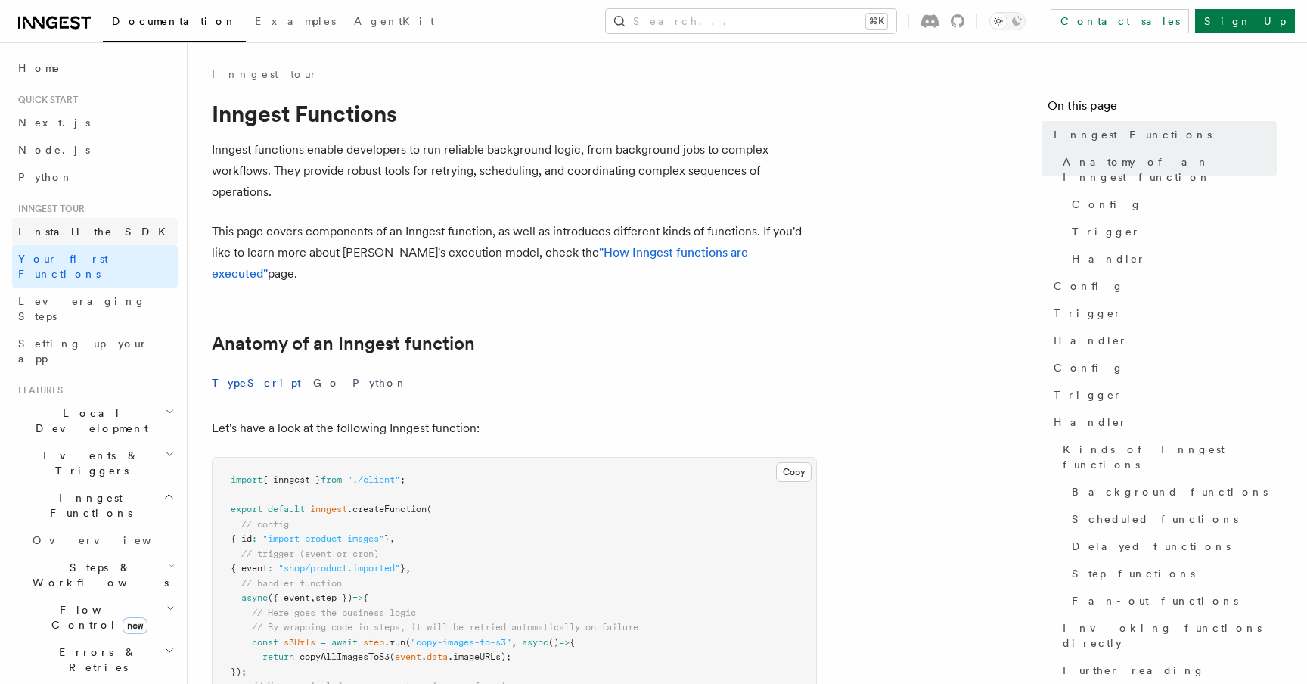
click at [107, 235] on link "Install the SDK" at bounding box center [95, 231] width 166 height 27
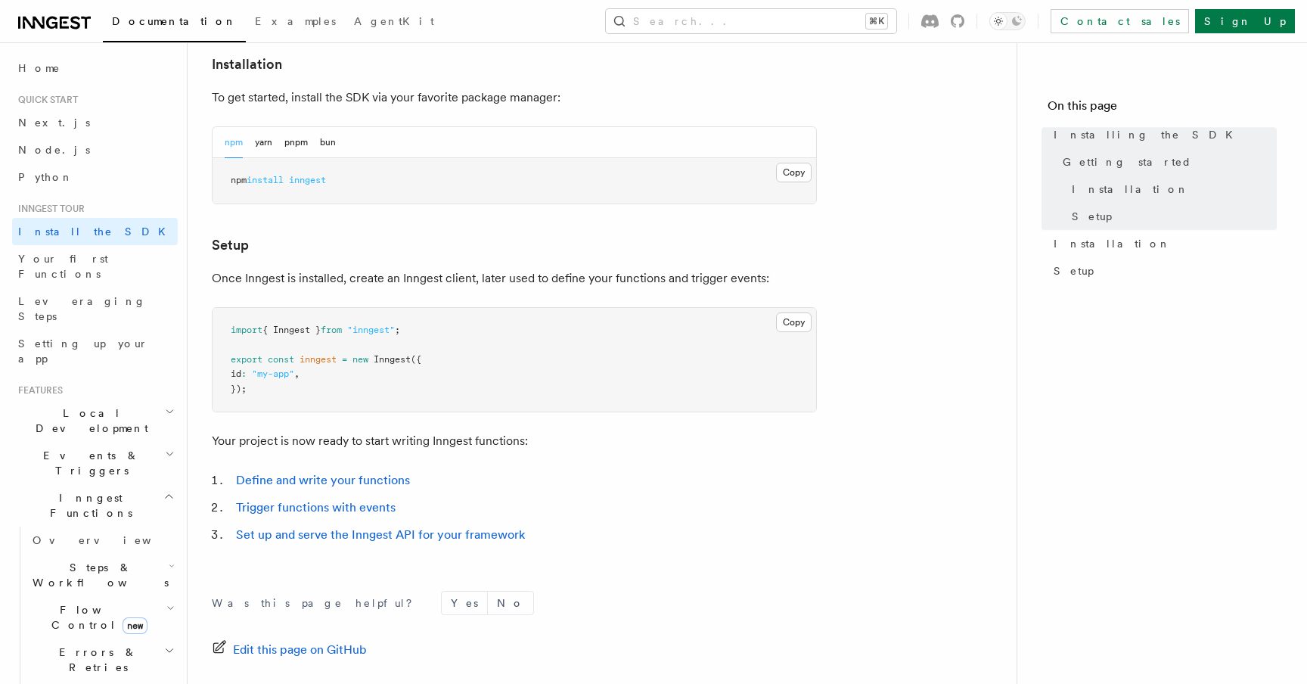
scroll to position [574, 0]
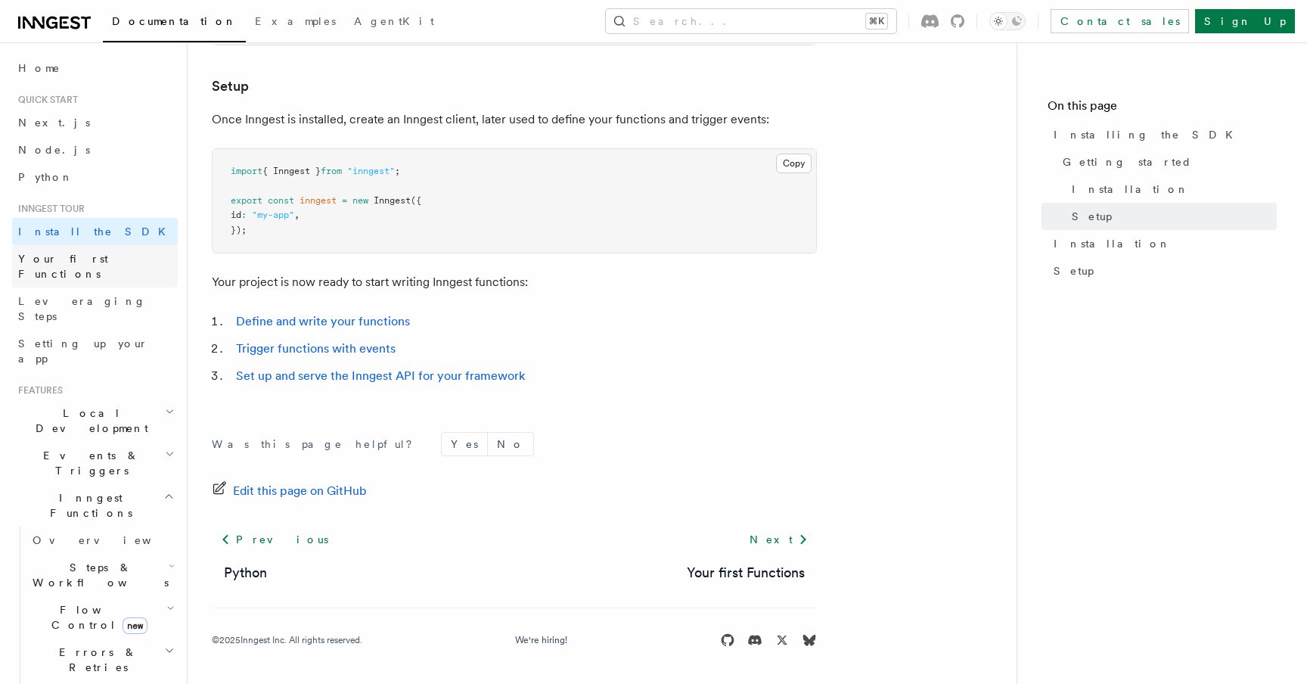
click at [103, 267] on link "Your first Functions" at bounding box center [95, 266] width 166 height 42
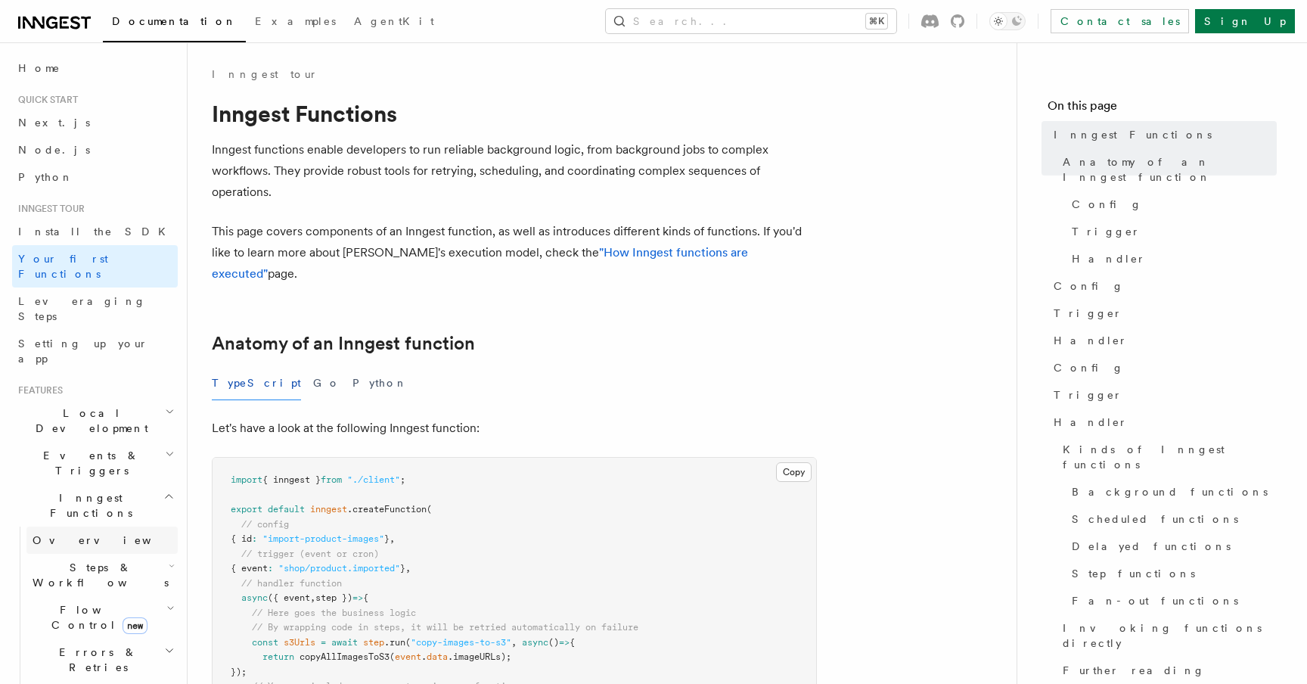
click at [100, 526] on link "Overview" at bounding box center [101, 539] width 151 height 27
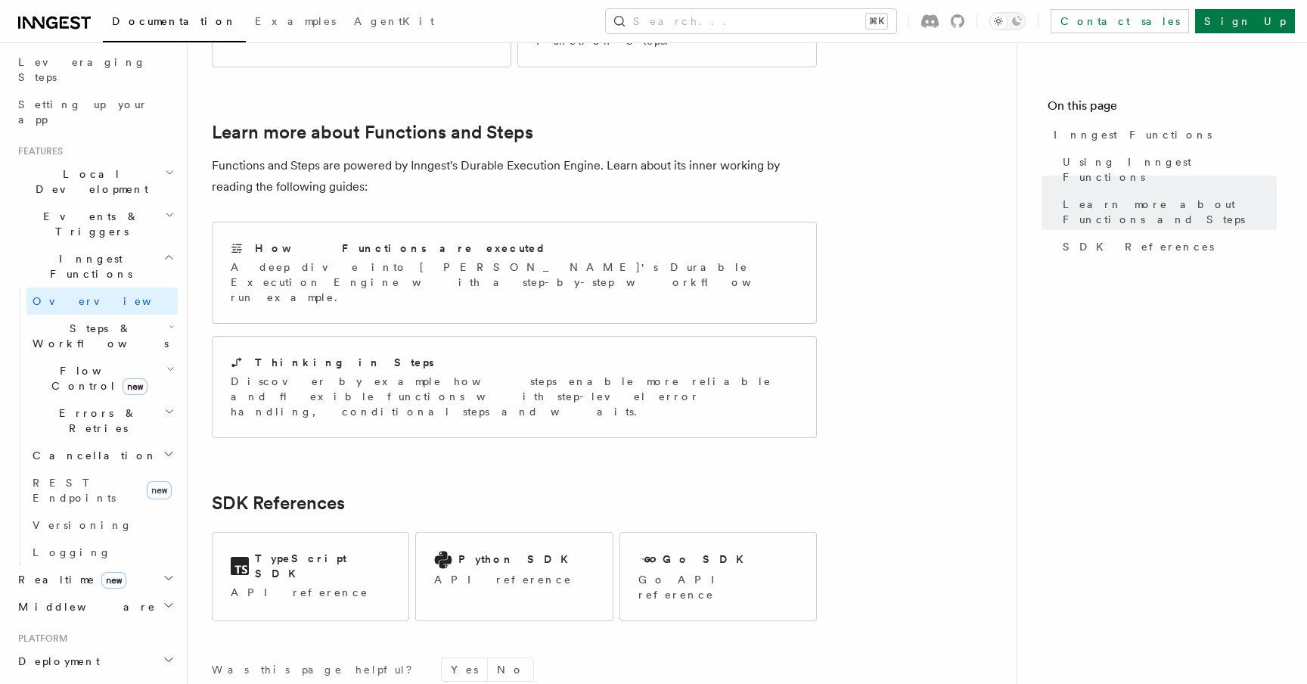
scroll to position [281, 0]
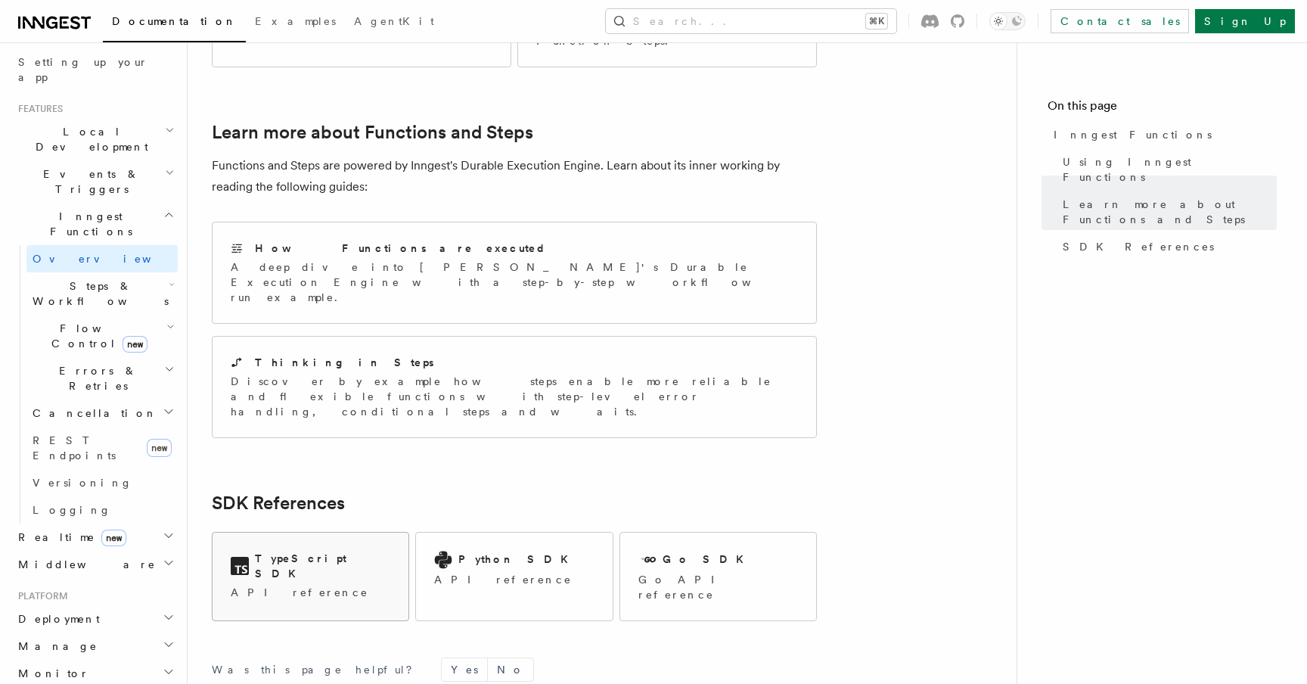
click at [275, 585] on p "API reference" at bounding box center [311, 592] width 160 height 15
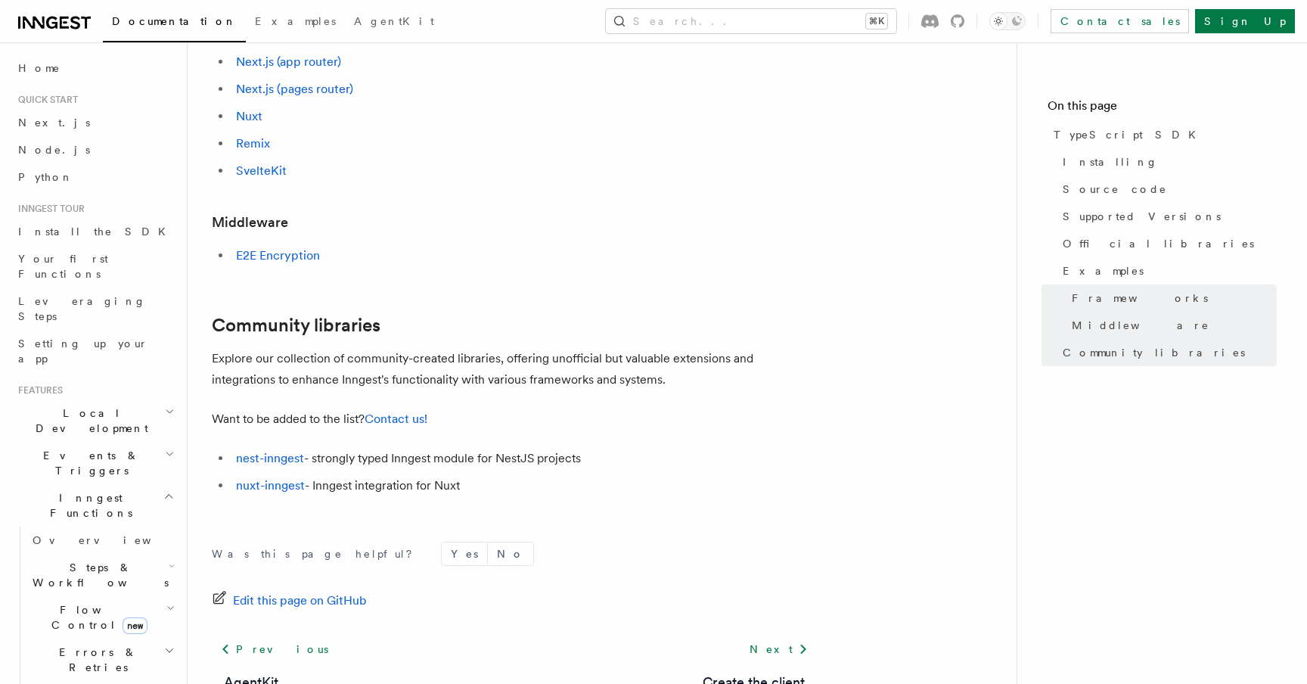
scroll to position [860, 0]
click at [95, 156] on link "Node.js" at bounding box center [95, 149] width 166 height 27
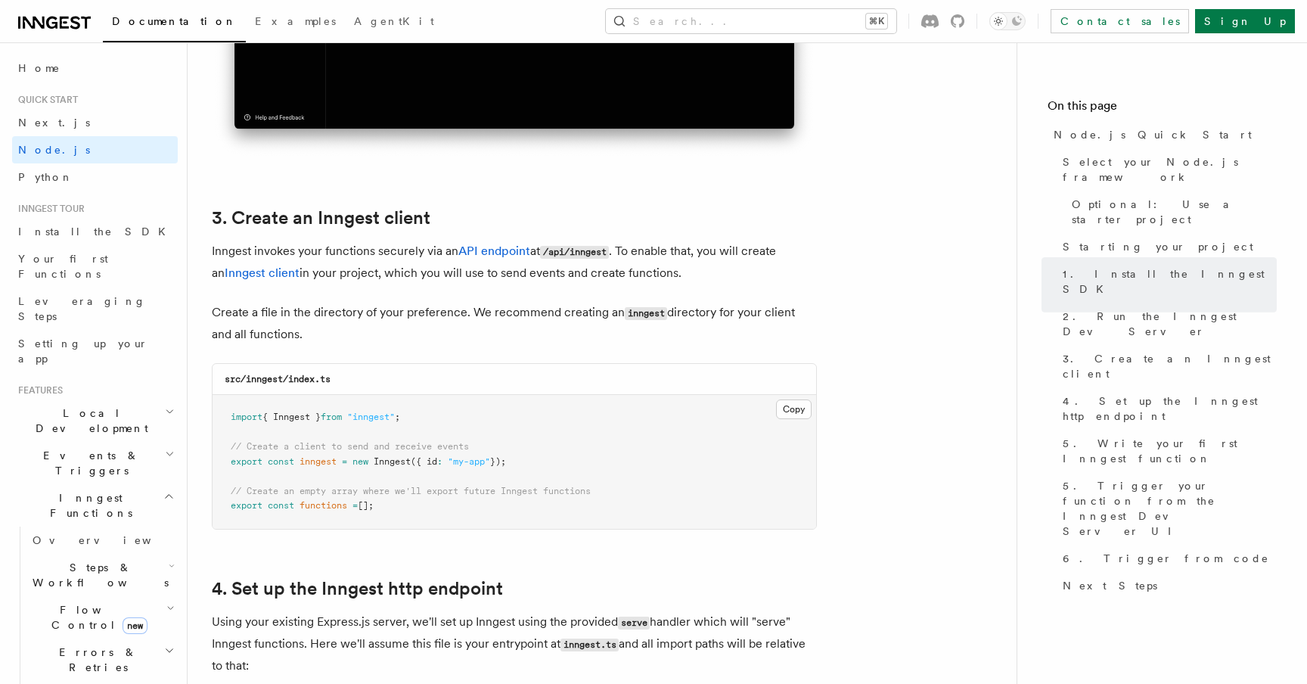
scroll to position [1870, 0]
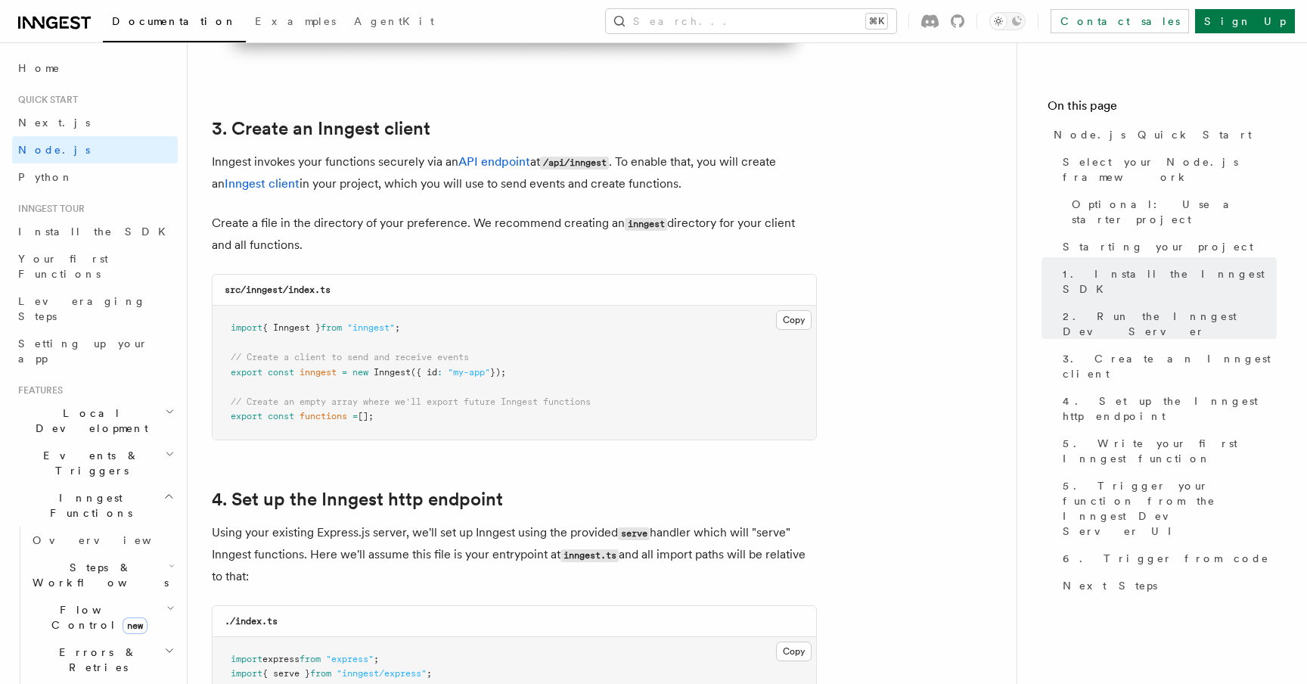
drag, startPoint x: 473, startPoint y: 417, endPoint x: 209, endPoint y: 309, distance: 284.5
click at [327, 352] on pre "import { Inngest } from "inngest" ; // Create a client to send and receive even…" at bounding box center [513, 372] width 603 height 134
drag, startPoint x: 566, startPoint y: 377, endPoint x: 228, endPoint y: 327, distance: 340.9
click at [228, 327] on pre "import { Inngest } from "inngest" ; // Create a client to send and receive even…" at bounding box center [513, 372] width 603 height 134
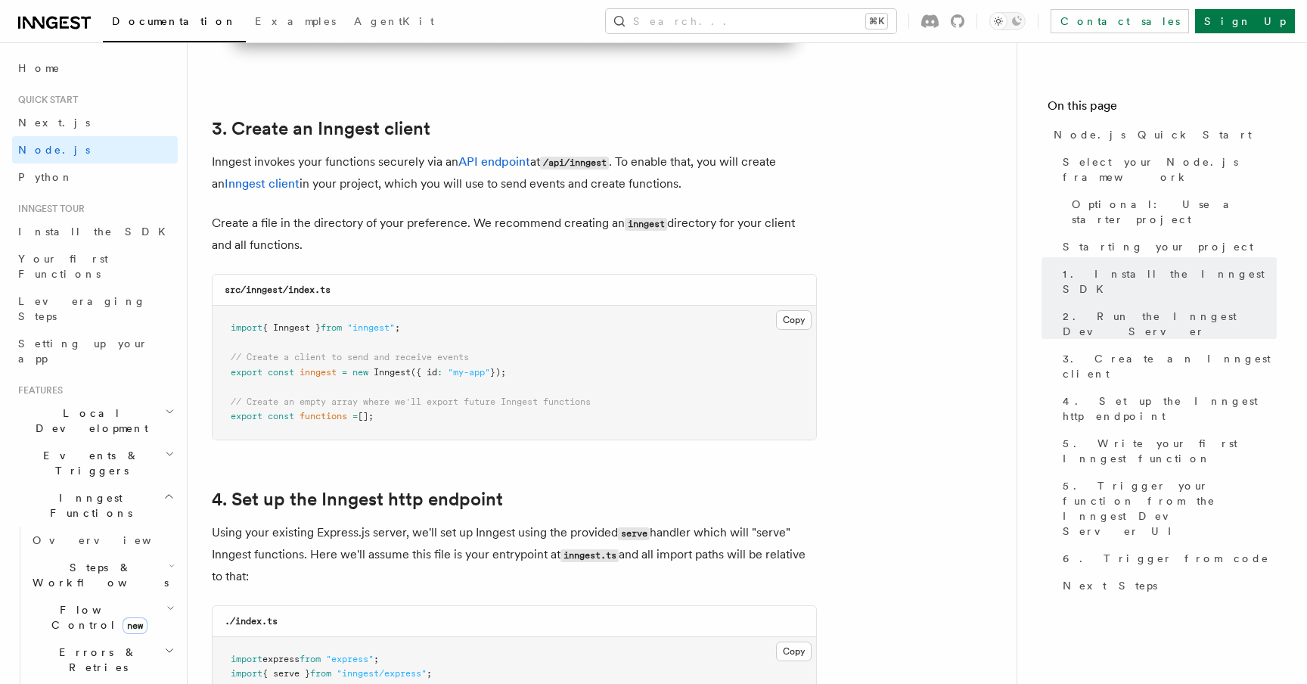
copy code "import { Inngest } from "inngest" ; // Create a client to send and receive even…"
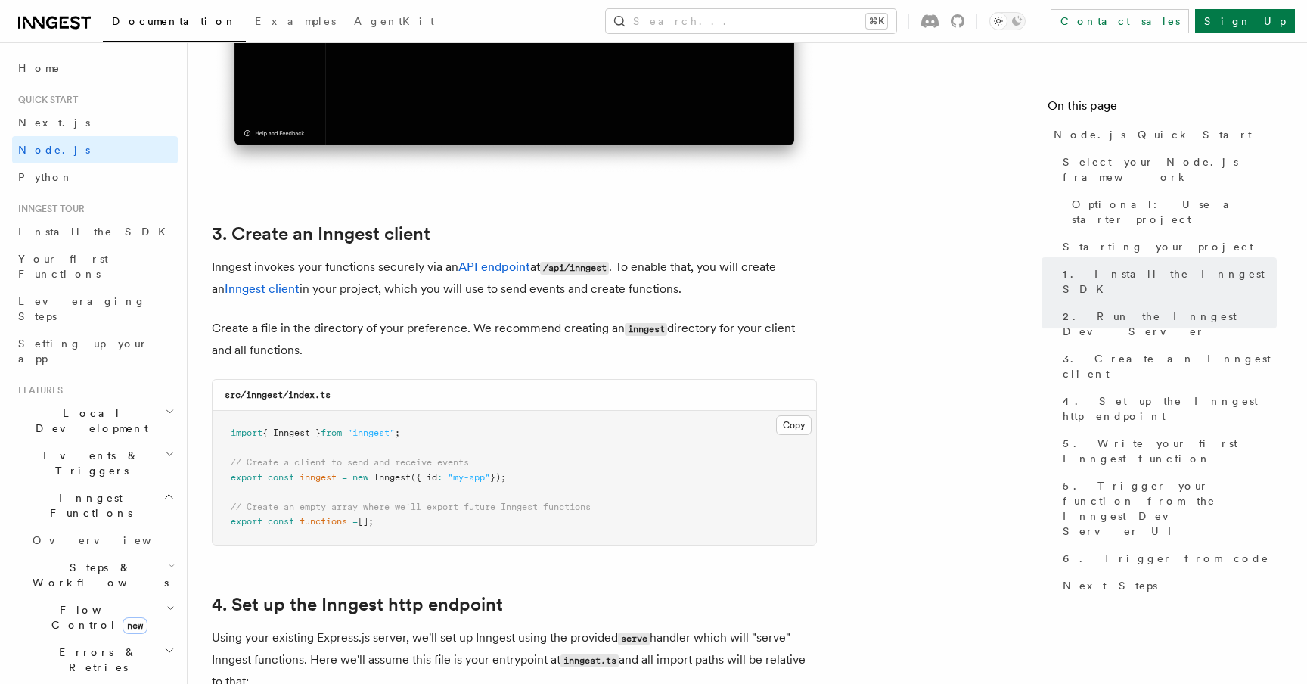
scroll to position [1774, 0]
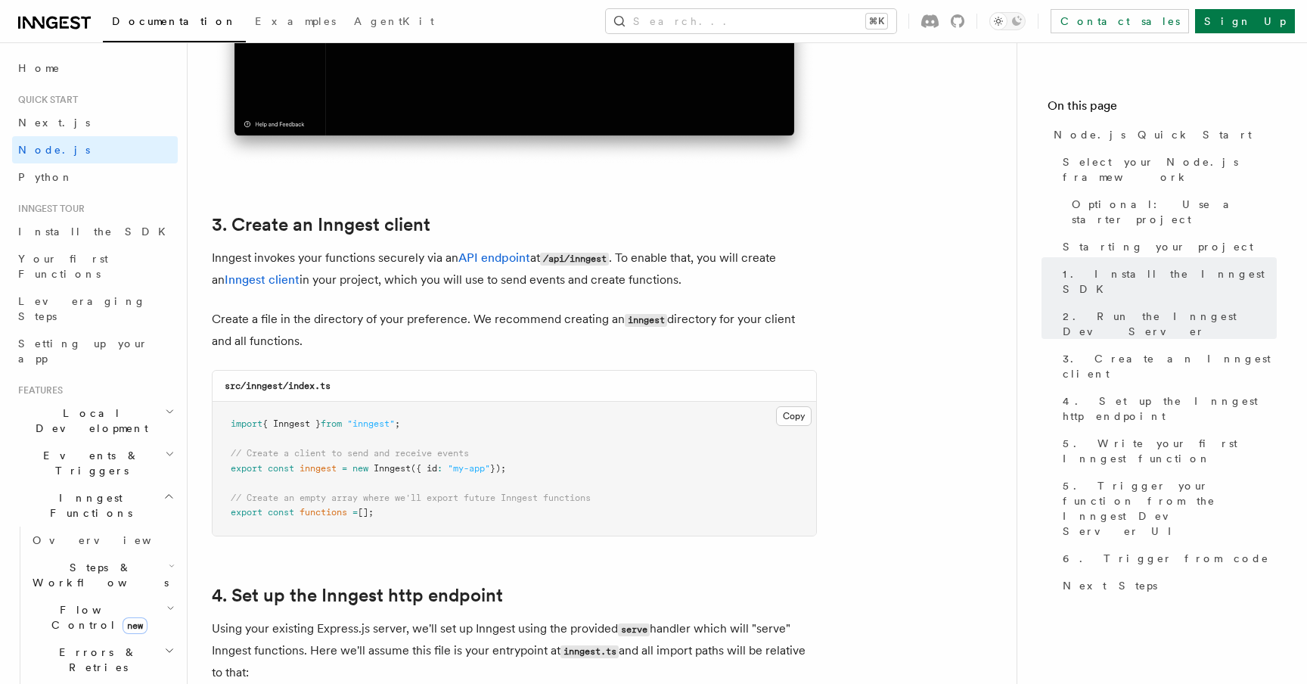
click at [454, 509] on pre "import { Inngest } from "inngest" ; // Create a client to send and receive even…" at bounding box center [513, 469] width 603 height 134
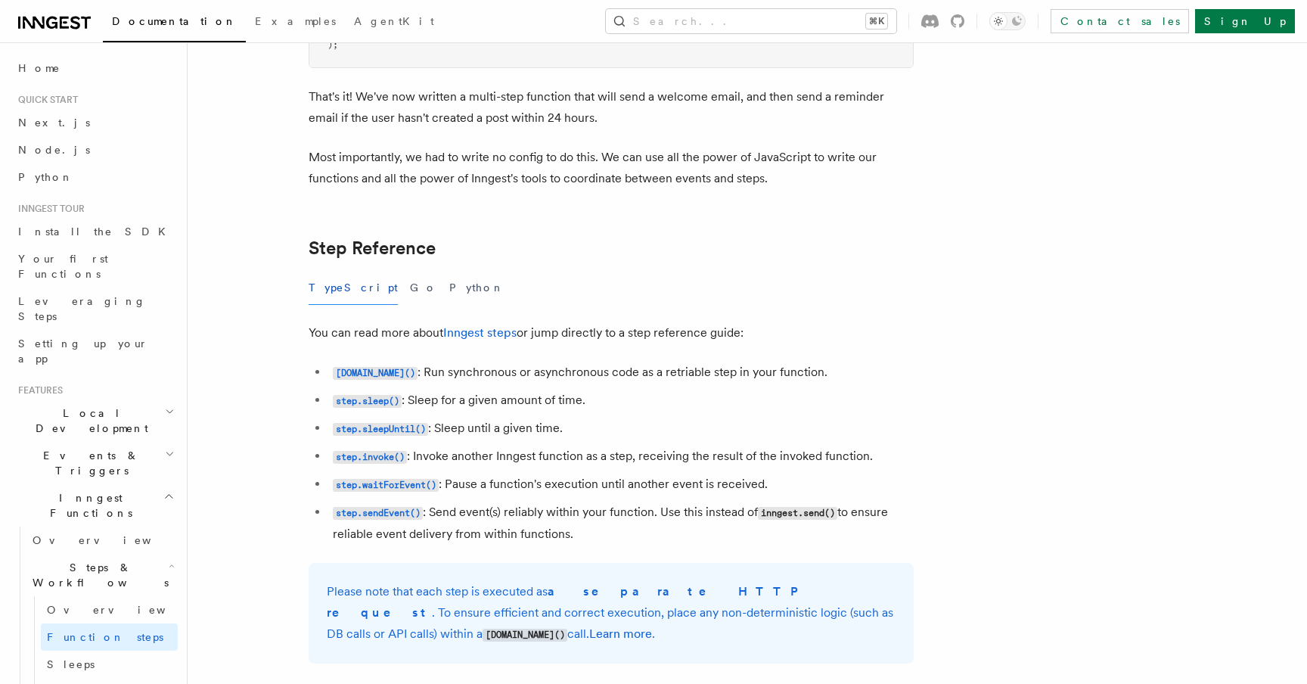
scroll to position [2506, 0]
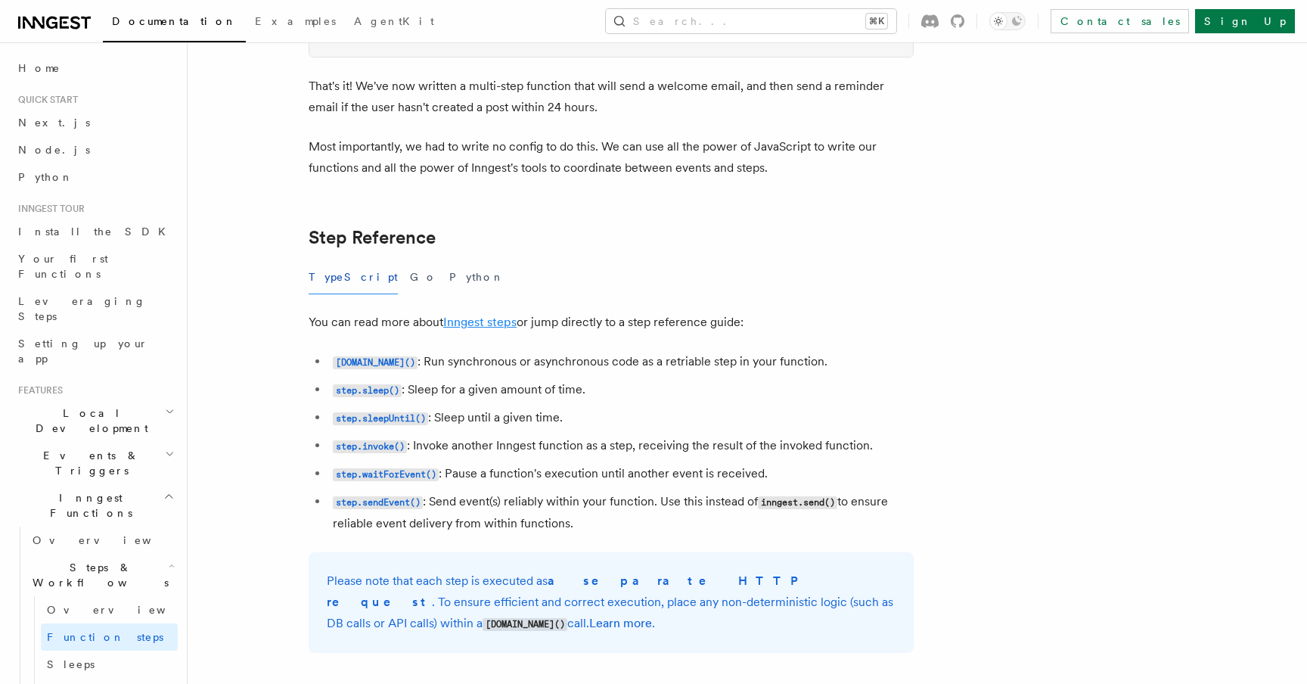
click at [483, 321] on link "Inngest steps" at bounding box center [479, 322] width 73 height 14
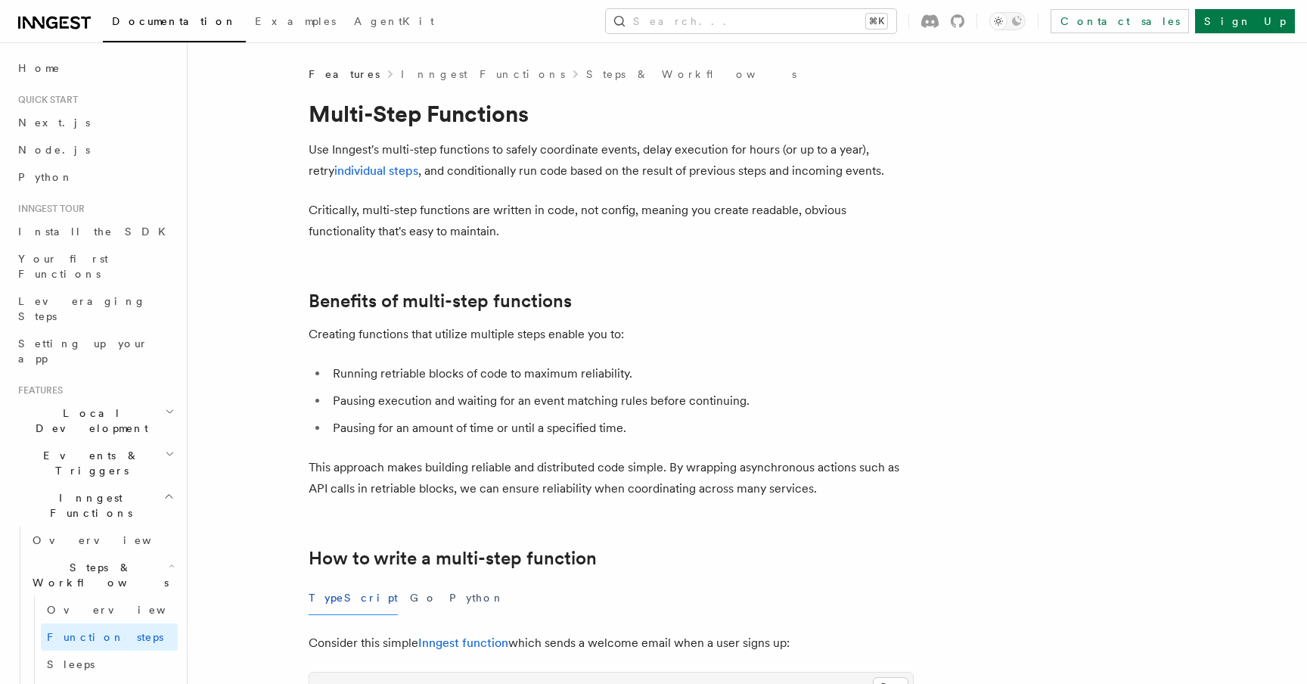
scroll to position [2506, 0]
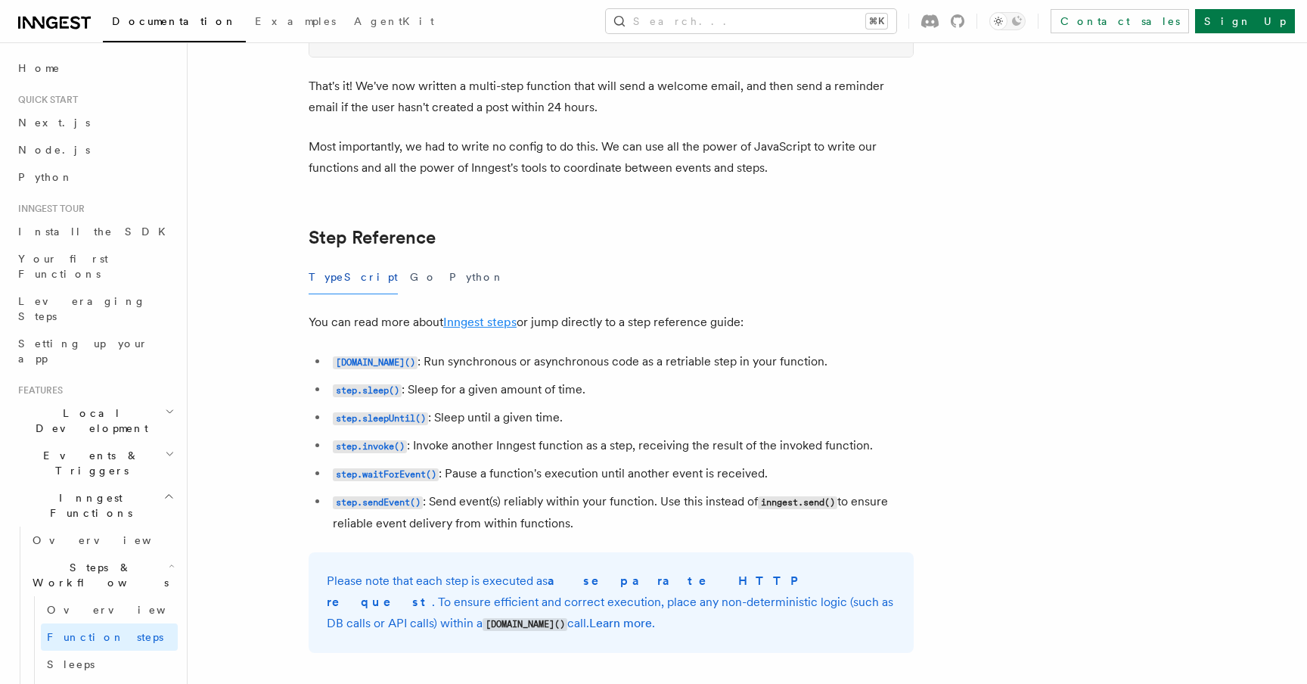
click at [487, 324] on link "Inngest steps" at bounding box center [479, 322] width 73 height 14
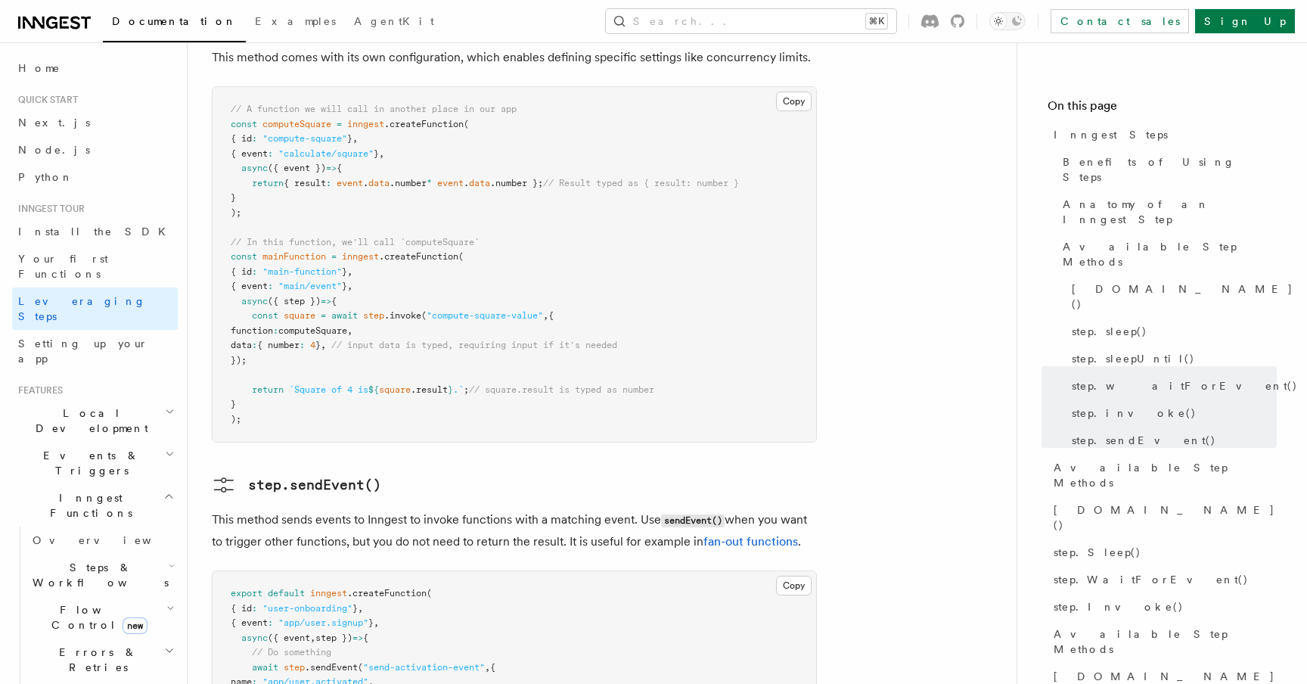
scroll to position [2691, 0]
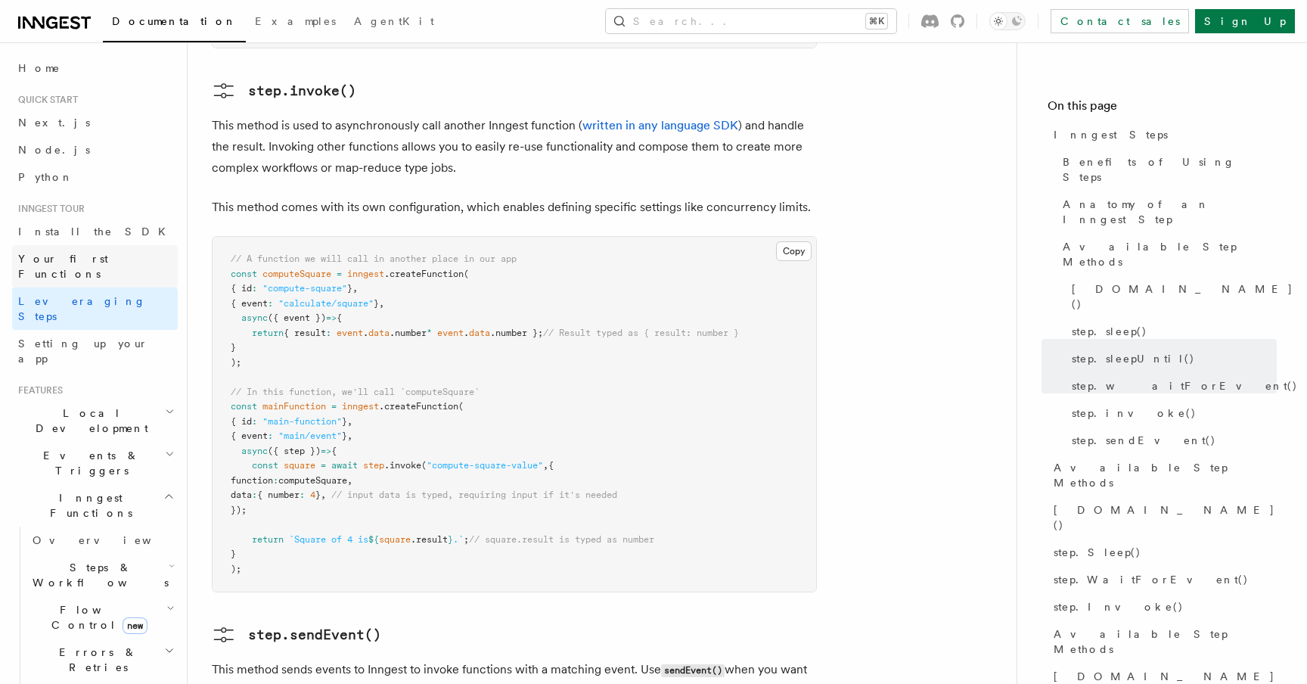
click at [101, 264] on span "Your first Functions" at bounding box center [63, 266] width 90 height 27
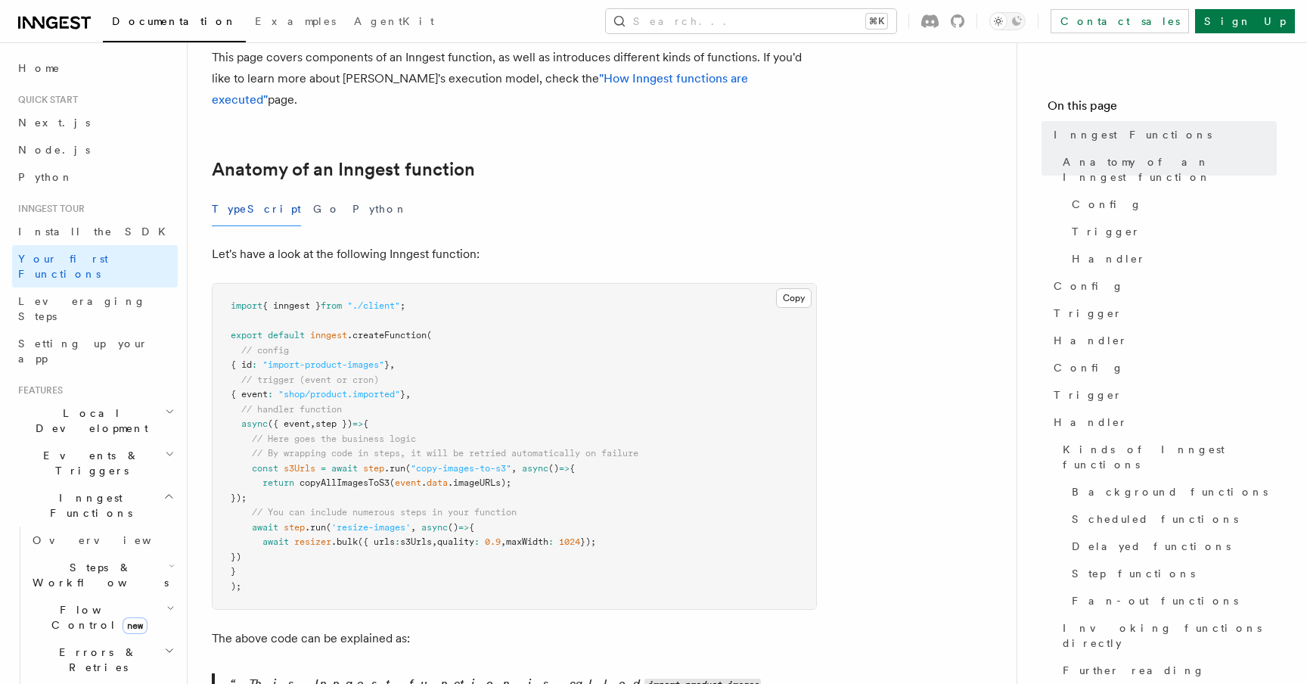
scroll to position [175, 0]
click at [336, 358] on span ""import-product-images"" at bounding box center [323, 363] width 122 height 11
click at [332, 327] on pre "import { inngest } from "./client" ; export default inngest .createFunction ( /…" at bounding box center [513, 444] width 603 height 325
click at [332, 358] on span ""import-product-images"" at bounding box center [323, 363] width 122 height 11
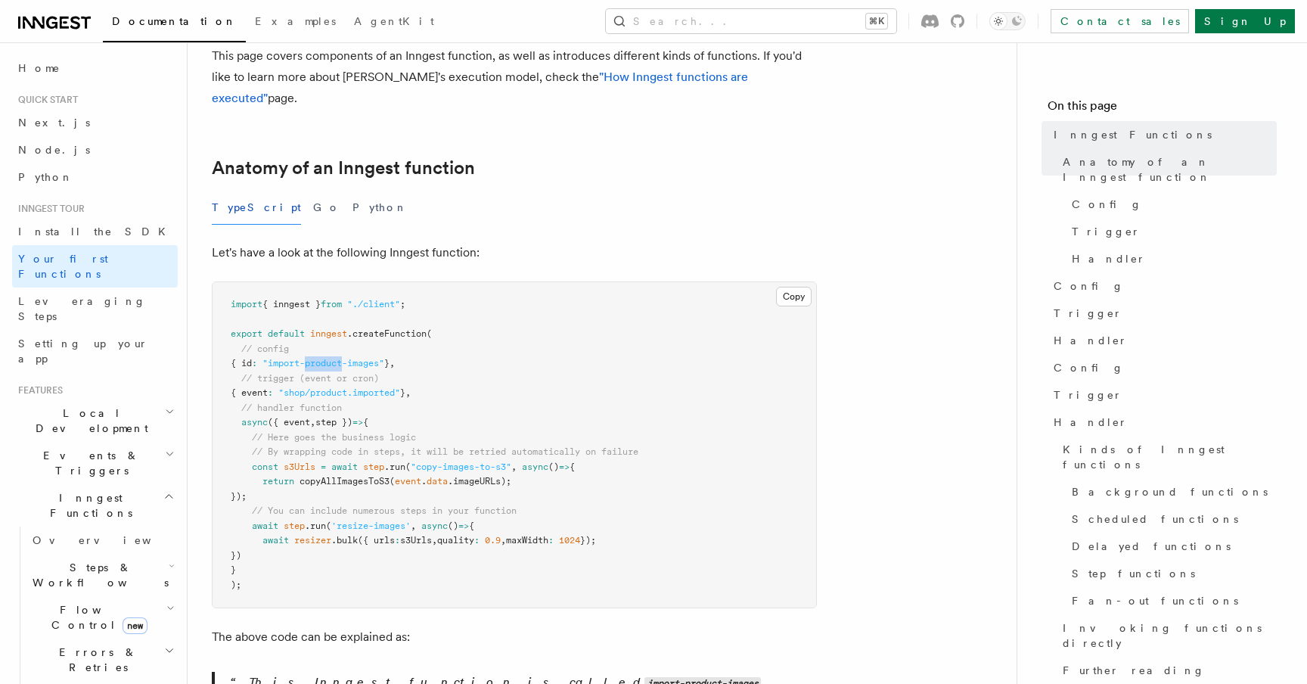
click at [332, 358] on span ""import-product-images"" at bounding box center [323, 363] width 122 height 11
copy code "{ id : "import-product-images" } ,"
click at [318, 387] on span ""shop/product.imported"" at bounding box center [339, 392] width 122 height 11
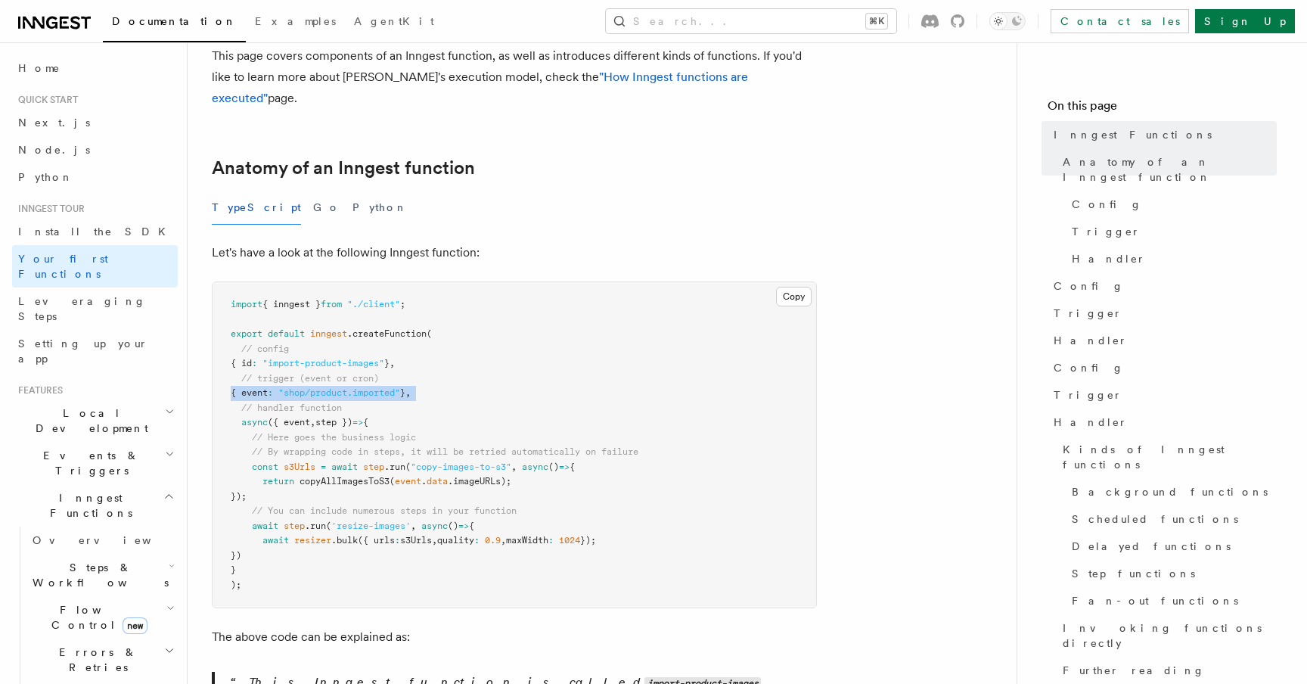
click at [318, 387] on span ""shop/product.imported"" at bounding box center [339, 392] width 122 height 11
copy code "{ event : "shop/product.imported" } ,"
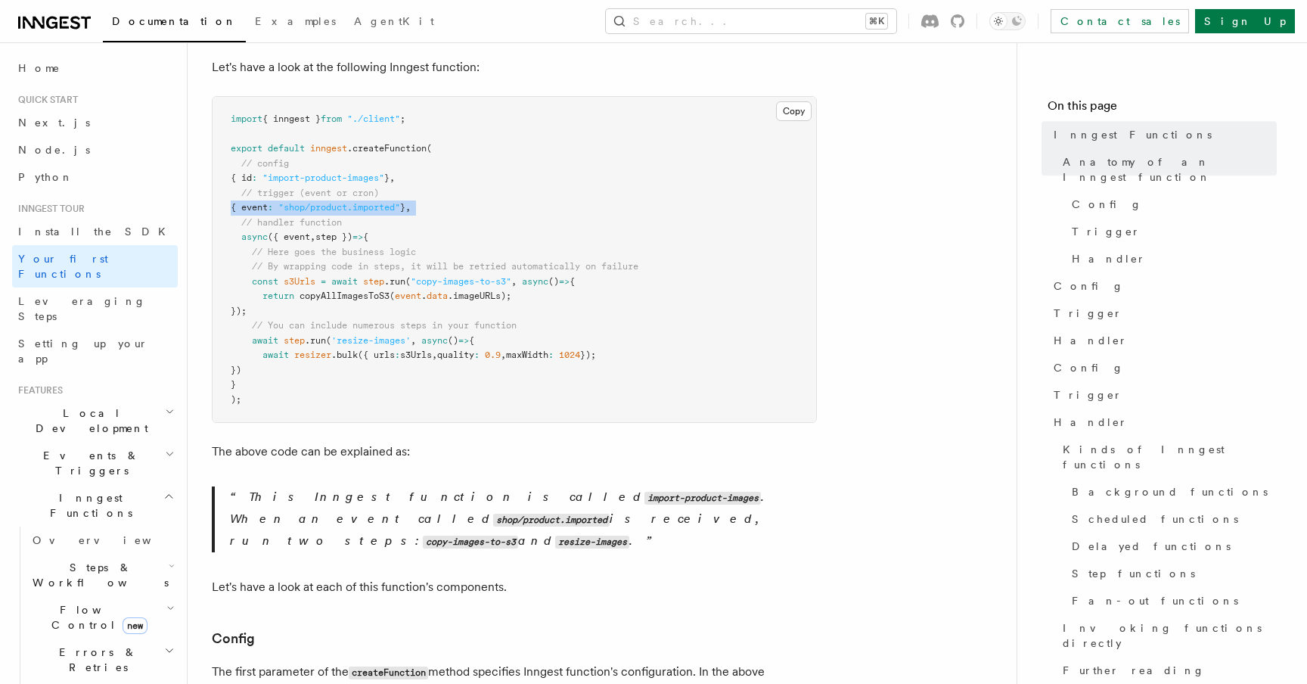
scroll to position [398, 0]
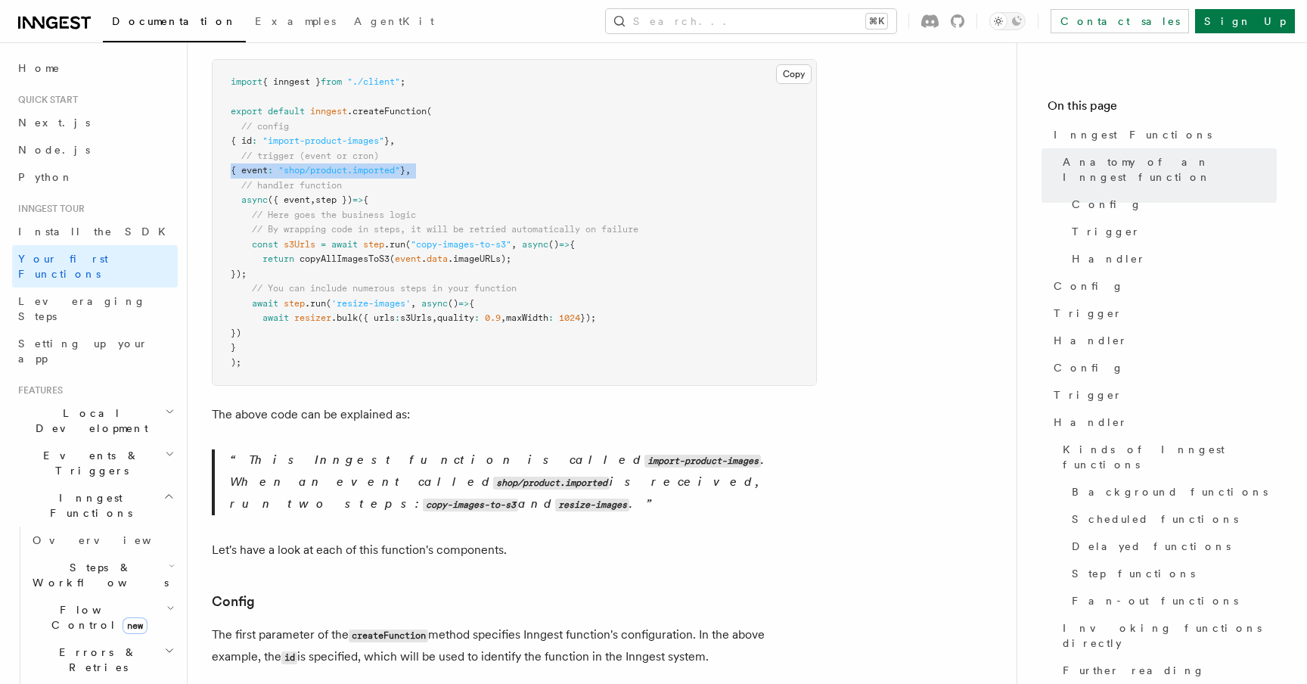
click at [98, 448] on span "Events & Triggers" at bounding box center [88, 463] width 153 height 30
click at [101, 442] on h2 "Events & Triggers" at bounding box center [95, 463] width 166 height 42
click at [85, 526] on link "Overview" at bounding box center [101, 539] width 151 height 27
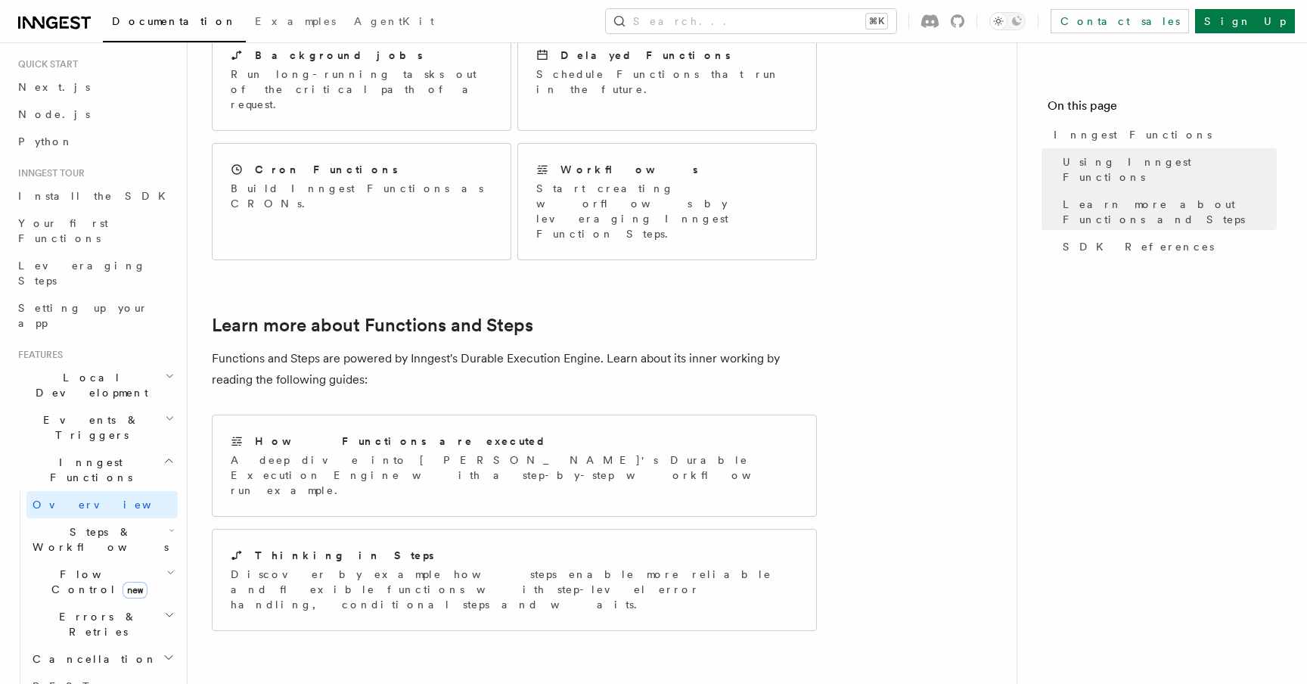
scroll to position [1121, 0]
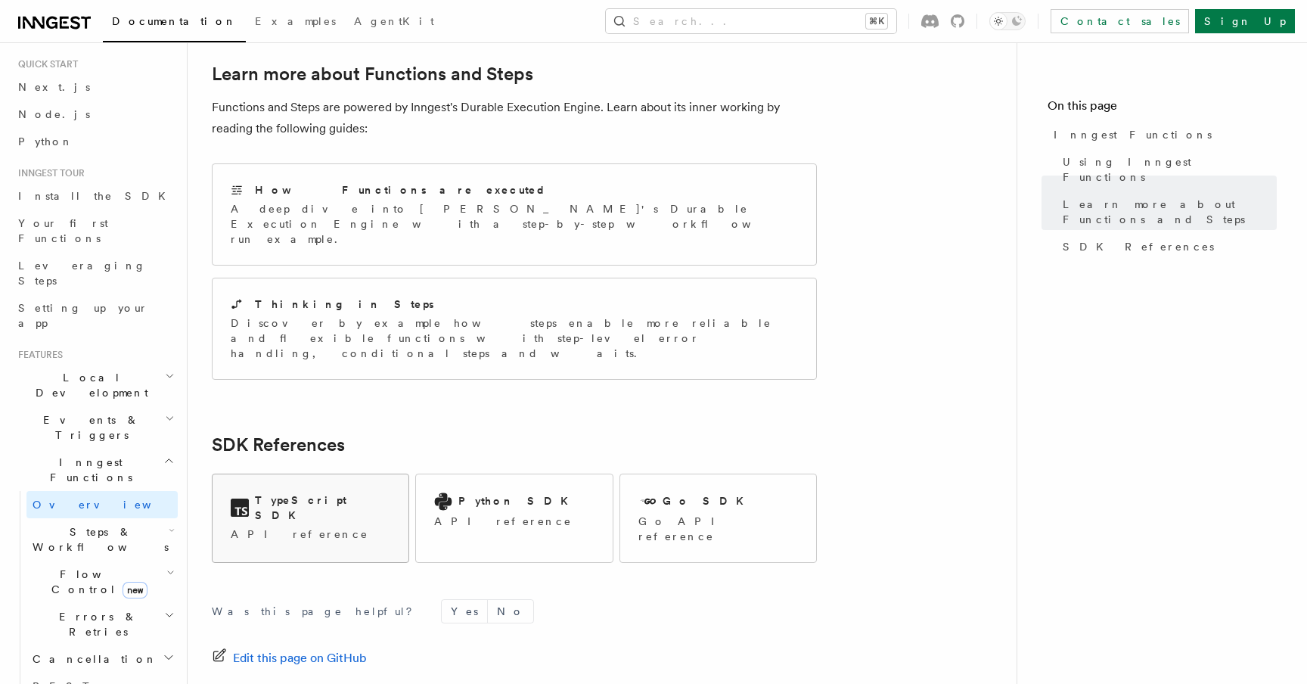
click at [311, 526] on p "API reference" at bounding box center [311, 533] width 160 height 15
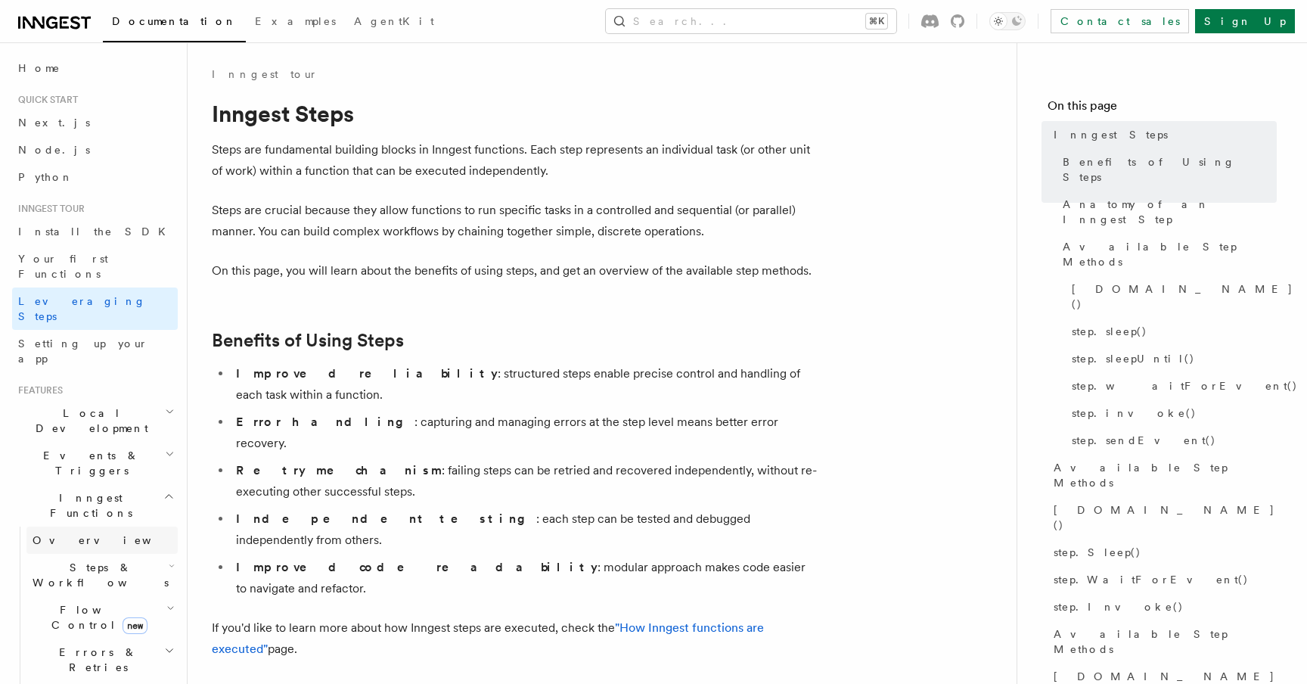
click at [81, 526] on link "Overview" at bounding box center [101, 539] width 151 height 27
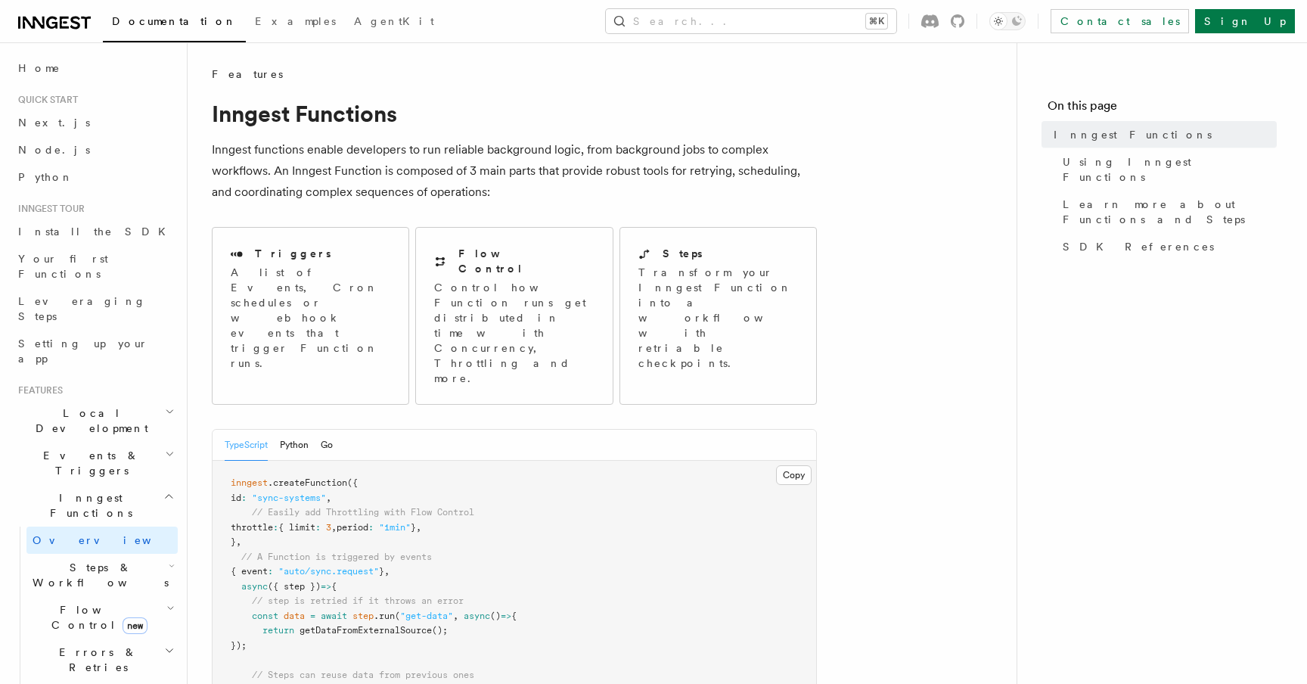
click at [85, 560] on span "Steps & Workflows" at bounding box center [97, 575] width 142 height 30
click at [88, 526] on link "Overview" at bounding box center [101, 539] width 151 height 27
click at [88, 554] on h2 "Steps & Workflows" at bounding box center [101, 575] width 151 height 42
click at [88, 560] on span "Steps & Workflows" at bounding box center [97, 575] width 142 height 30
click at [82, 602] on span "Overview" at bounding box center [125, 609] width 156 height 15
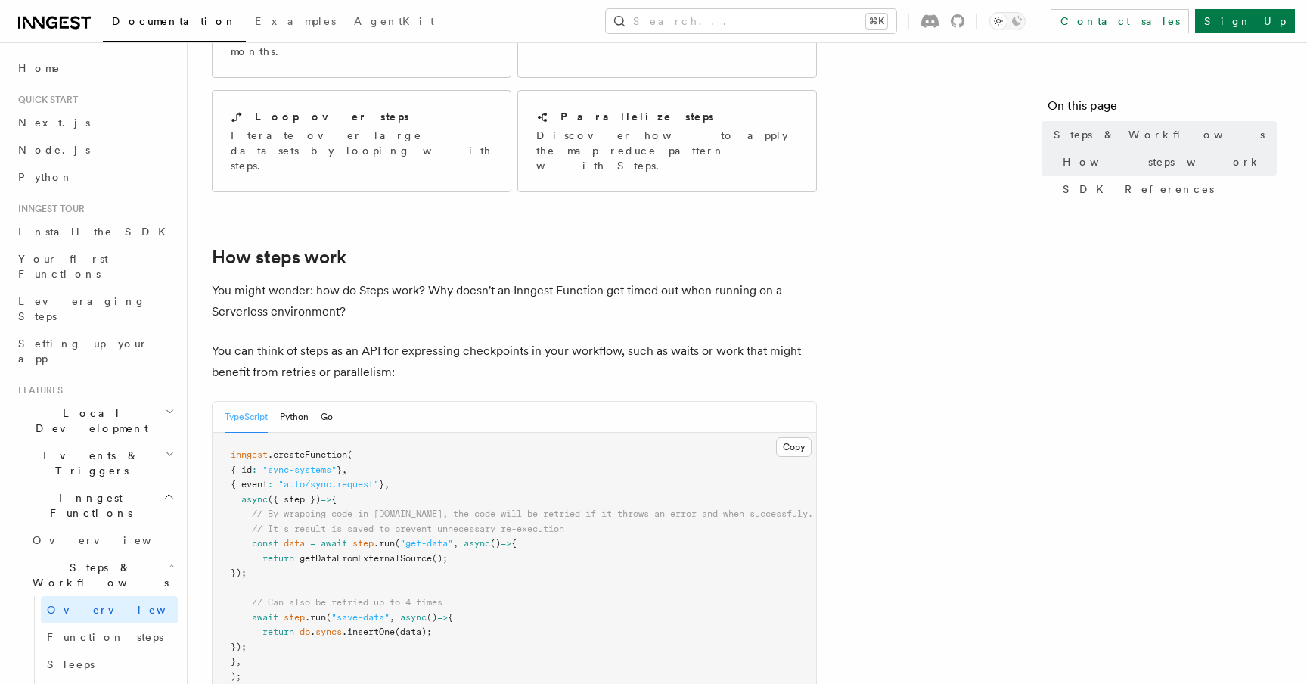
scroll to position [420, 0]
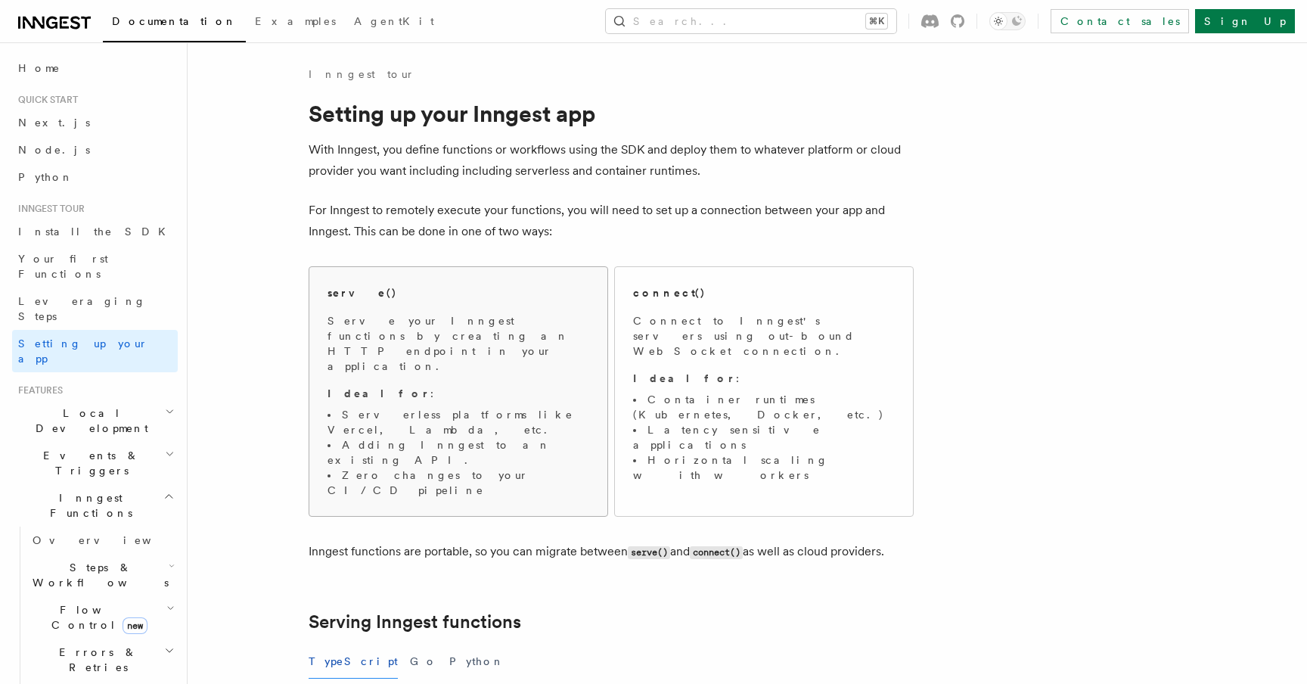
click at [480, 343] on span "Serve your Inngest functions by creating an HTTP endpoint in your application. …" at bounding box center [458, 405] width 262 height 185
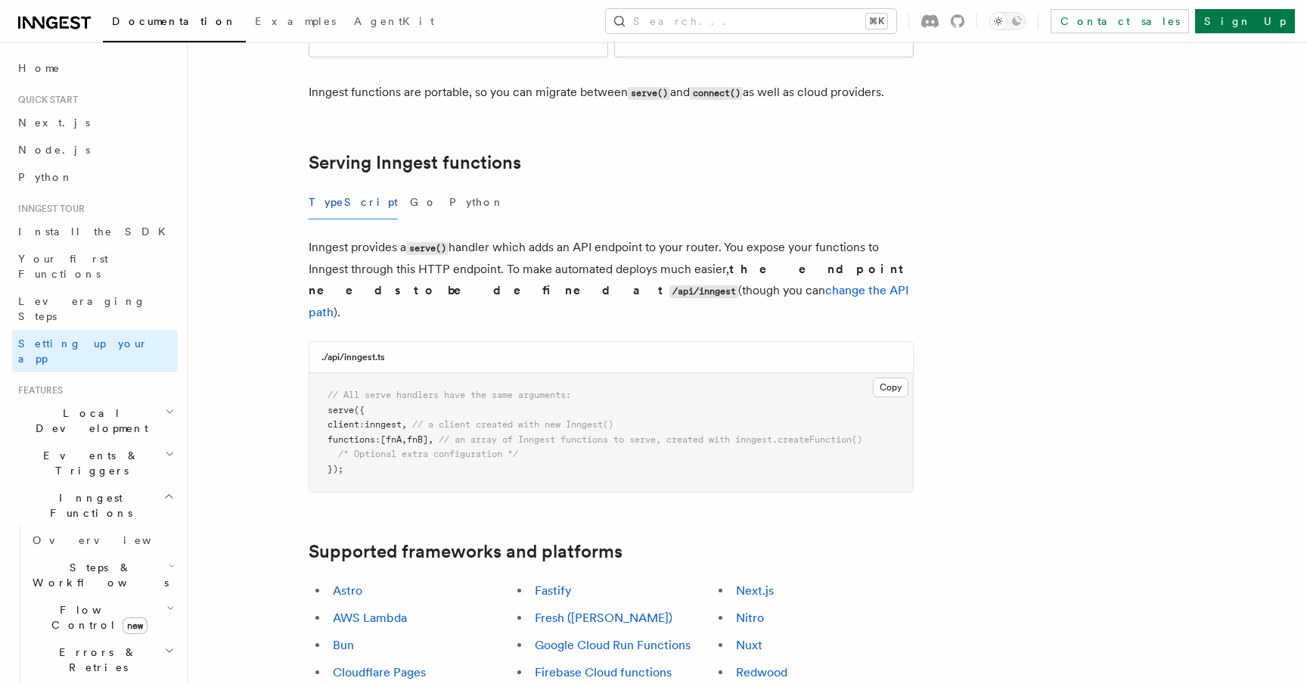
scroll to position [463, 0]
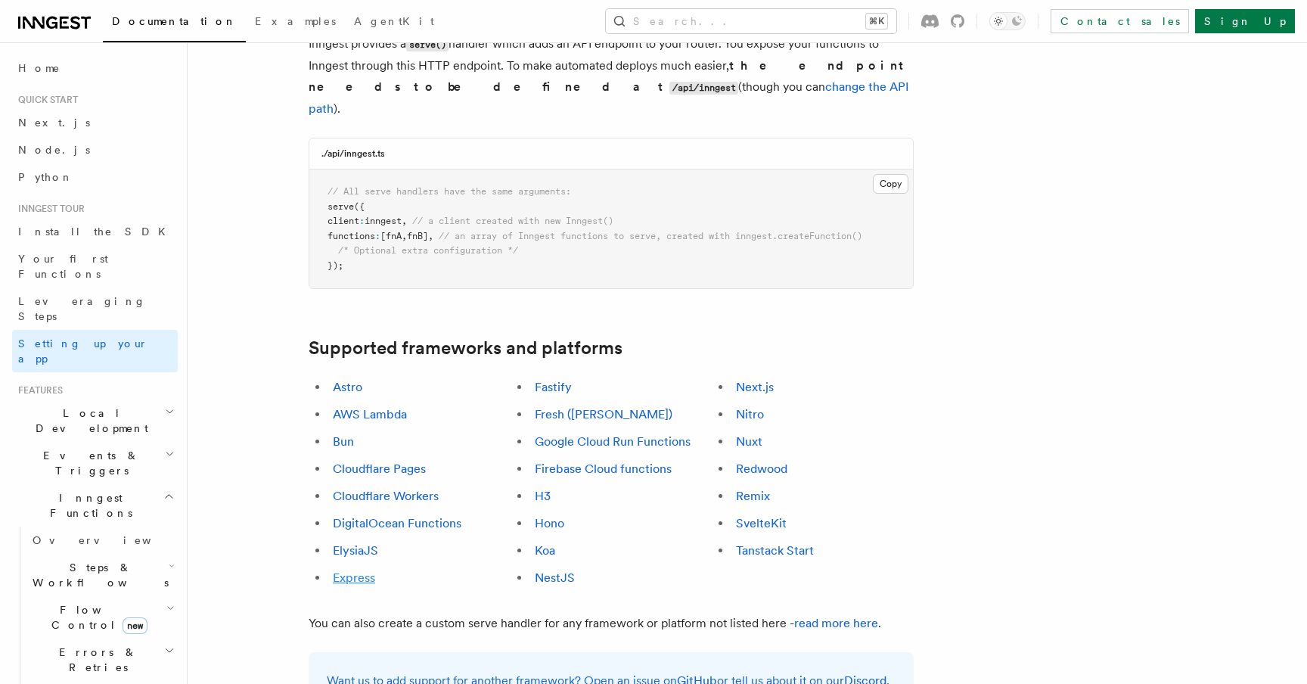
click at [351, 570] on link "Express" at bounding box center [354, 577] width 42 height 14
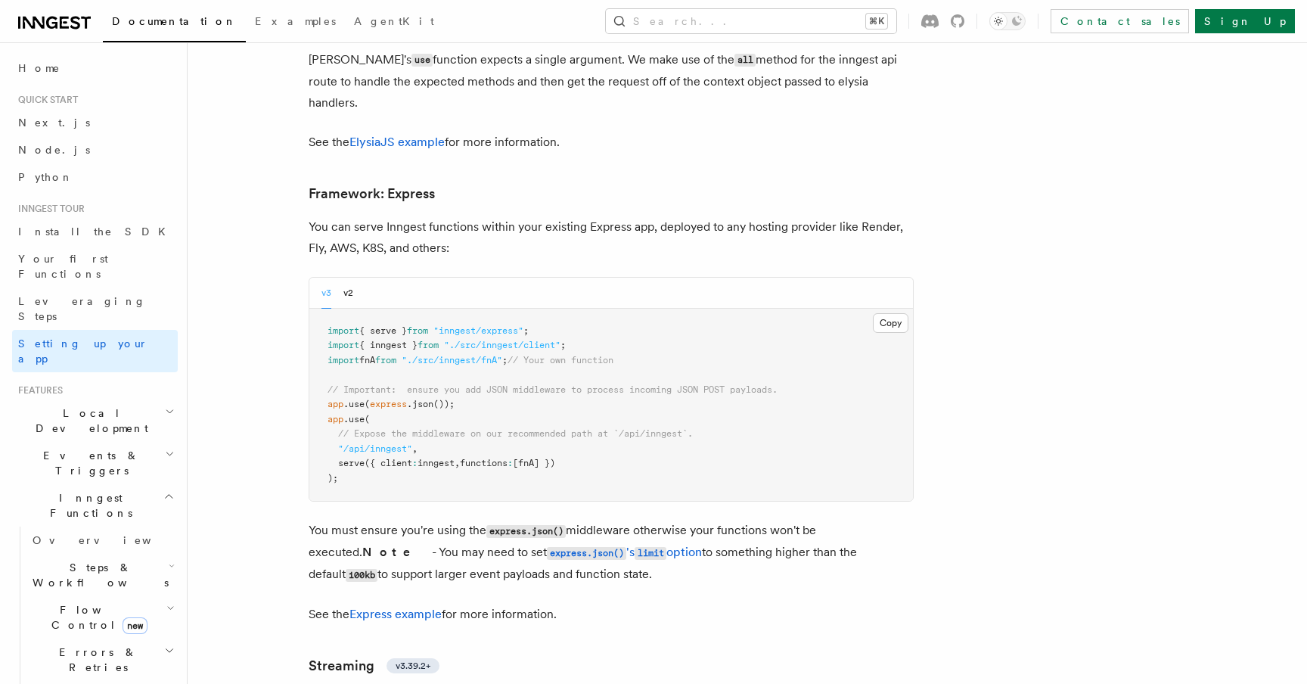
scroll to position [4432, 0]
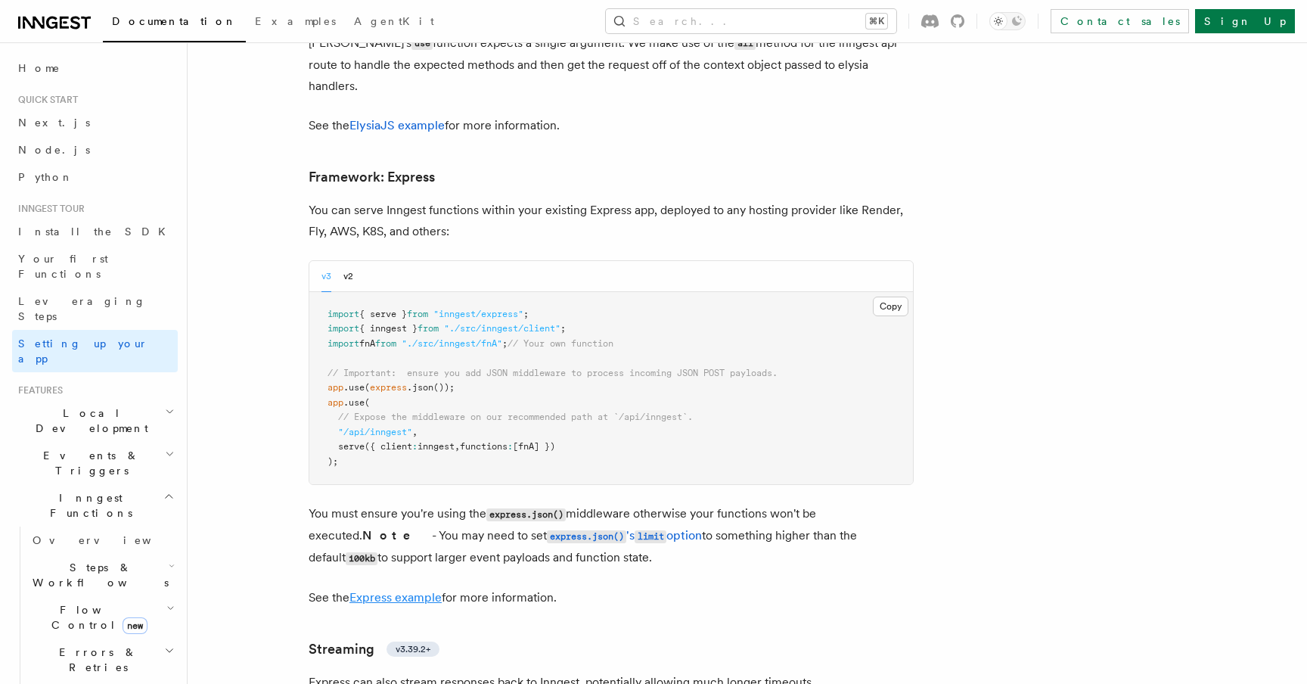
click at [429, 590] on link "Express example" at bounding box center [395, 597] width 92 height 14
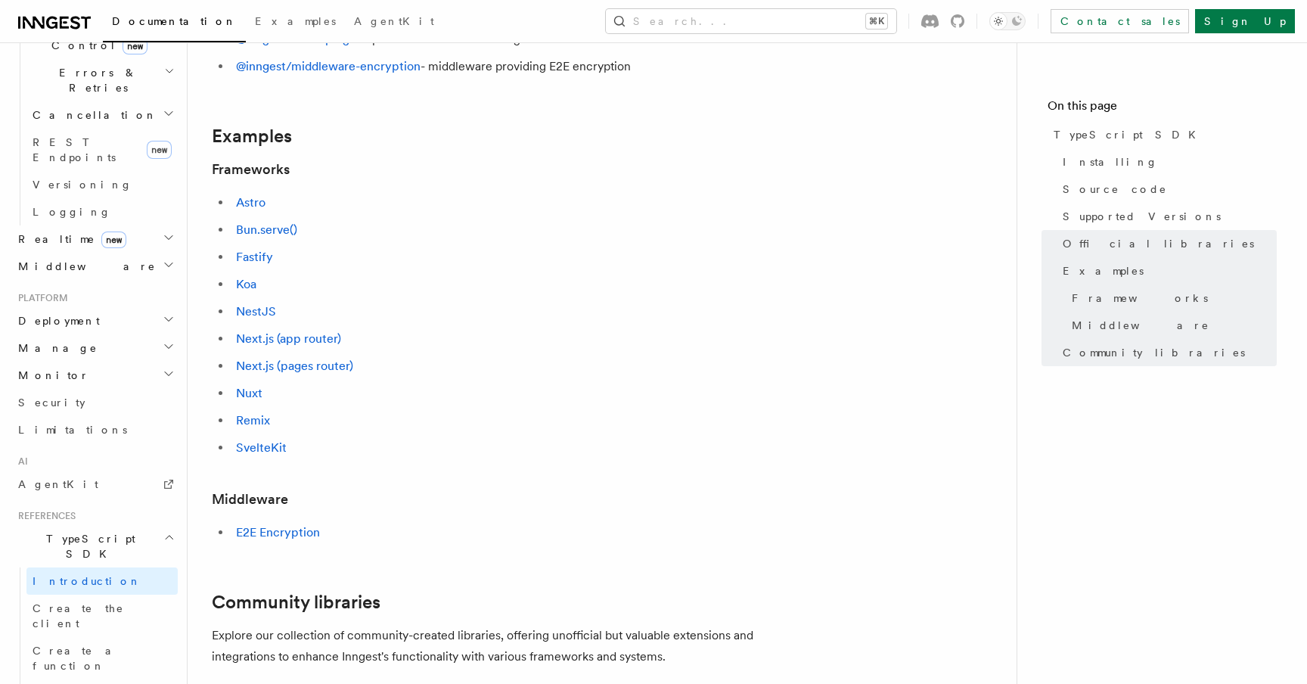
scroll to position [625, 0]
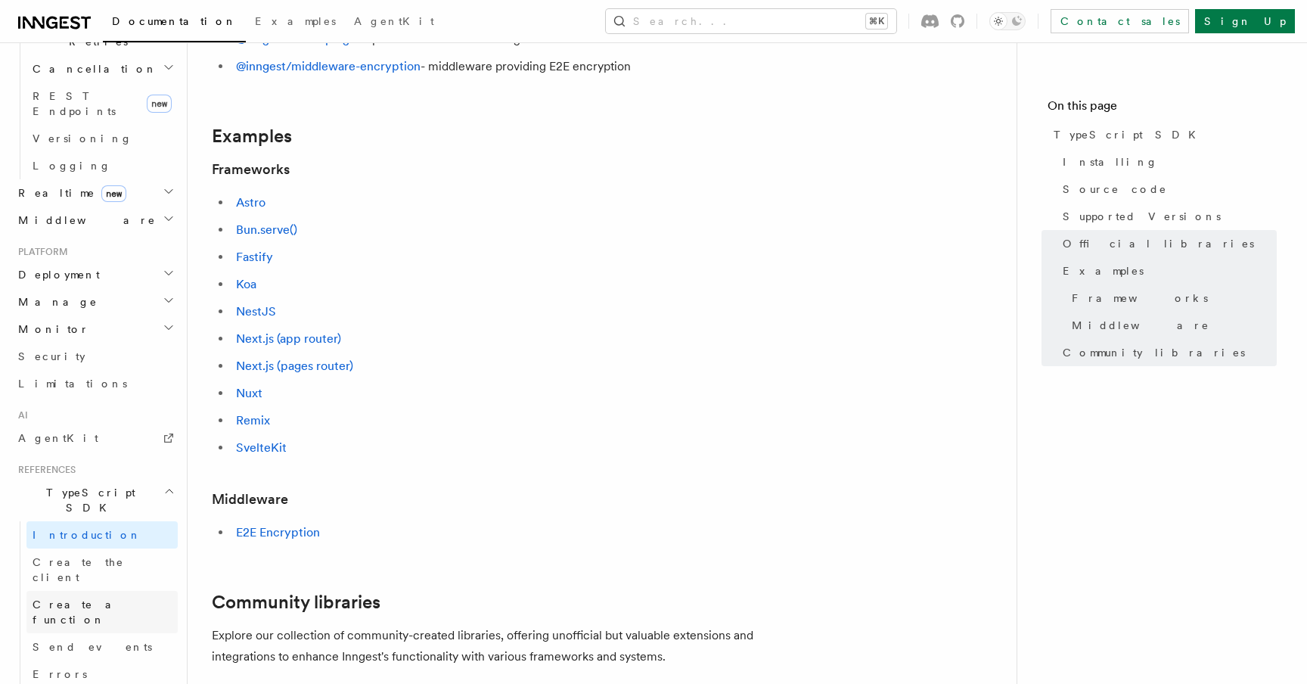
click at [106, 598] on span "Create a function" at bounding box center [78, 611] width 90 height 27
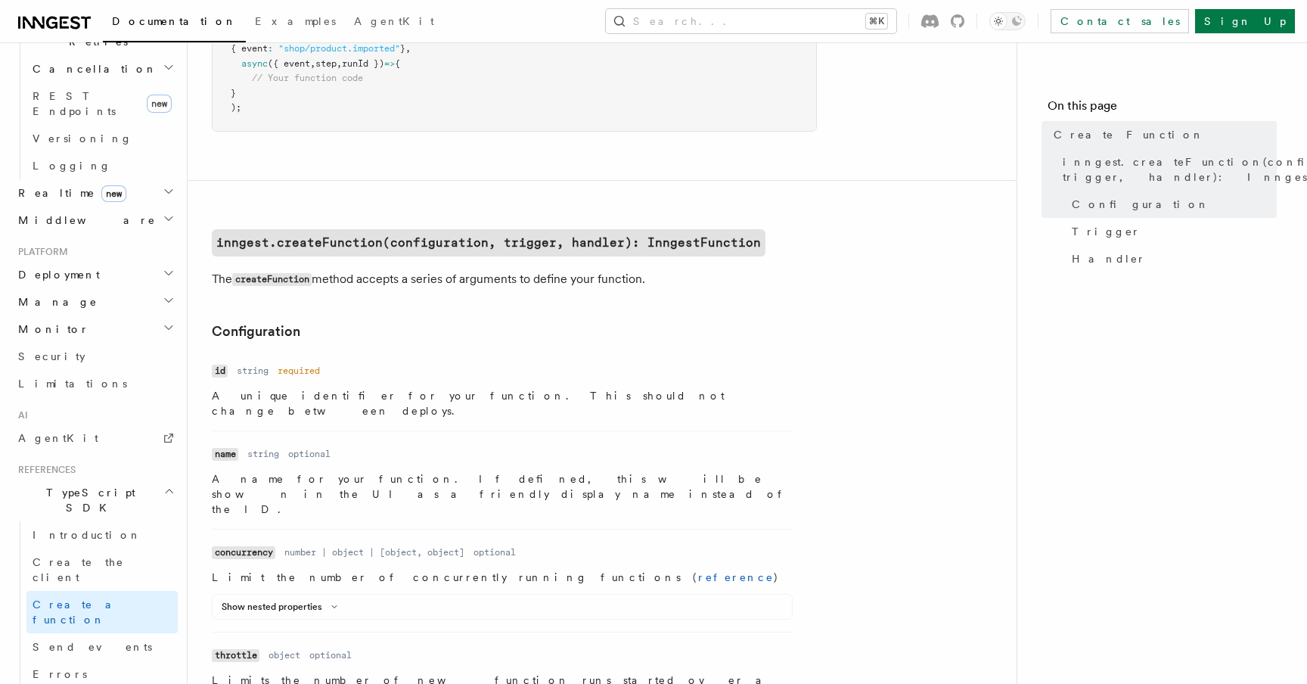
scroll to position [222, 0]
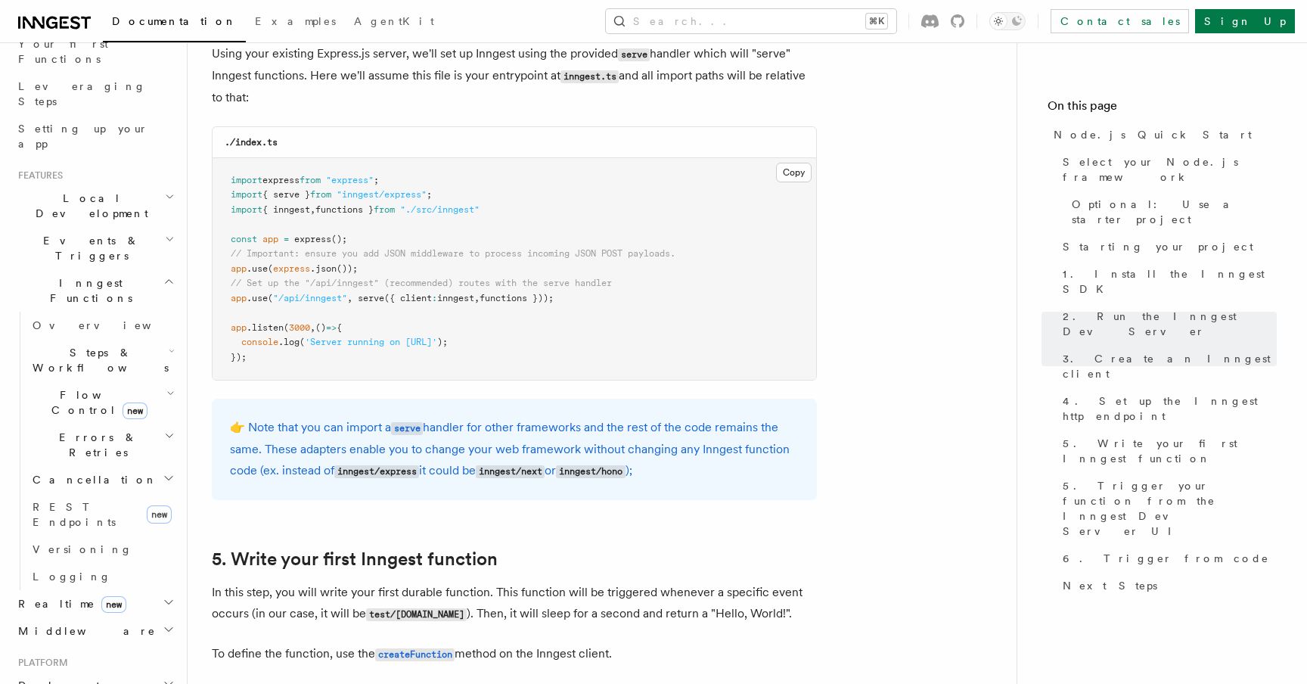
scroll to position [213, 0]
click at [86, 346] on span "Steps & Workflows" at bounding box center [97, 361] width 142 height 30
click at [85, 437] on link "Sleeps" at bounding box center [109, 450] width 137 height 27
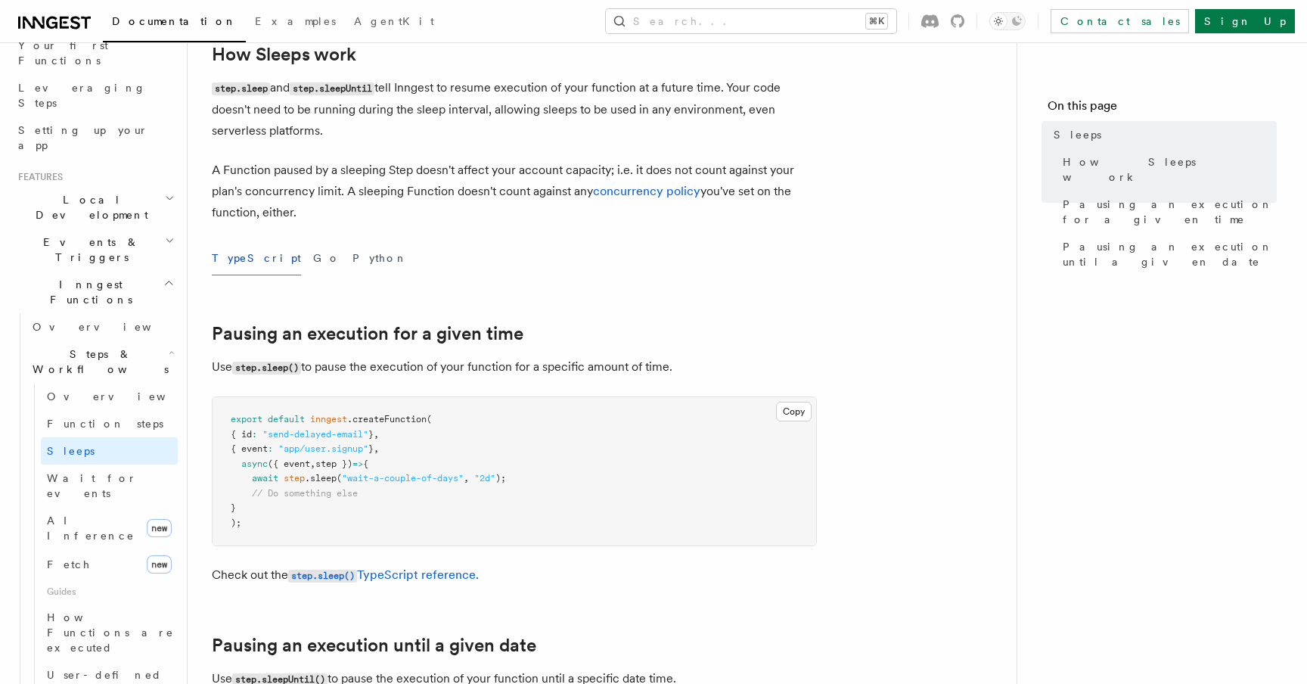
scroll to position [357, 0]
